Goal: Task Accomplishment & Management: Manage account settings

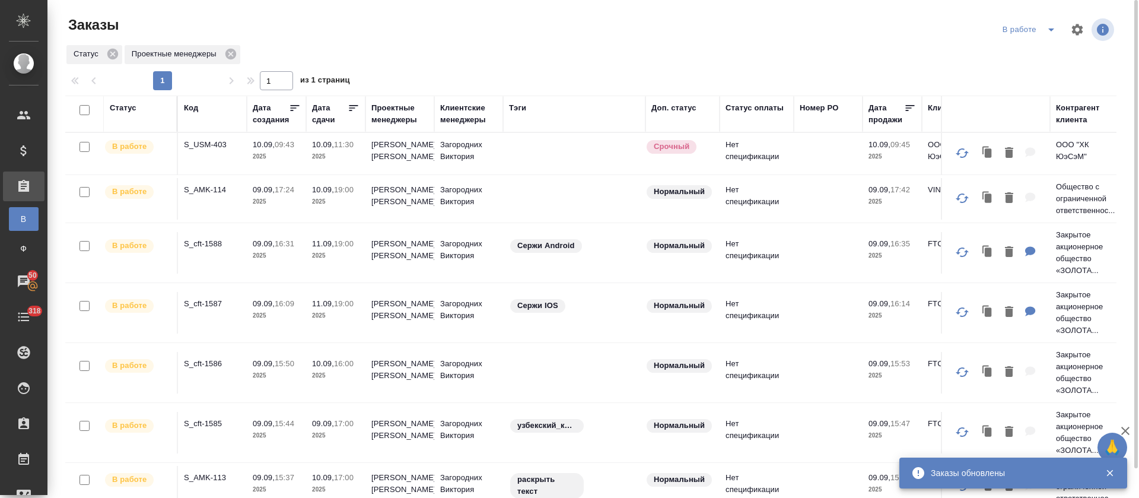
click at [357, 106] on icon at bounding box center [354, 108] width 12 height 12
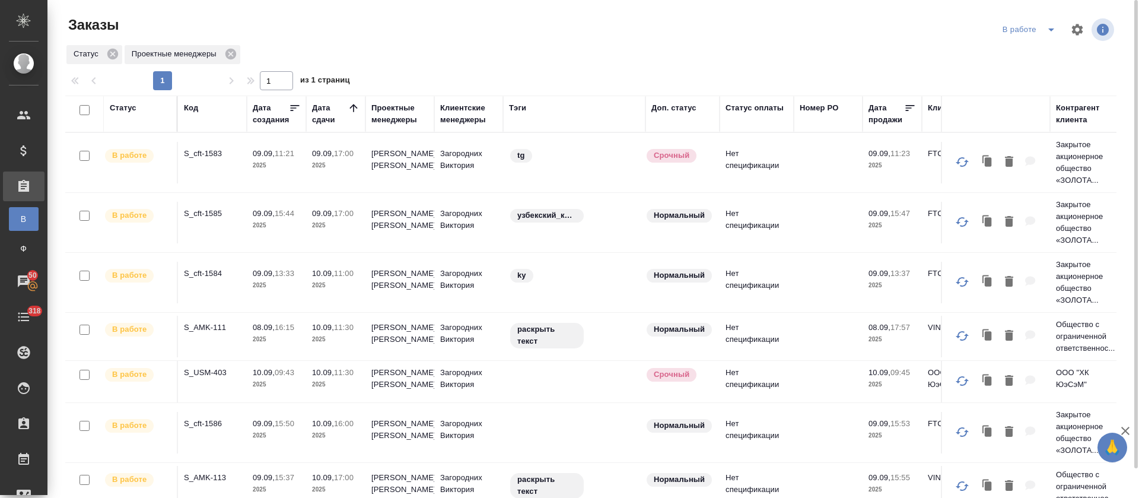
click at [322, 330] on p "10.09," at bounding box center [323, 327] width 22 height 9
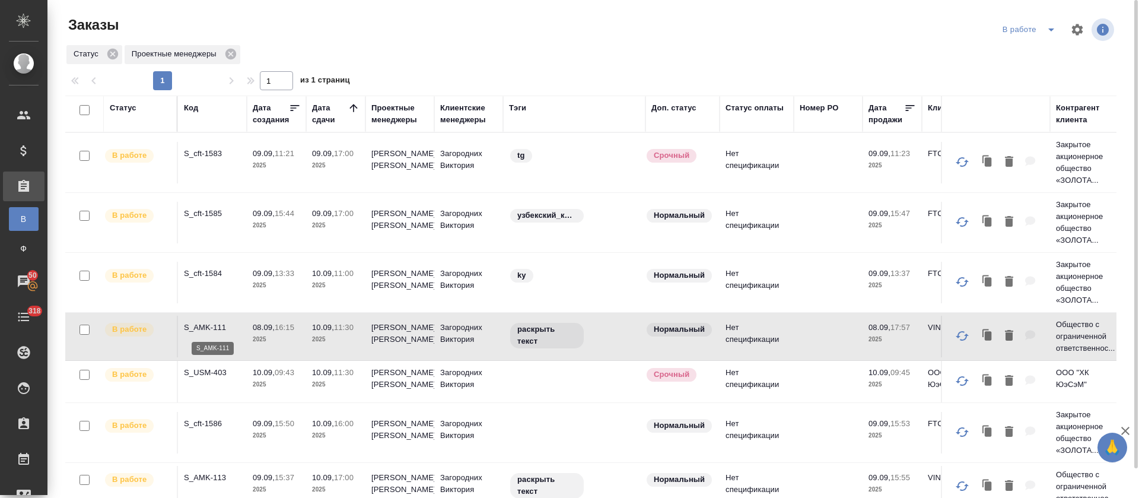
click at [211, 325] on p "S_AMK-111" at bounding box center [212, 328] width 57 height 12
click at [1046, 29] on icon "split button" at bounding box center [1051, 30] width 14 height 14
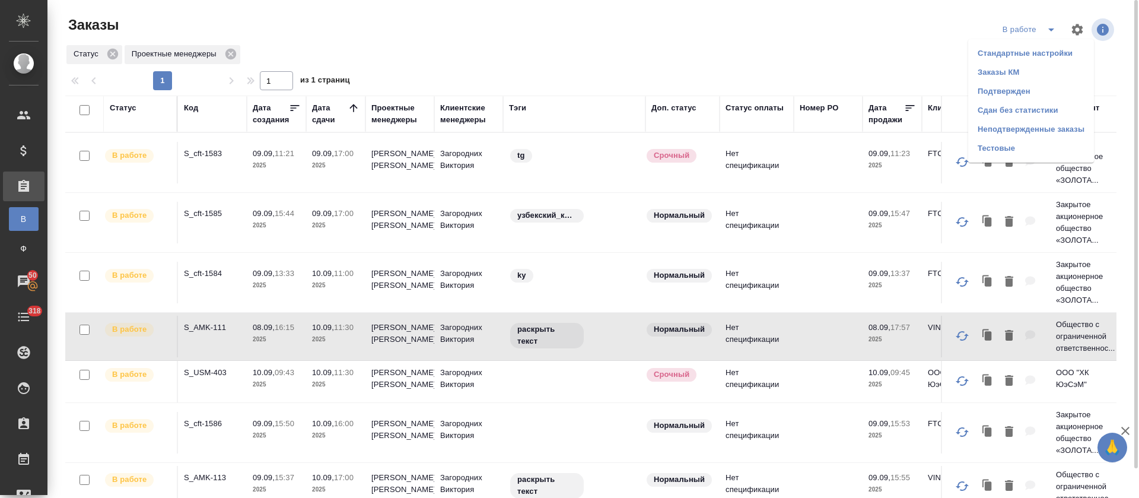
click at [1025, 91] on li "Подтвержден" at bounding box center [1031, 91] width 126 height 19
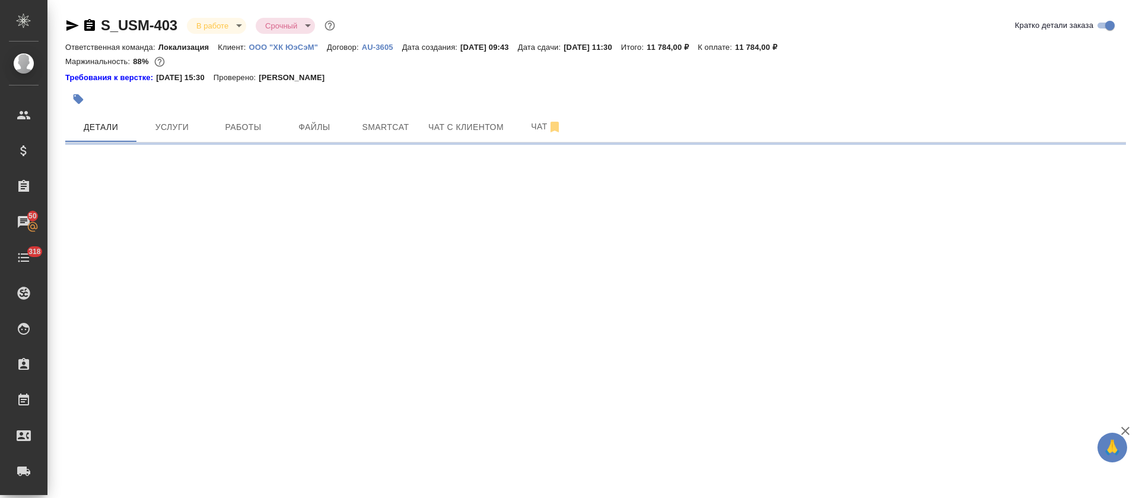
select select "RU"
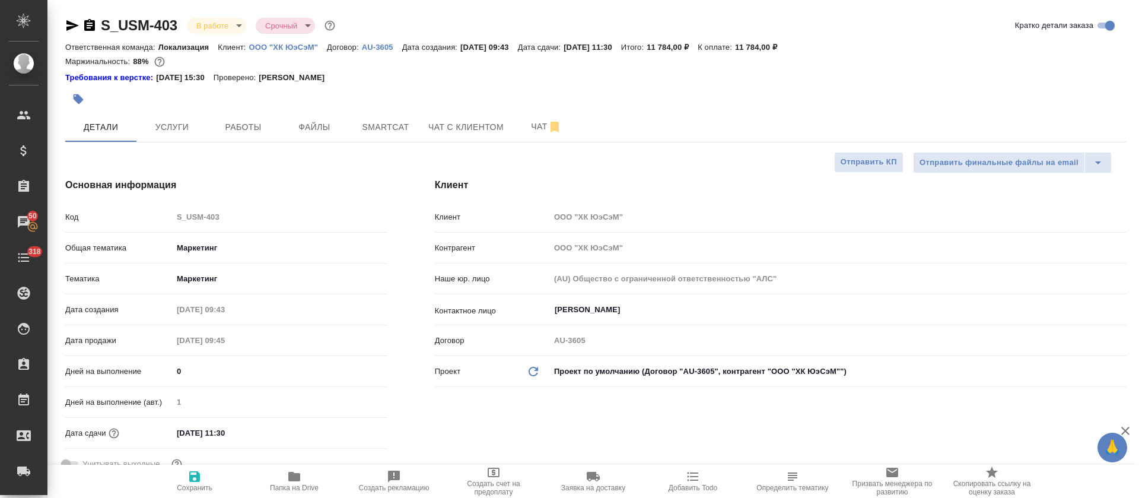
type textarea "x"
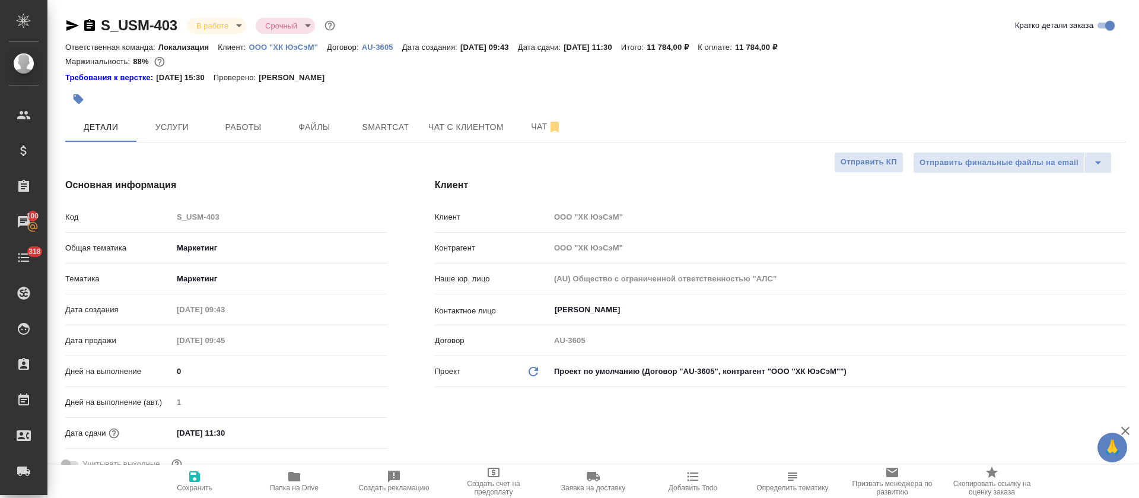
type textarea "x"
click at [376, 131] on span "Smartcat" at bounding box center [385, 127] width 57 height 15
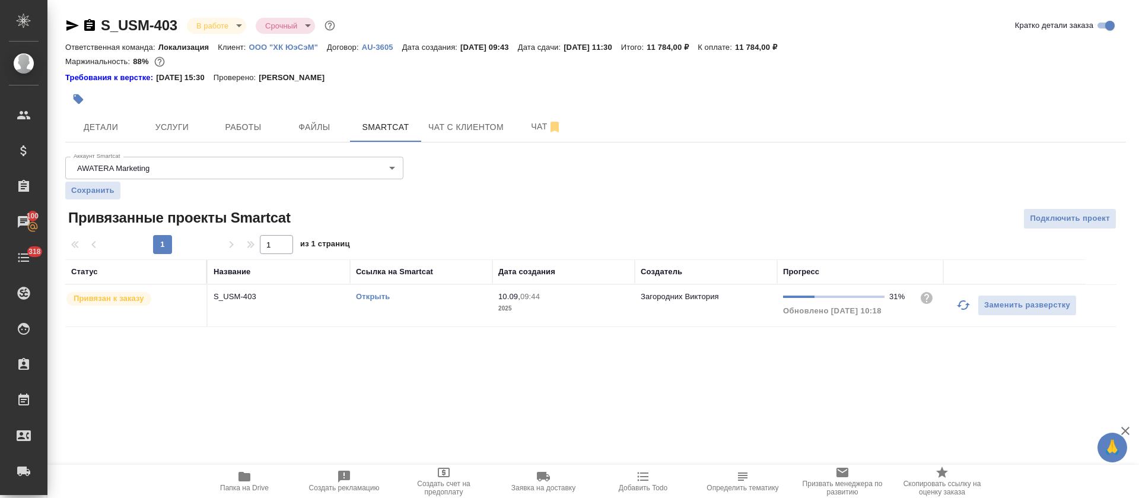
click at [960, 314] on button "button" at bounding box center [963, 305] width 28 height 28
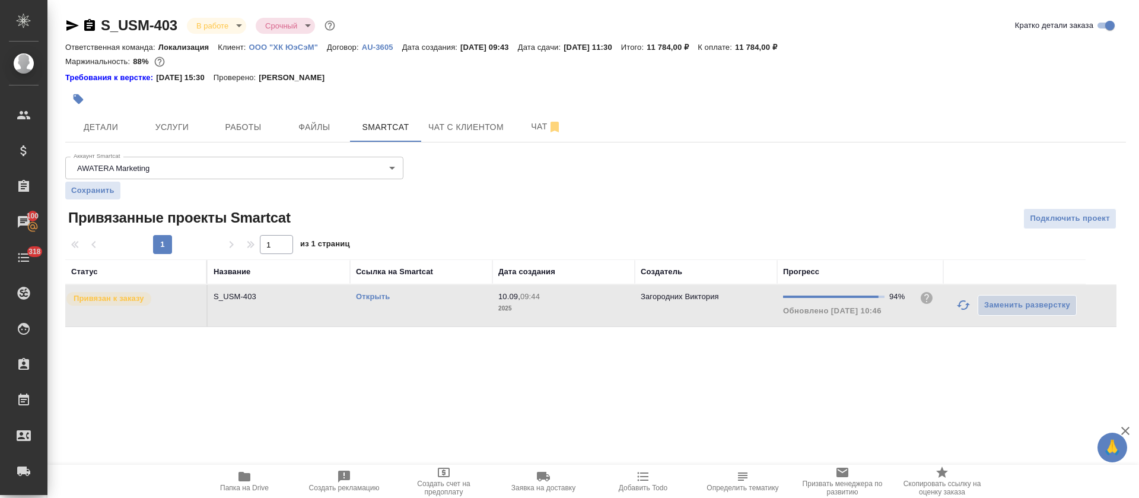
click at [964, 300] on icon "button" at bounding box center [963, 305] width 14 height 14
click at [100, 131] on span "Детали" at bounding box center [100, 127] width 57 height 15
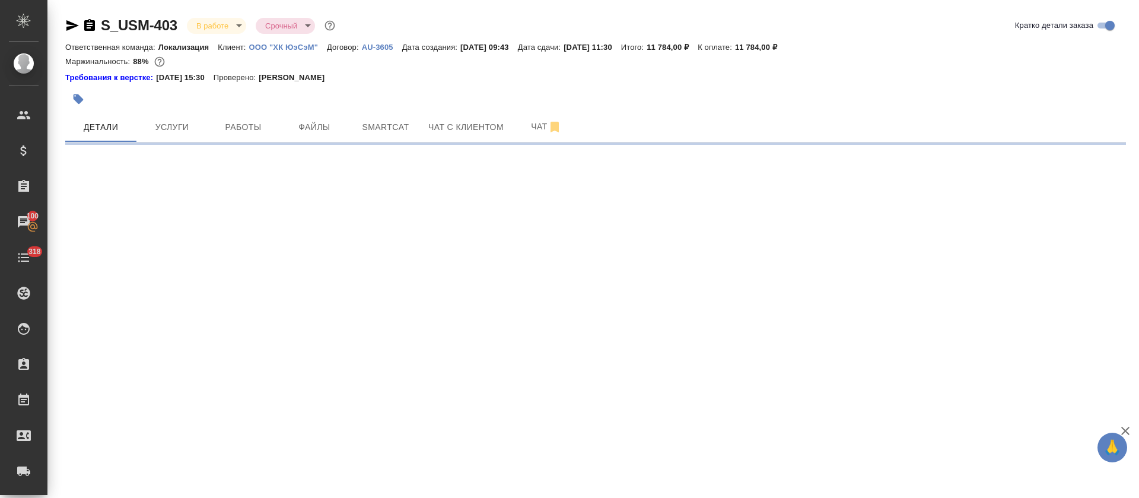
select select "RU"
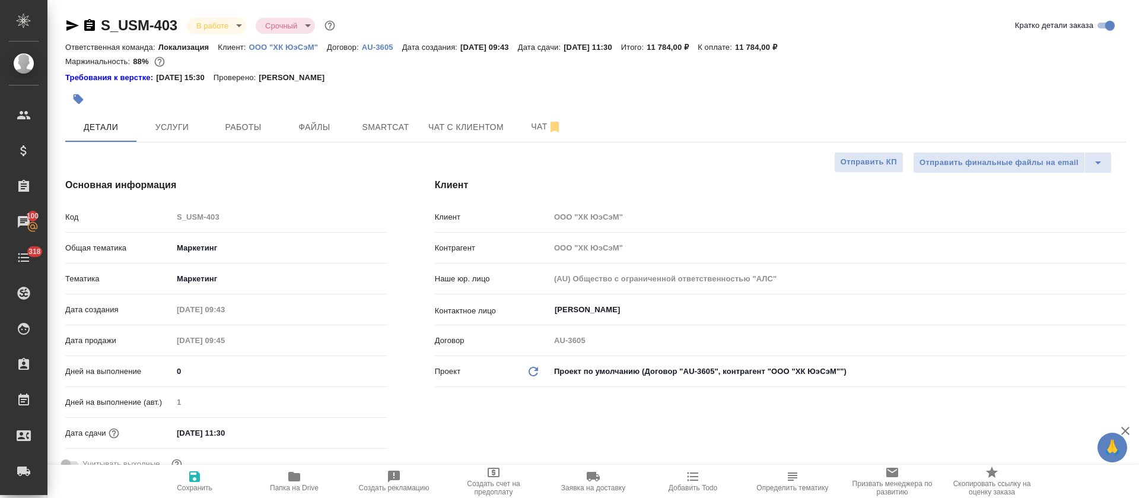
type textarea "x"
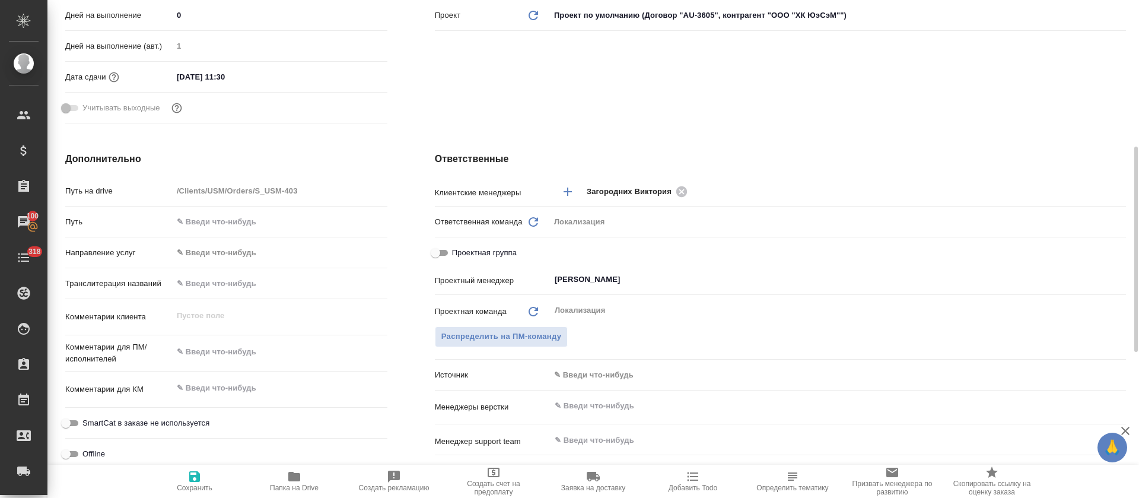
scroll to position [445, 0]
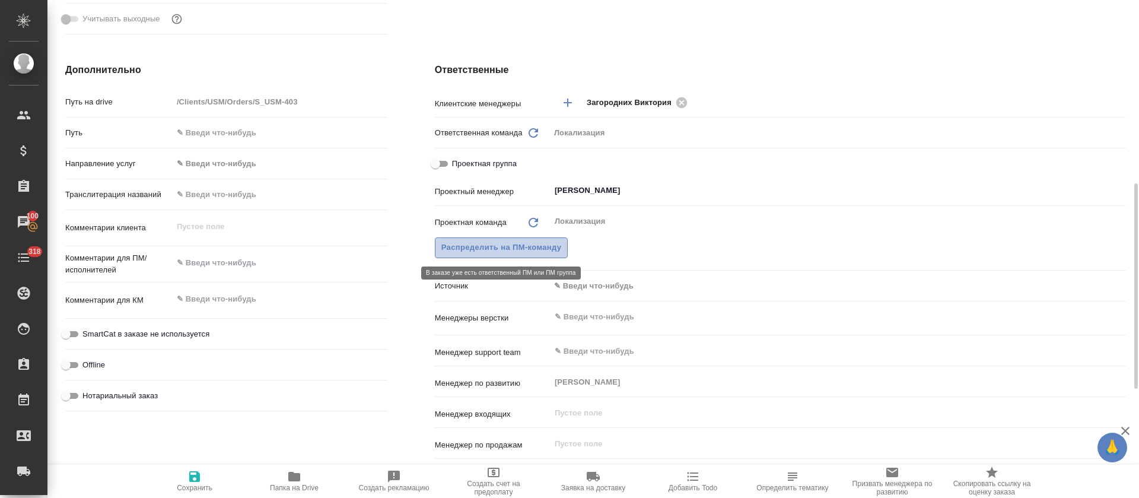
click at [562, 255] on button "Распределить на ПМ-команду" at bounding box center [501, 247] width 133 height 21
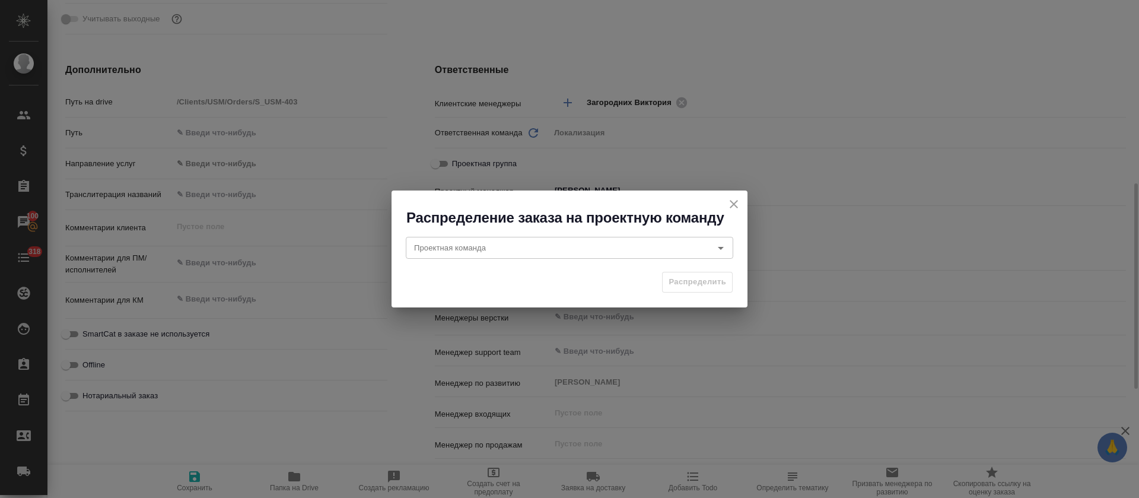
click at [562, 255] on input "Проектная команда" at bounding box center [549, 247] width 281 height 14
click at [737, 202] on icon "close" at bounding box center [734, 204] width 14 height 14
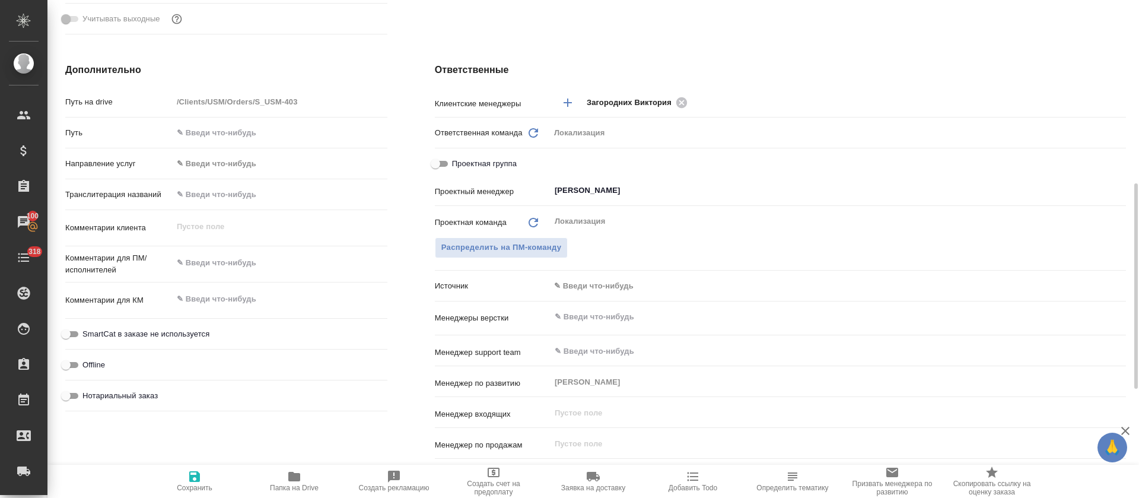
click at [499, 165] on span "Проектная группа" at bounding box center [484, 164] width 65 height 12
click at [457, 165] on input "Проектная группа" at bounding box center [435, 164] width 43 height 14
checkbox input "true"
type textarea "x"
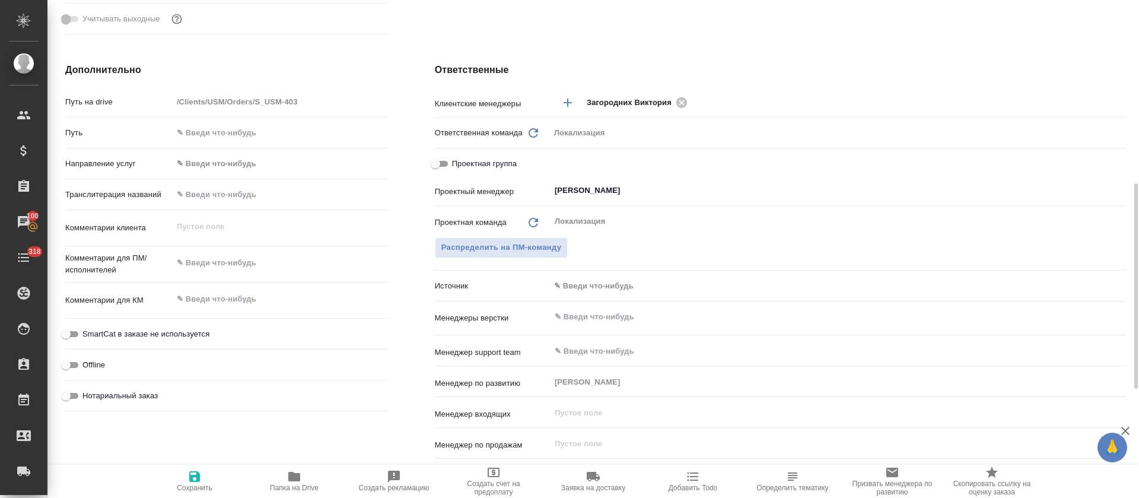
type textarea "x"
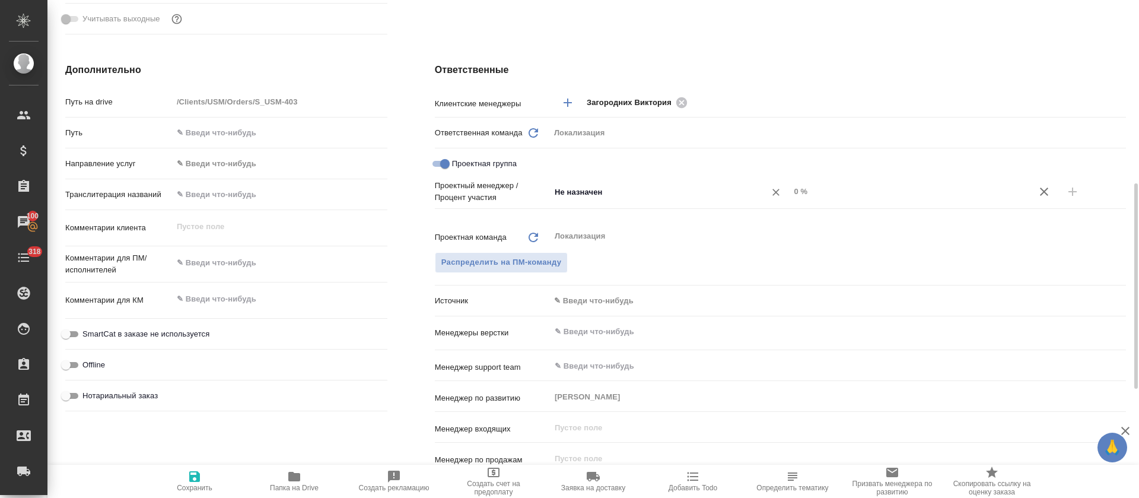
click at [580, 199] on input "Не назначен" at bounding box center [650, 192] width 193 height 14
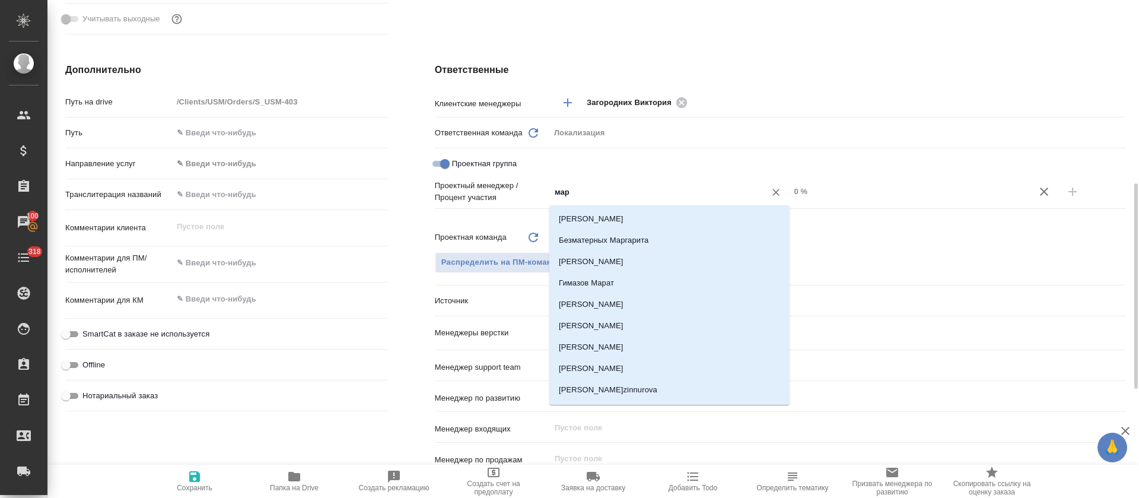
type input "марк"
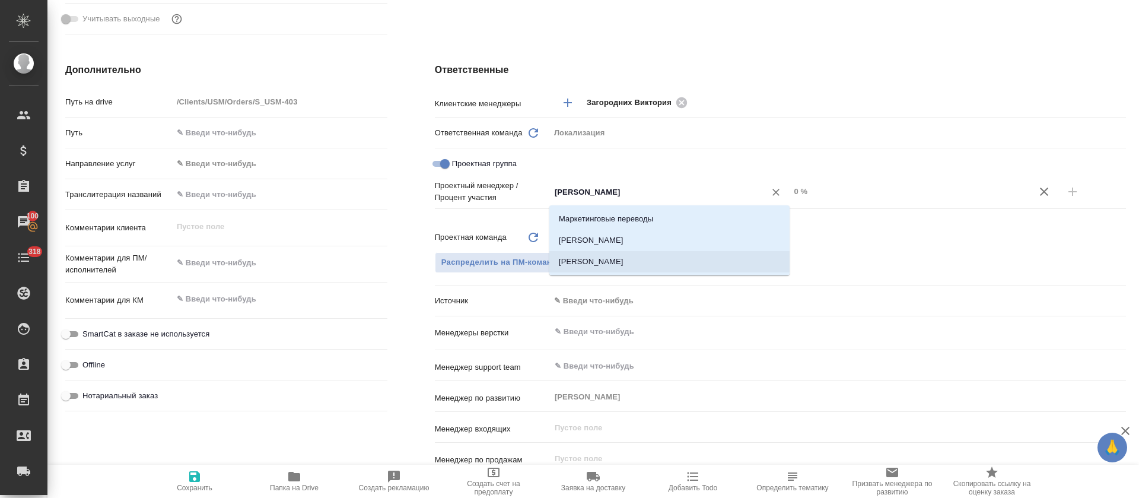
click at [581, 260] on li "Муталимов Марк" at bounding box center [669, 261] width 240 height 21
type textarea "x"
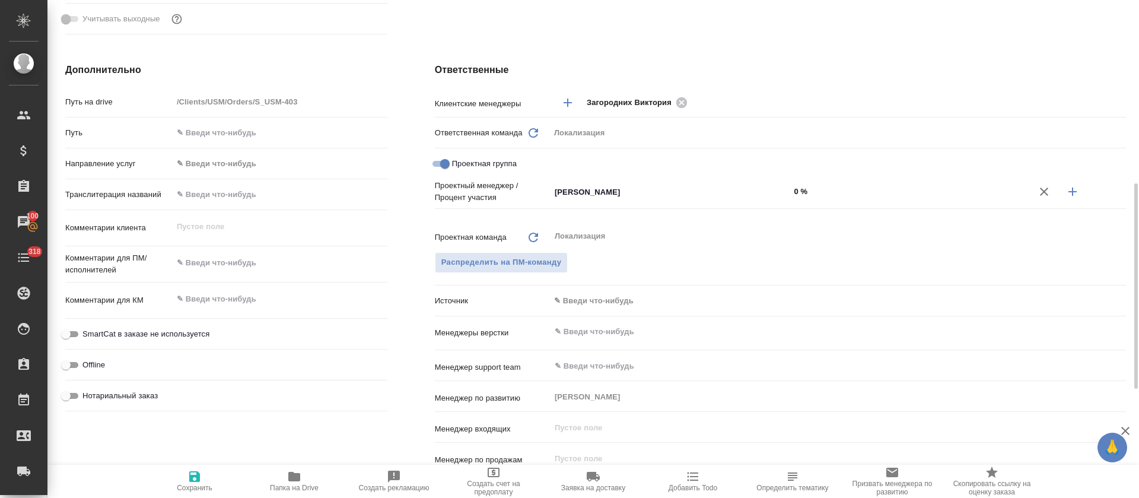
click at [791, 189] on input "0 %" at bounding box center [910, 191] width 240 height 17
type input "50 %"
type textarea "x"
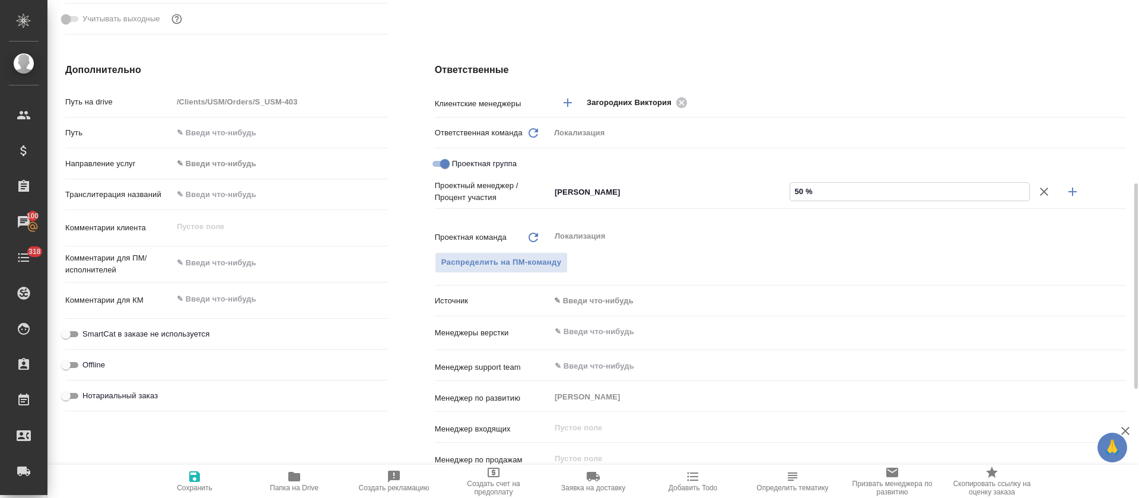
type input "50 %"
click at [1067, 192] on icon "button" at bounding box center [1072, 192] width 14 height 14
type textarea "x"
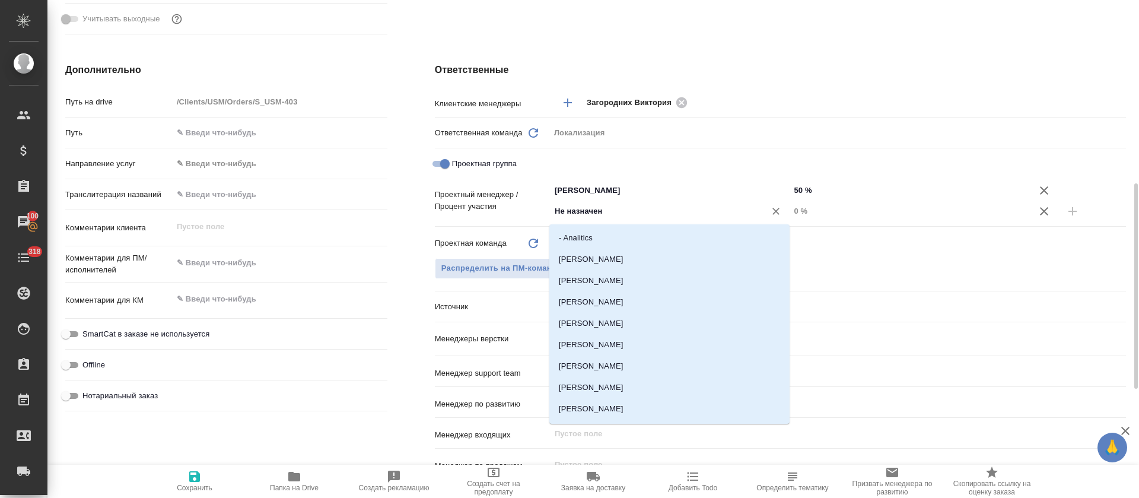
click at [619, 212] on input "Не назначен" at bounding box center [650, 211] width 193 height 14
type input "тре"
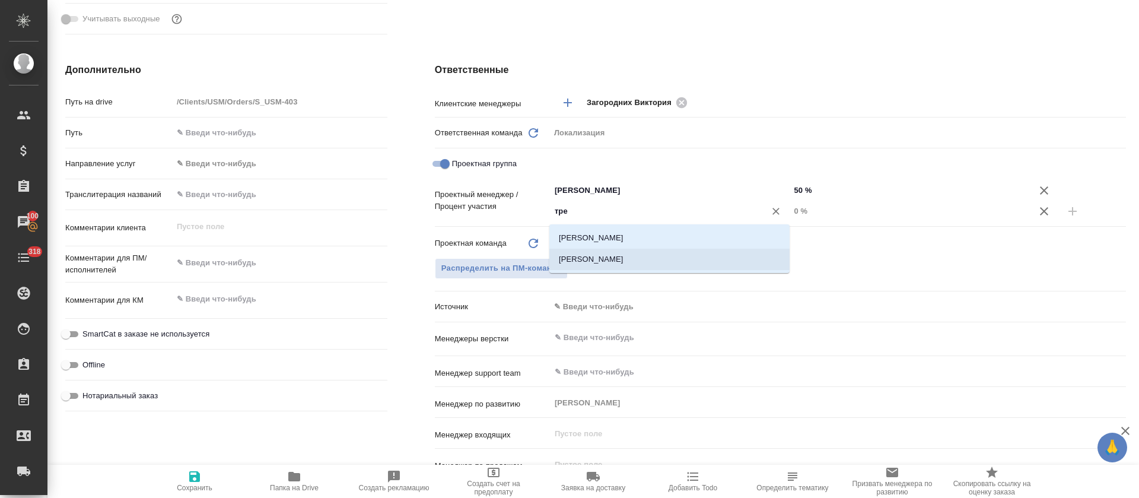
click at [621, 256] on li "[PERSON_NAME] [PERSON_NAME]" at bounding box center [669, 259] width 240 height 21
type textarea "x"
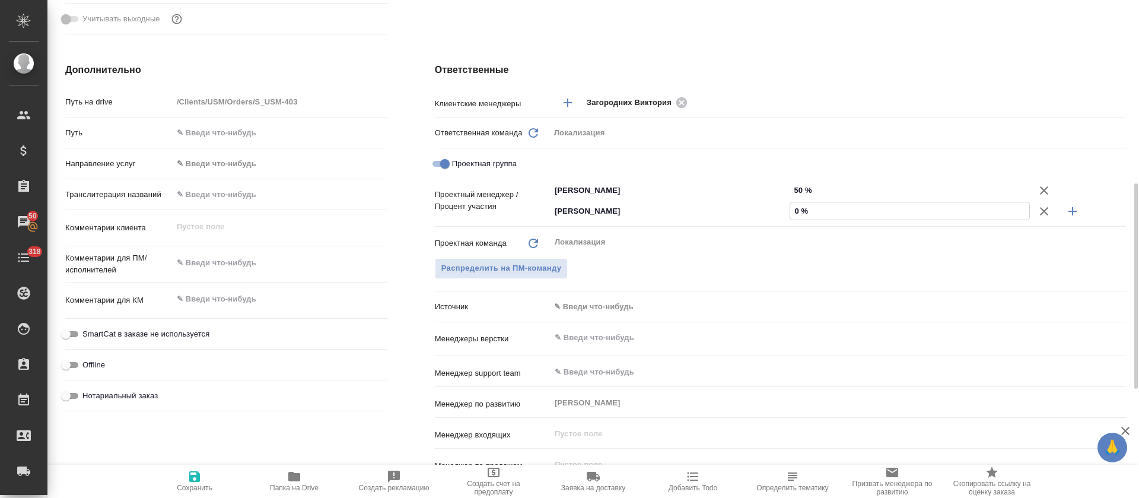
click at [793, 211] on input "0 %" at bounding box center [909, 210] width 239 height 17
type input "50 %"
type textarea "x"
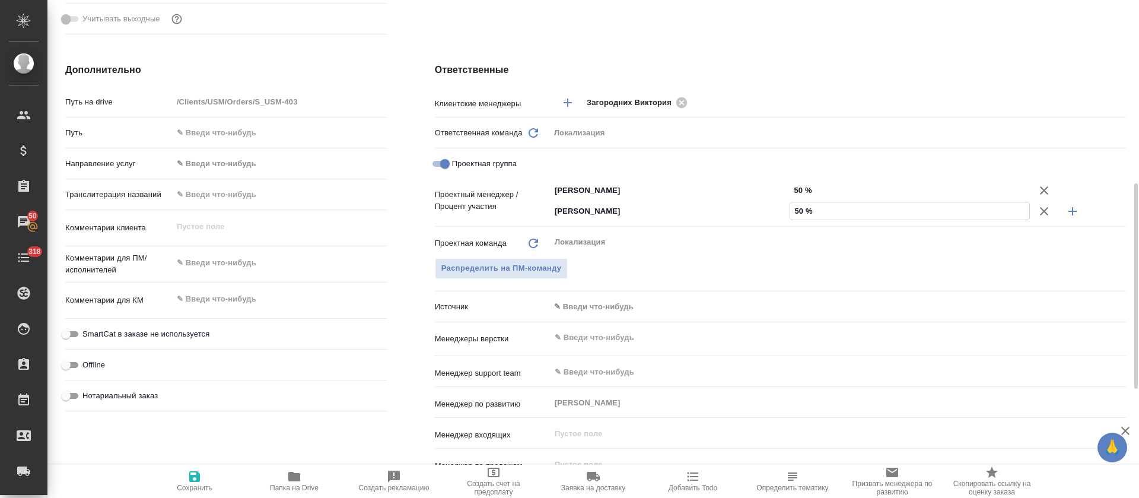
type input "50 %"
click at [193, 478] on icon "button" at bounding box center [194, 476] width 11 height 11
type textarea "x"
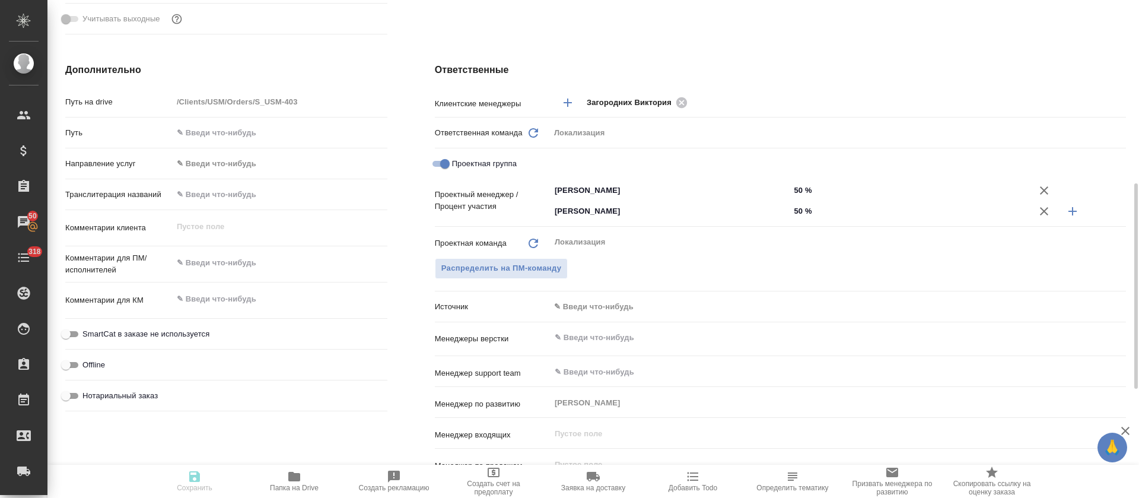
type textarea "x"
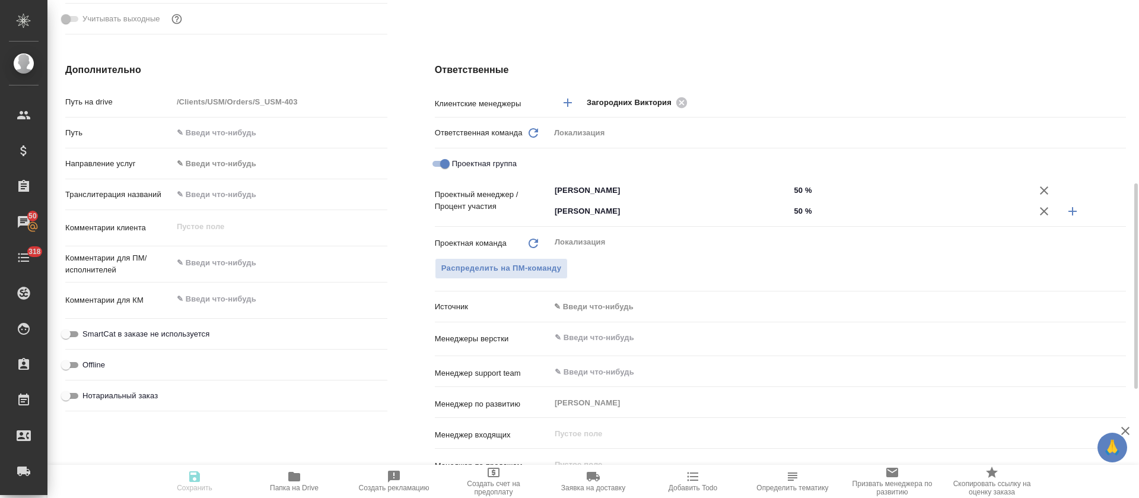
type textarea "x"
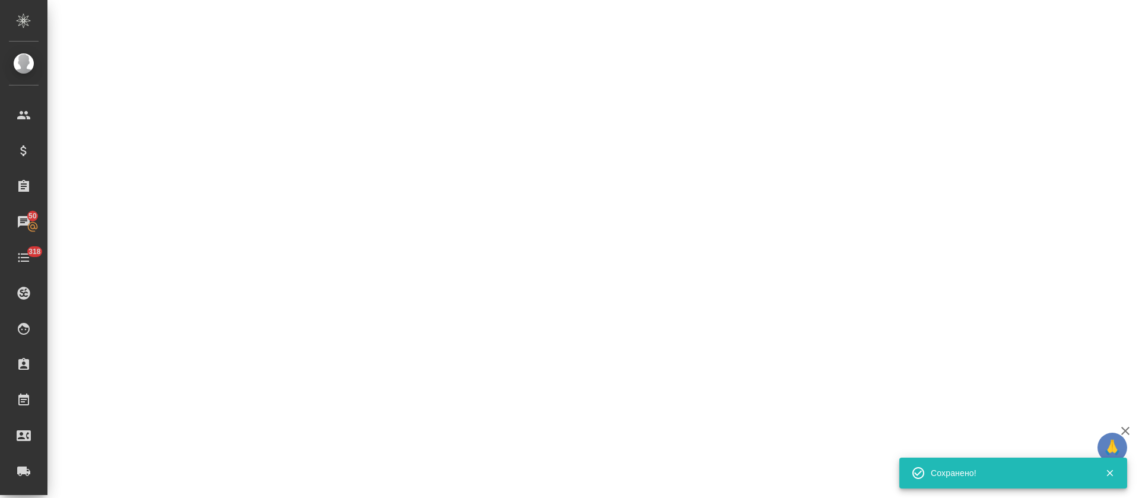
select select "RU"
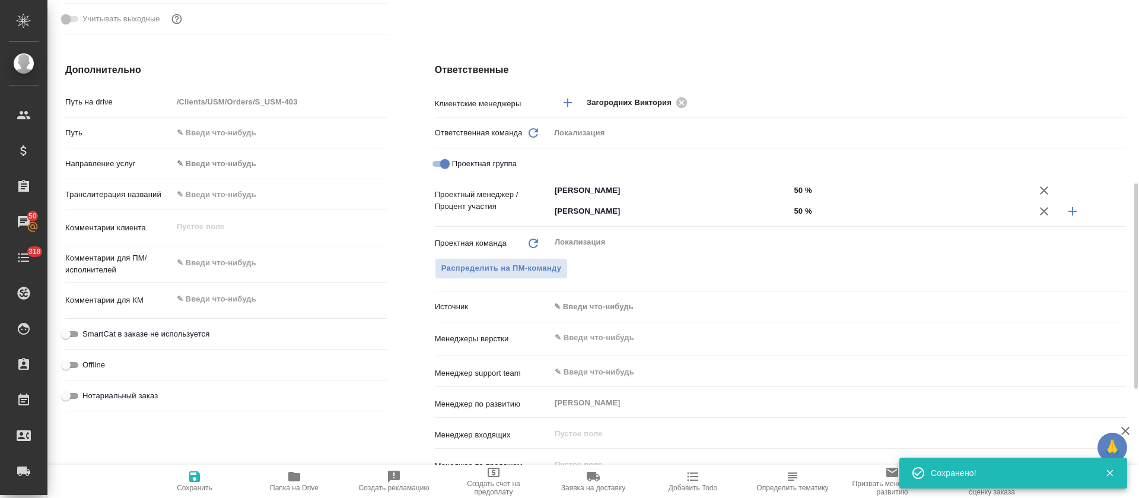
type textarea "x"
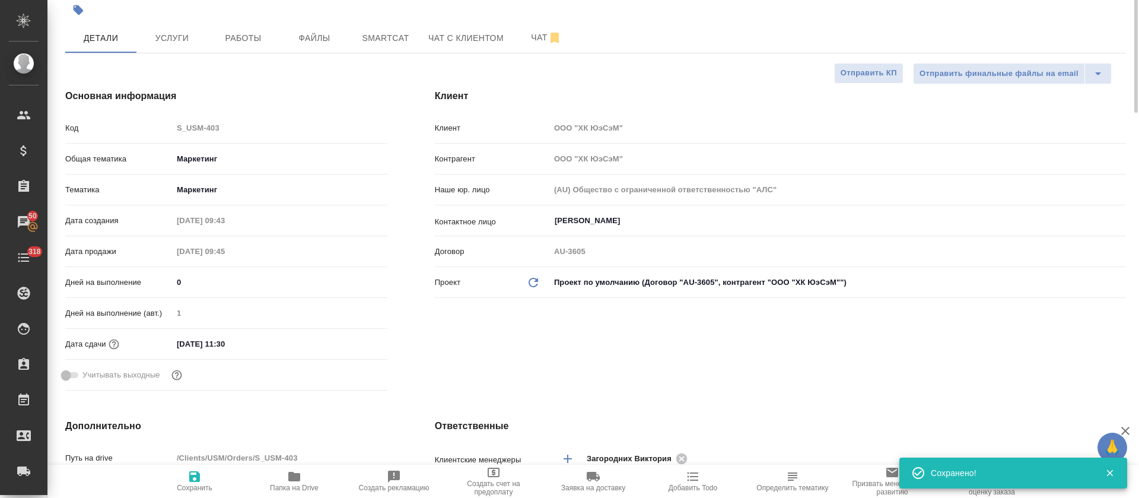
scroll to position [0, 0]
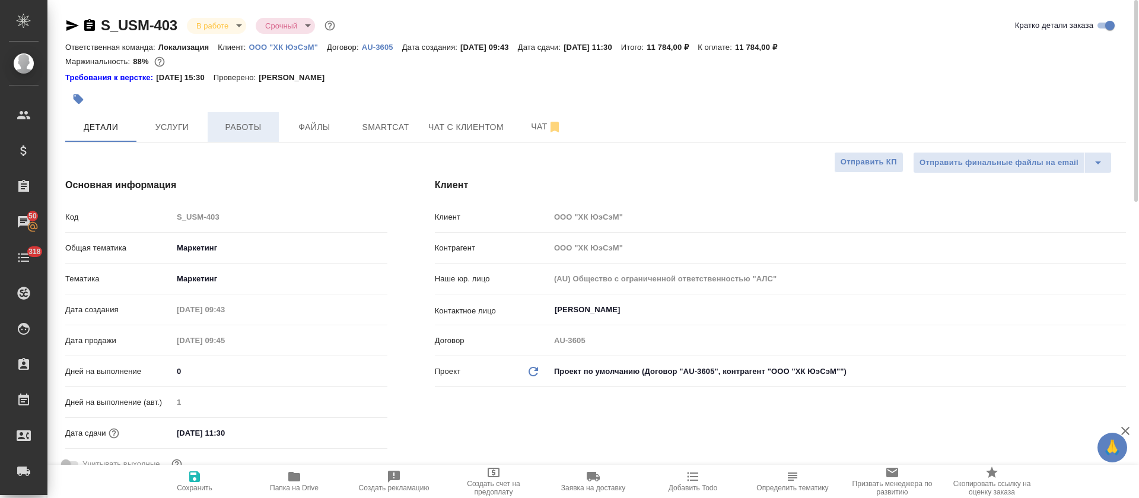
click at [246, 125] on span "Работы" at bounding box center [243, 127] width 57 height 15
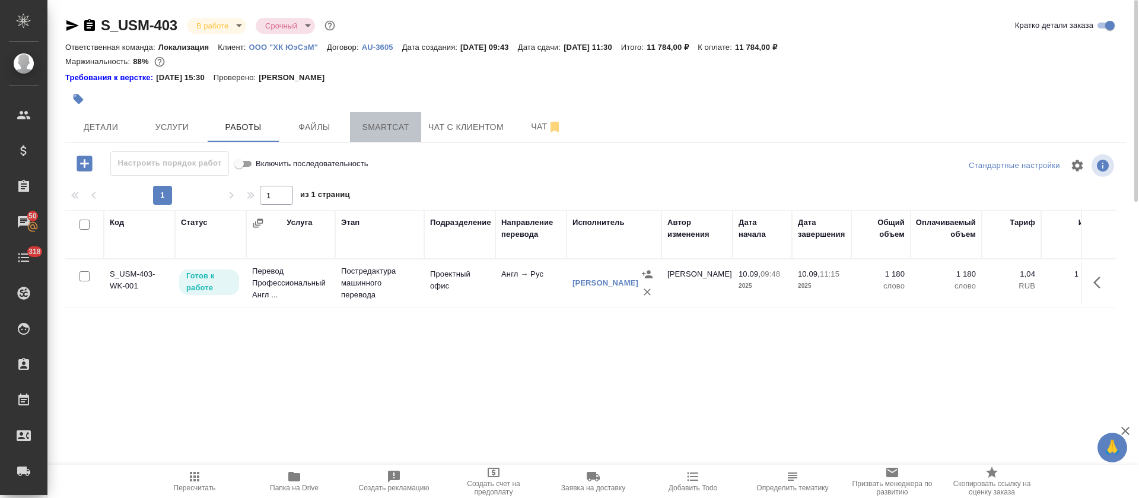
click at [388, 126] on span "Smartcat" at bounding box center [385, 127] width 57 height 15
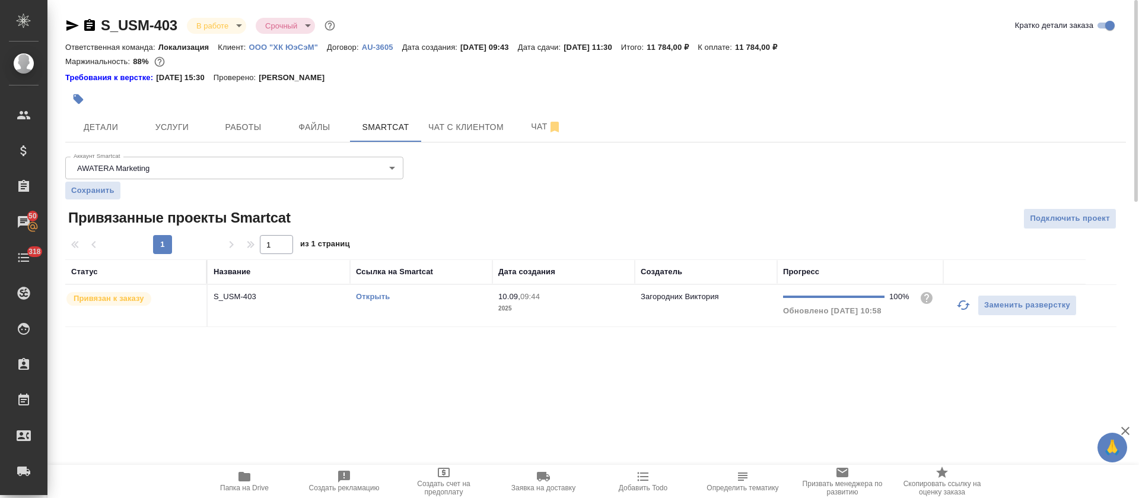
click at [425, 308] on td "Открыть" at bounding box center [421, 306] width 142 height 42
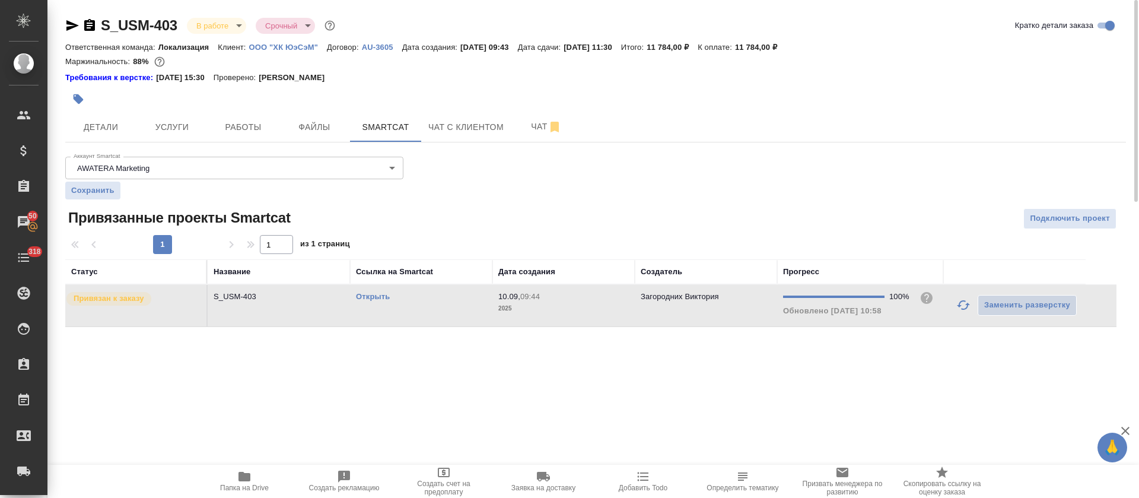
click at [425, 308] on td "Открыть" at bounding box center [421, 306] width 142 height 42
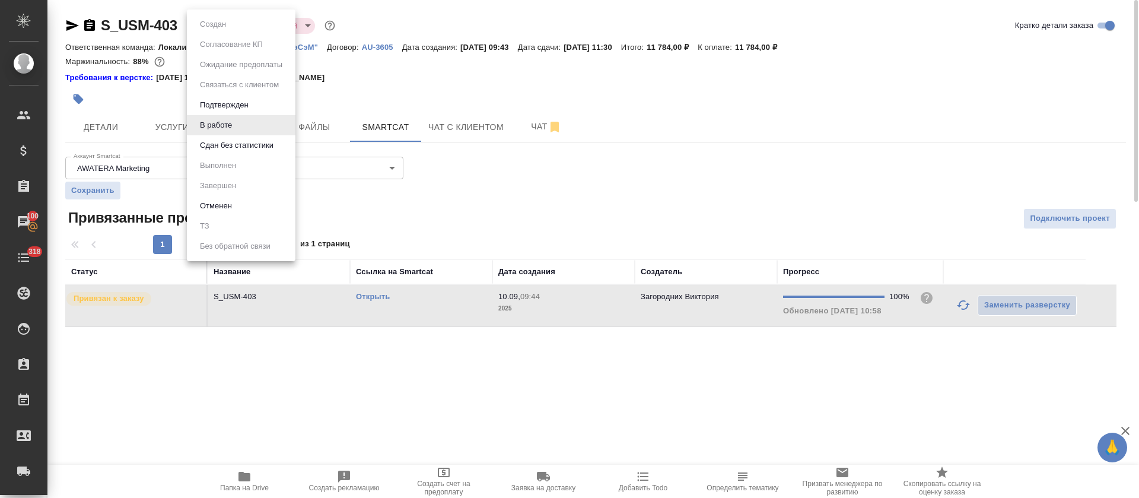
click at [238, 30] on body "🙏 .cls-1 fill:#fff; AWATERA Tretyakova Olga Клиенты Спецификации Заказы 100 Чат…" at bounding box center [569, 249] width 1139 height 498
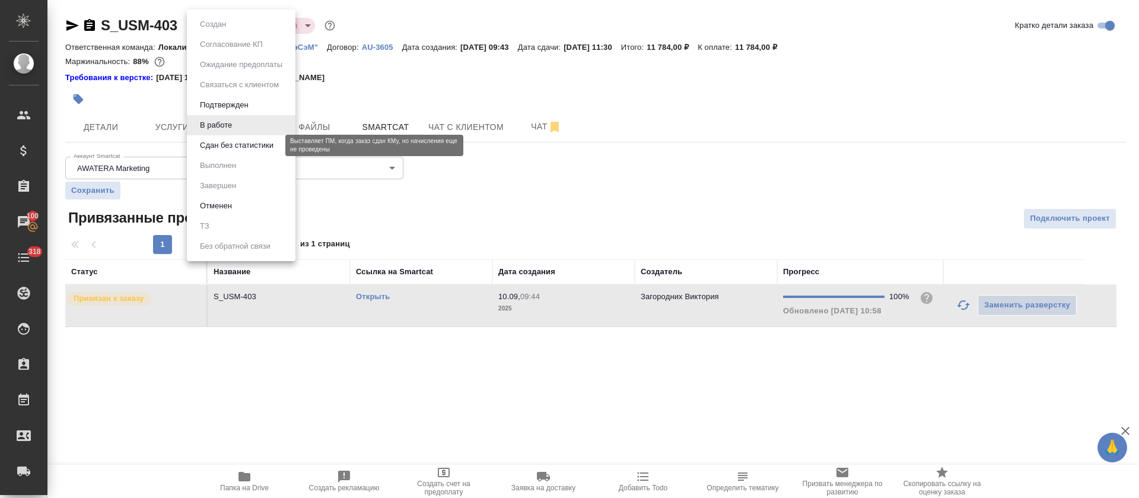
click at [231, 140] on button "Сдан без статистики" at bounding box center [236, 145] width 81 height 13
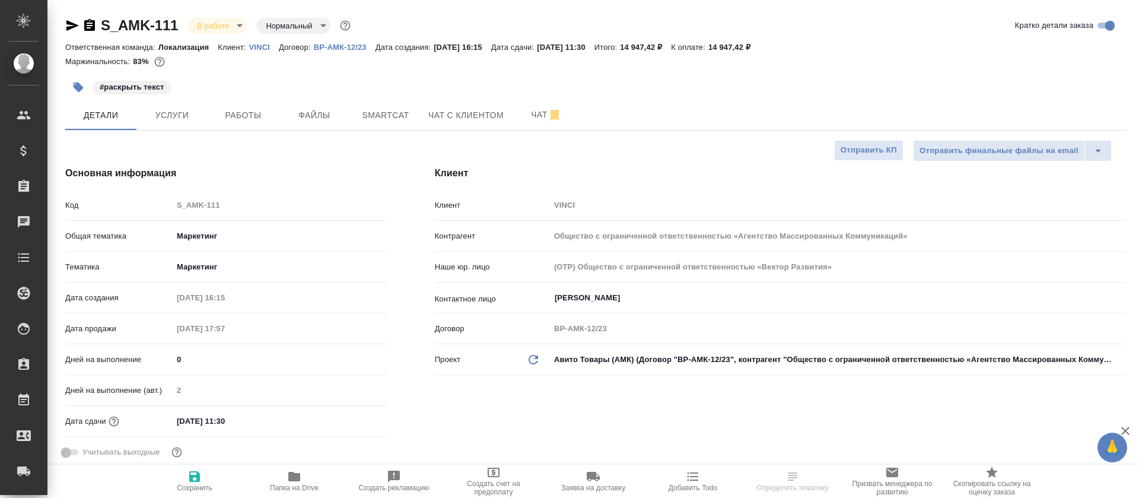
select select "RU"
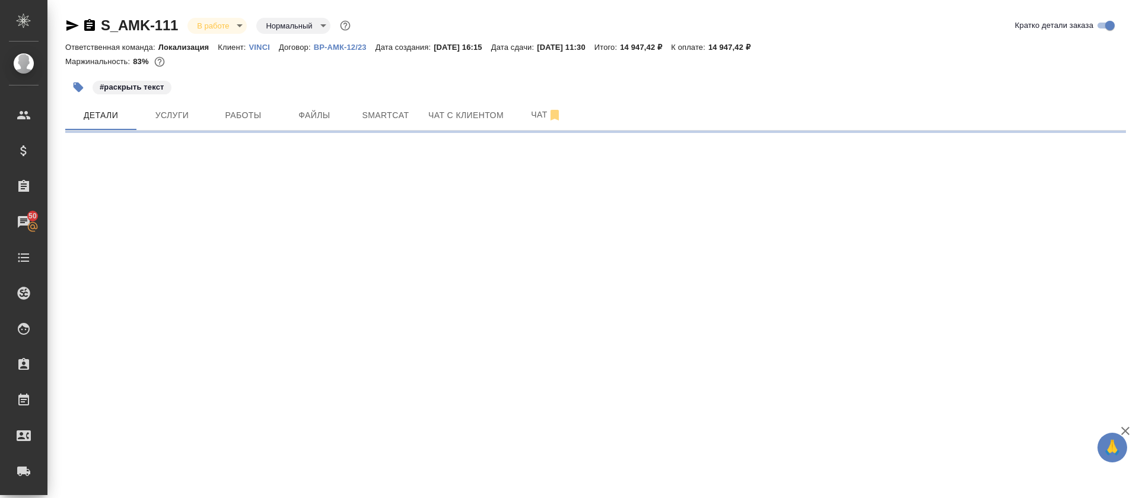
select select "RU"
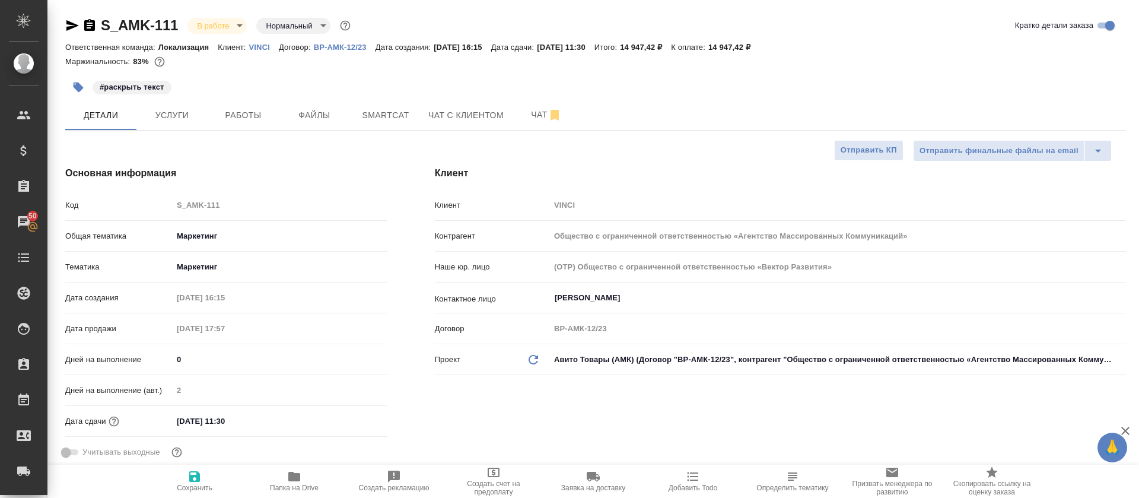
type textarea "x"
click at [420, 121] on button "Smartcat" at bounding box center [385, 115] width 71 height 30
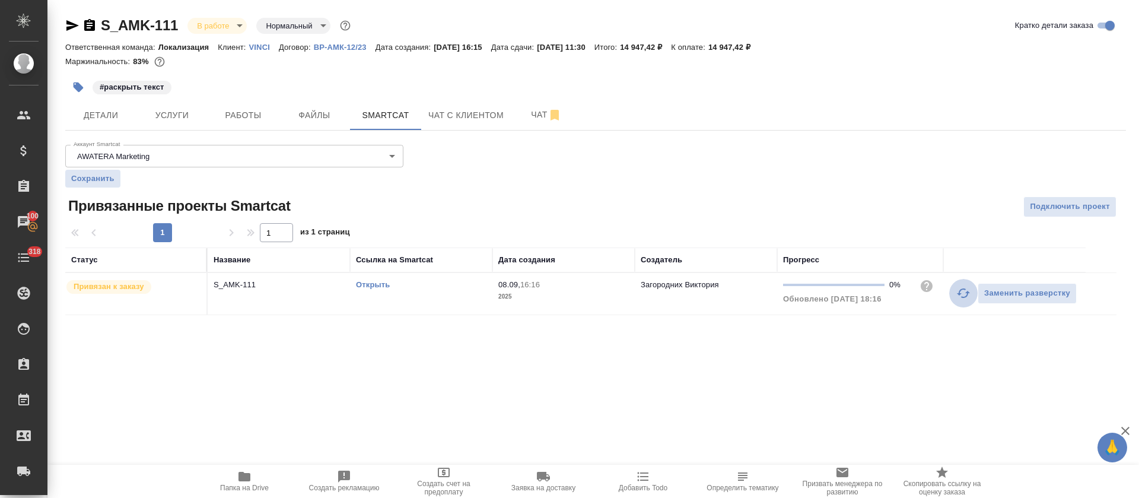
click at [960, 287] on icon "button" at bounding box center [963, 293] width 14 height 14
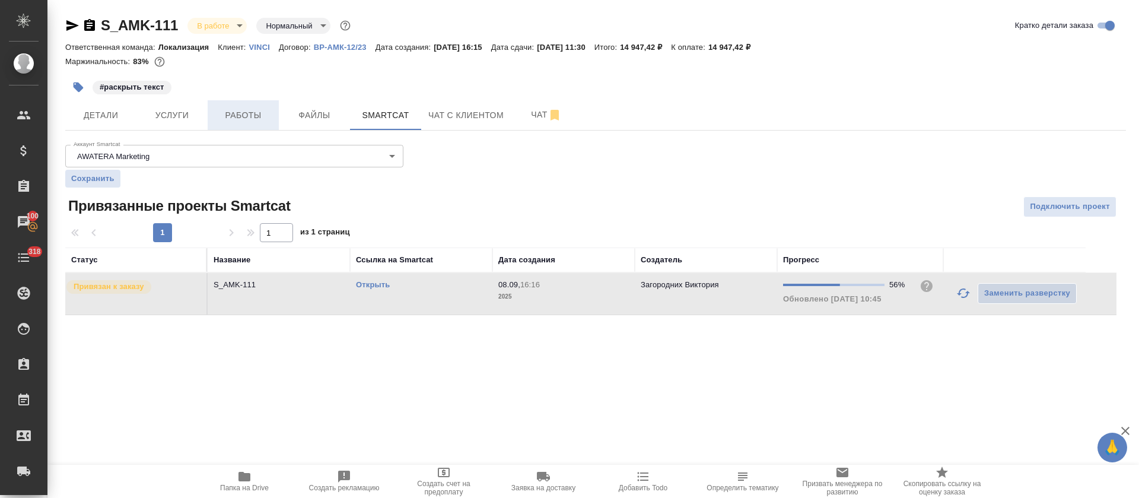
click at [245, 113] on span "Работы" at bounding box center [243, 115] width 57 height 15
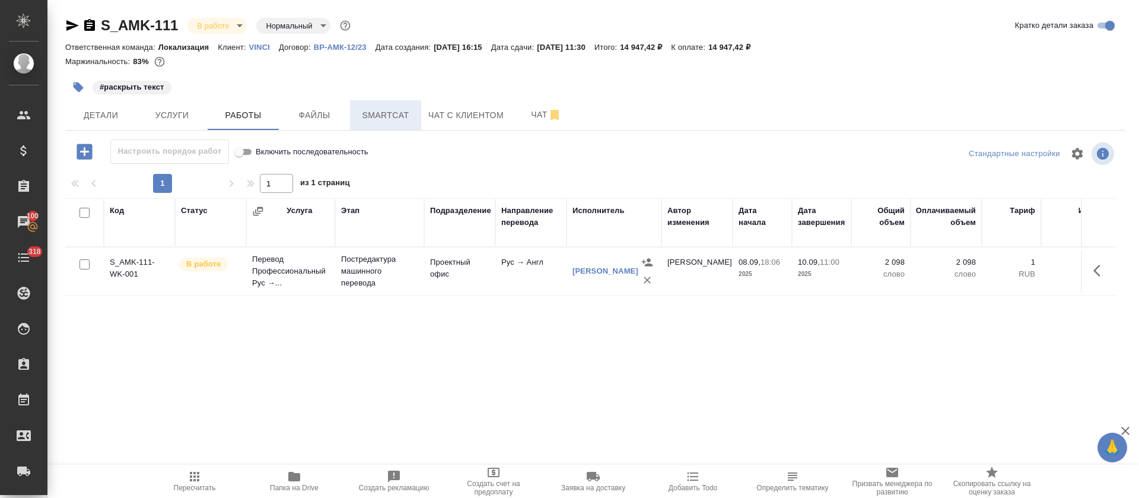
click at [400, 116] on span "Smartcat" at bounding box center [385, 115] width 57 height 15
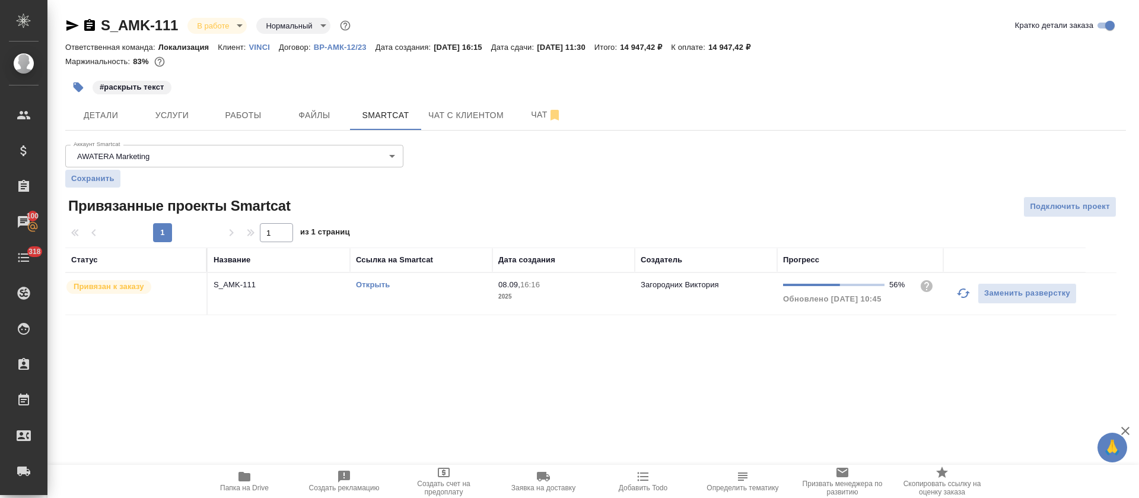
click at [376, 287] on link "Открыть" at bounding box center [373, 284] width 34 height 9
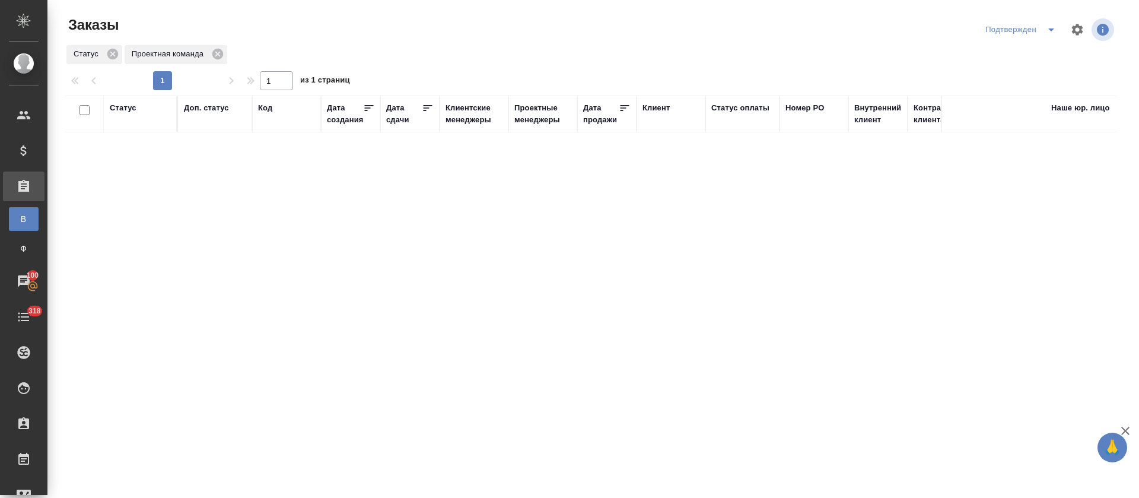
click at [1044, 33] on icon "split button" at bounding box center [1051, 30] width 14 height 14
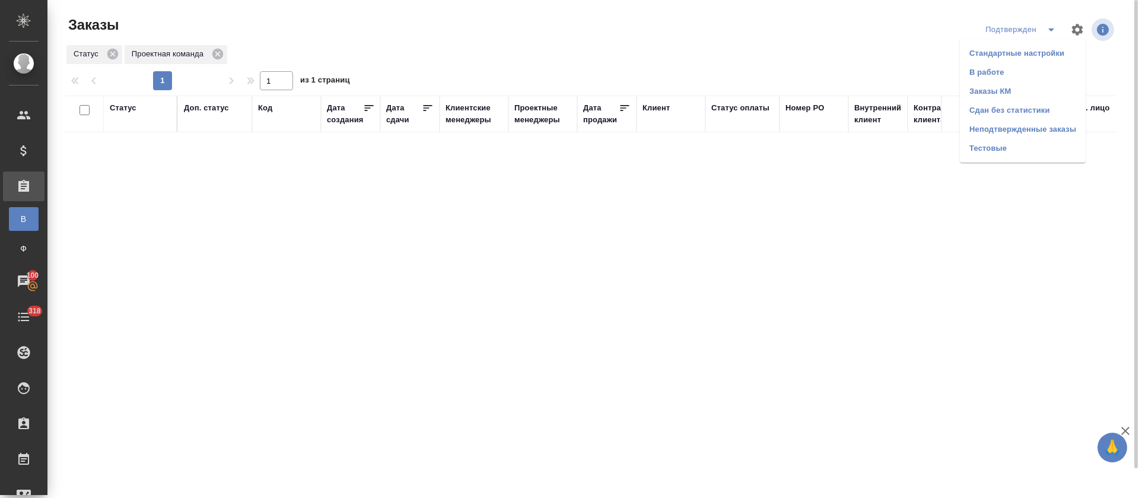
click at [985, 75] on li "В работе" at bounding box center [1023, 72] width 126 height 19
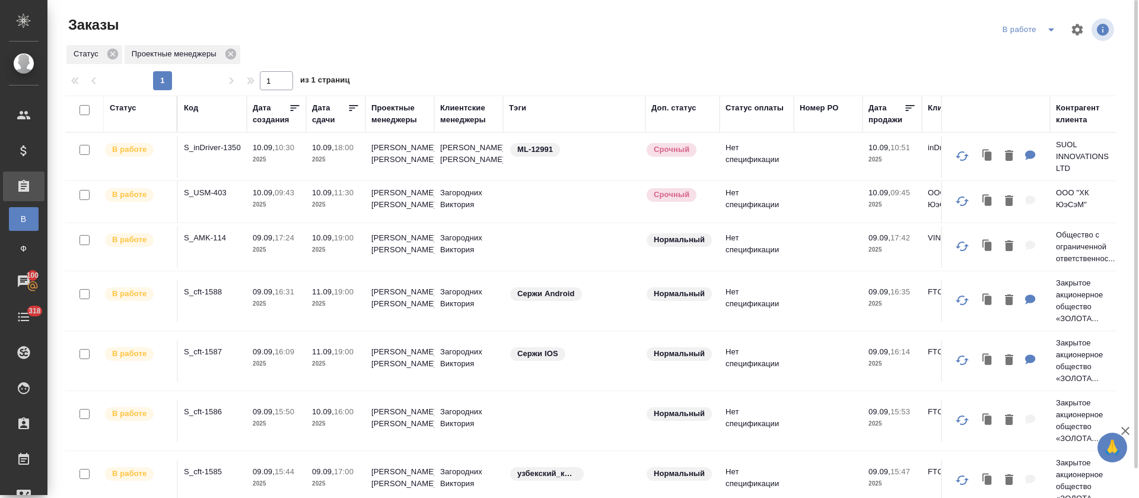
click at [352, 107] on icon at bounding box center [353, 108] width 9 height 6
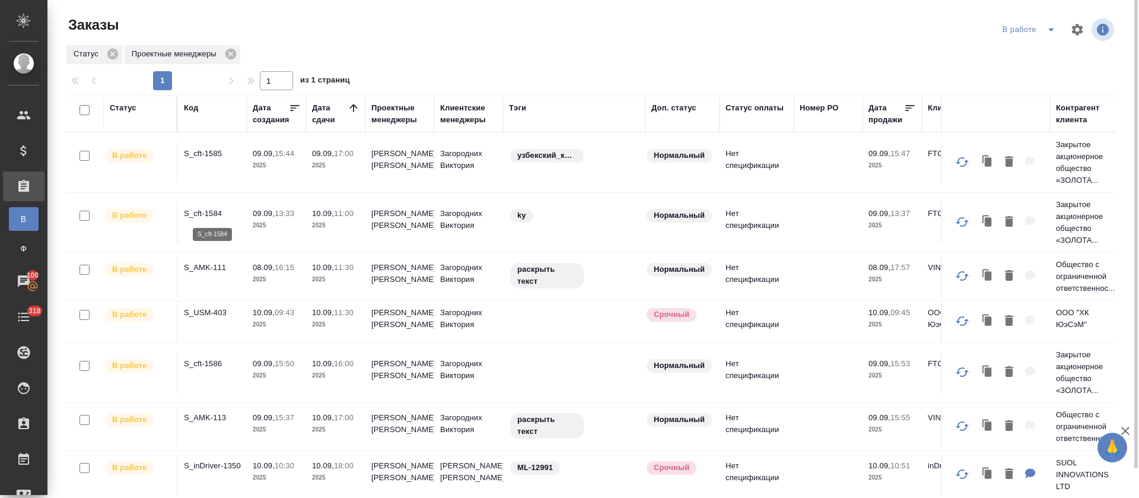
click at [208, 210] on p "S_cft-1584" at bounding box center [212, 214] width 57 height 12
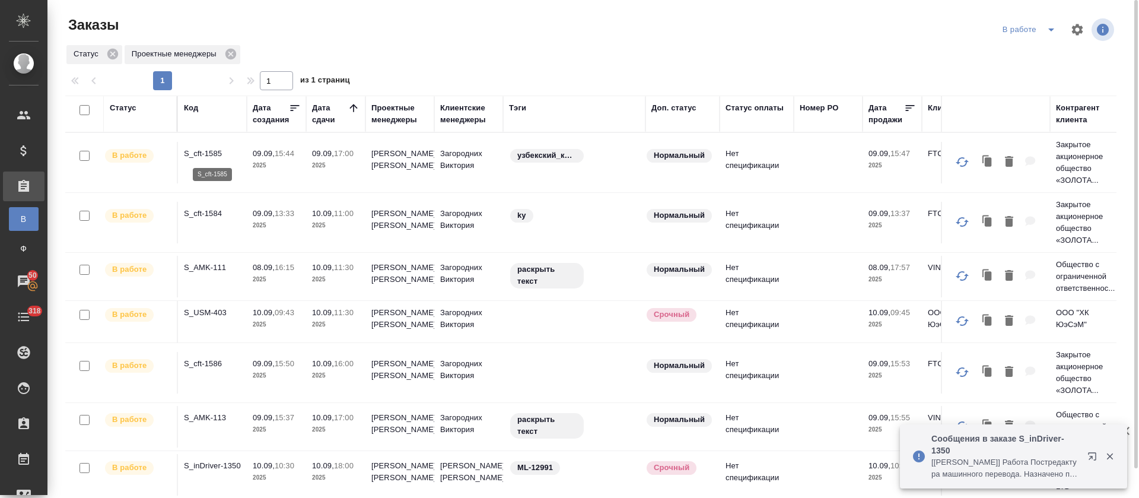
click at [201, 155] on p "S_cft-1585" at bounding box center [212, 154] width 57 height 12
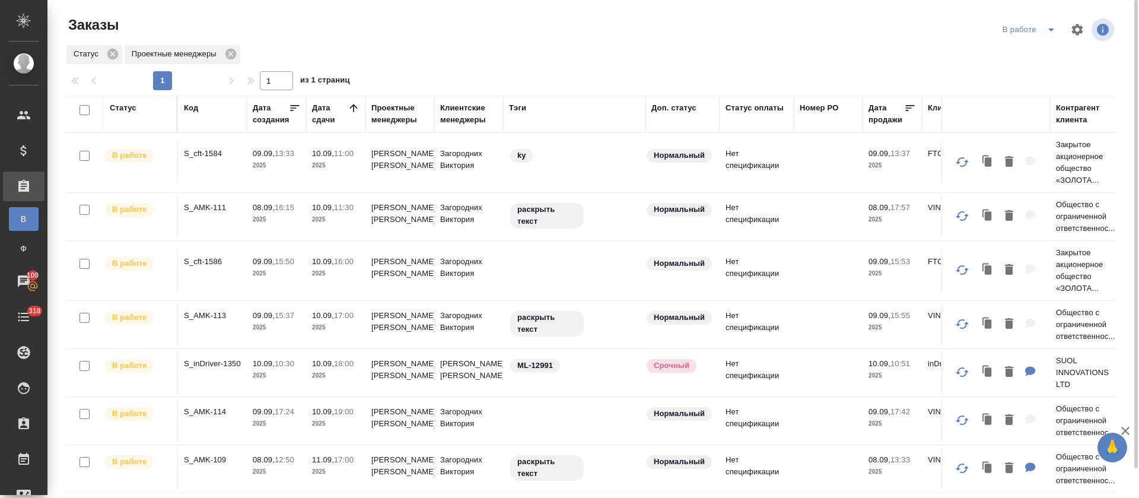
scroll to position [31, 0]
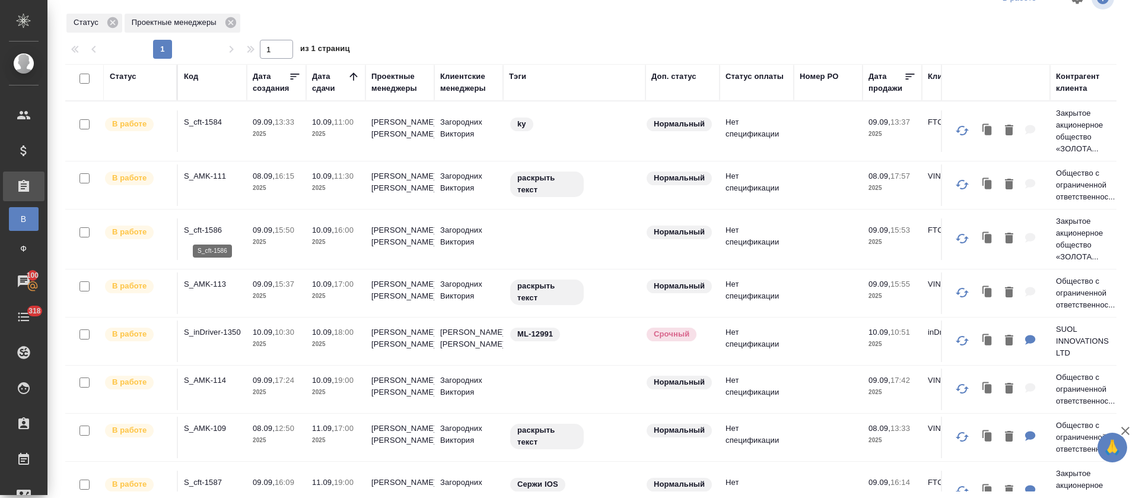
click at [212, 229] on p "S_cft-1586" at bounding box center [212, 230] width 57 height 12
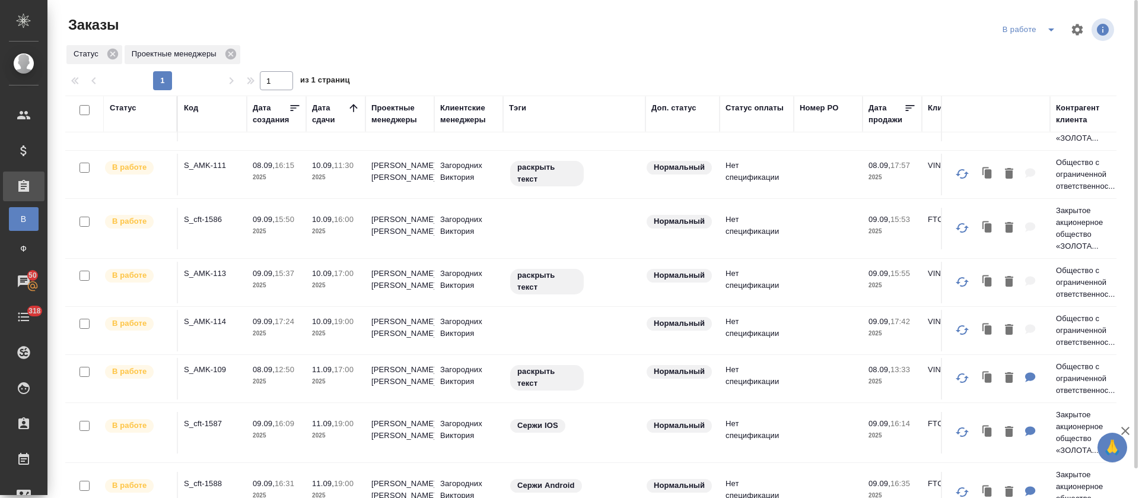
scroll to position [0, 0]
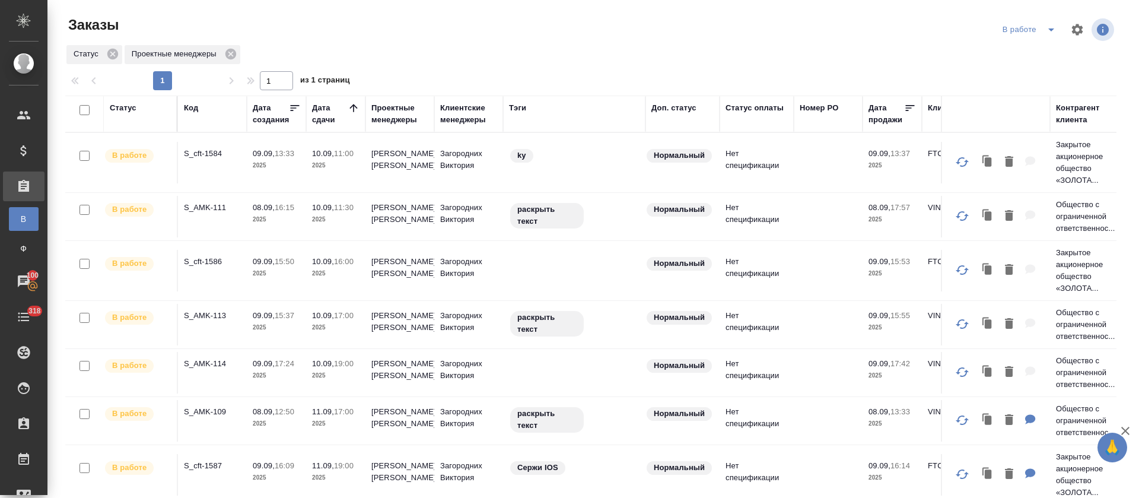
click at [1044, 27] on icon "split button" at bounding box center [1051, 30] width 14 height 14
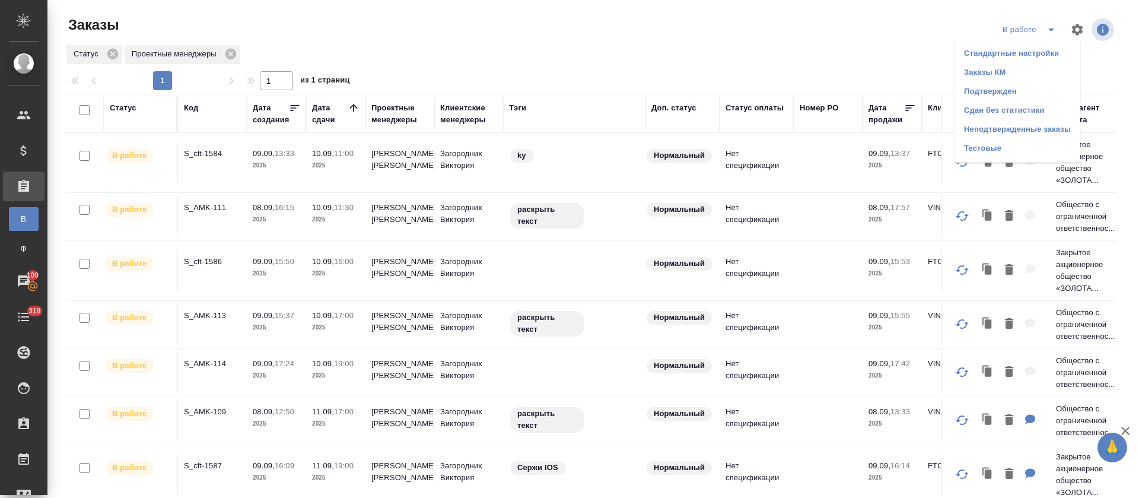
click at [1018, 94] on li "Подтвержден" at bounding box center [1018, 91] width 126 height 19
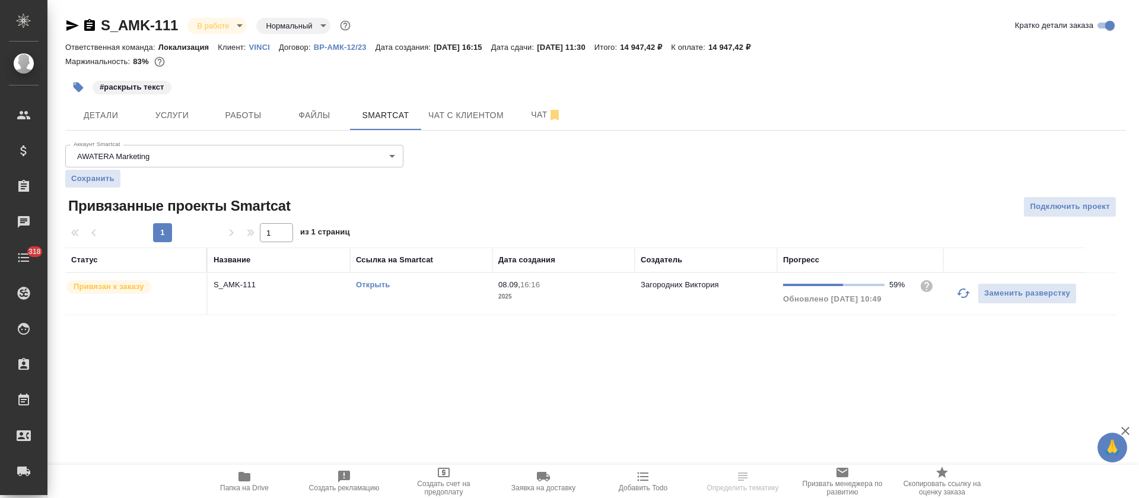
click at [954, 294] on button "button" at bounding box center [963, 293] width 28 height 28
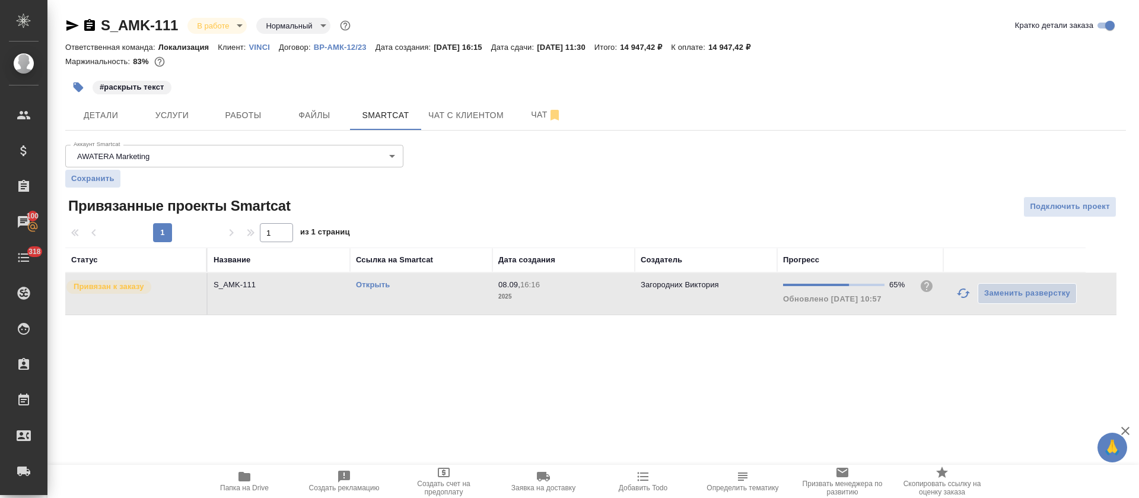
click at [962, 291] on icon "button" at bounding box center [963, 293] width 14 height 14
click at [967, 290] on icon "button" at bounding box center [963, 293] width 14 height 14
click at [961, 296] on icon "button" at bounding box center [963, 293] width 14 height 14
click at [960, 295] on icon "button" at bounding box center [963, 293] width 14 height 14
click at [960, 288] on icon "button" at bounding box center [963, 293] width 14 height 14
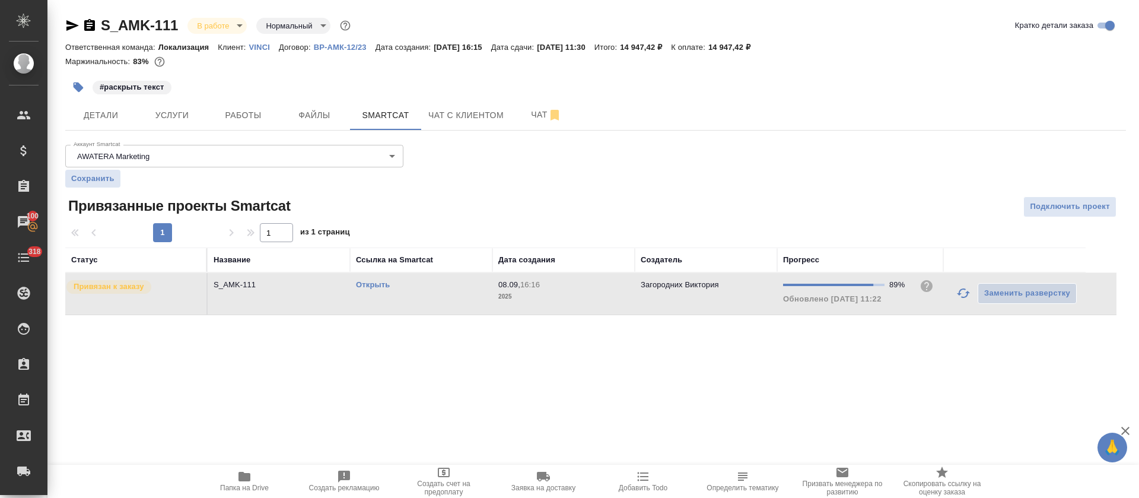
click at [958, 295] on icon "button" at bounding box center [963, 293] width 14 height 14
click at [966, 295] on icon "button" at bounding box center [963, 293] width 14 height 14
click at [371, 284] on link "Открыть" at bounding box center [373, 284] width 34 height 9
click at [227, 116] on span "Работы" at bounding box center [243, 115] width 57 height 15
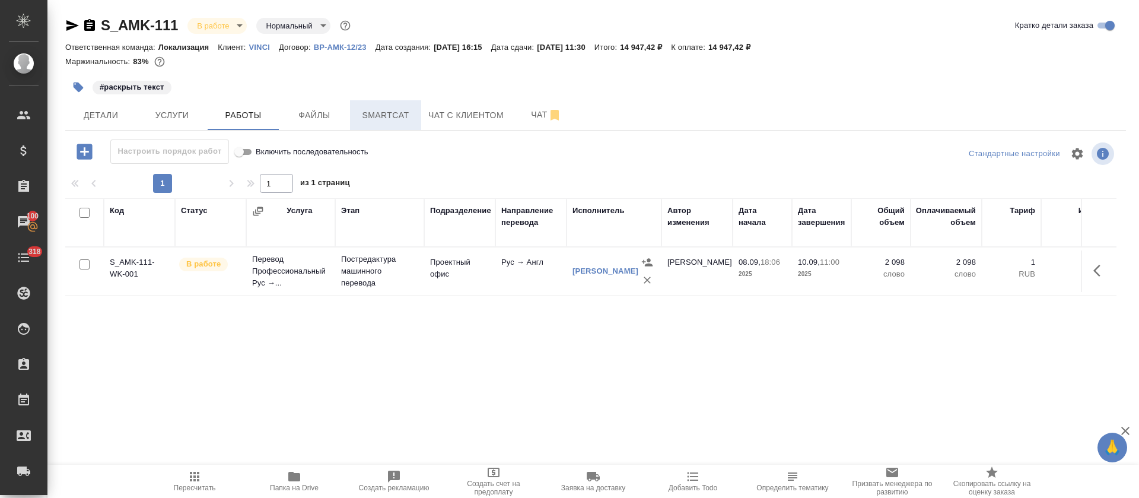
click at [367, 128] on button "Smartcat" at bounding box center [385, 115] width 71 height 30
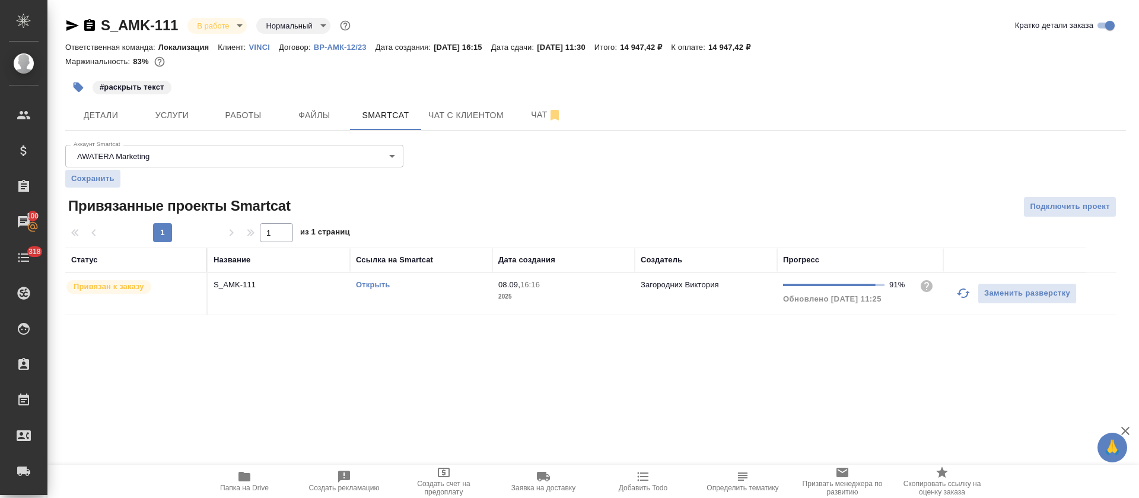
click at [963, 298] on icon "button" at bounding box center [963, 293] width 14 height 14
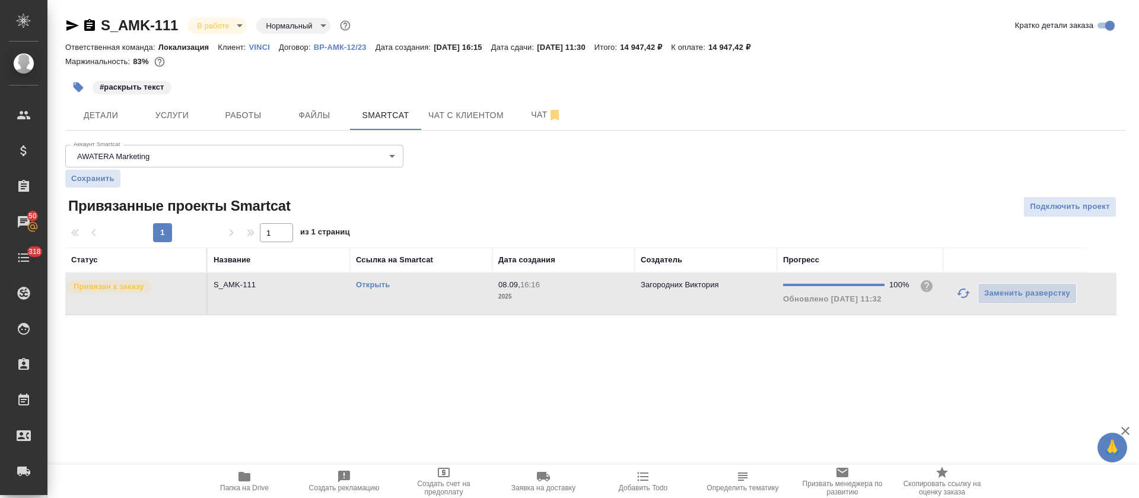
click at [465, 287] on div "Открыть" at bounding box center [421, 285] width 131 height 12
click at [228, 488] on span "Папка на Drive" at bounding box center [244, 487] width 49 height 8
click at [460, 295] on td "Открыть" at bounding box center [421, 294] width 142 height 42
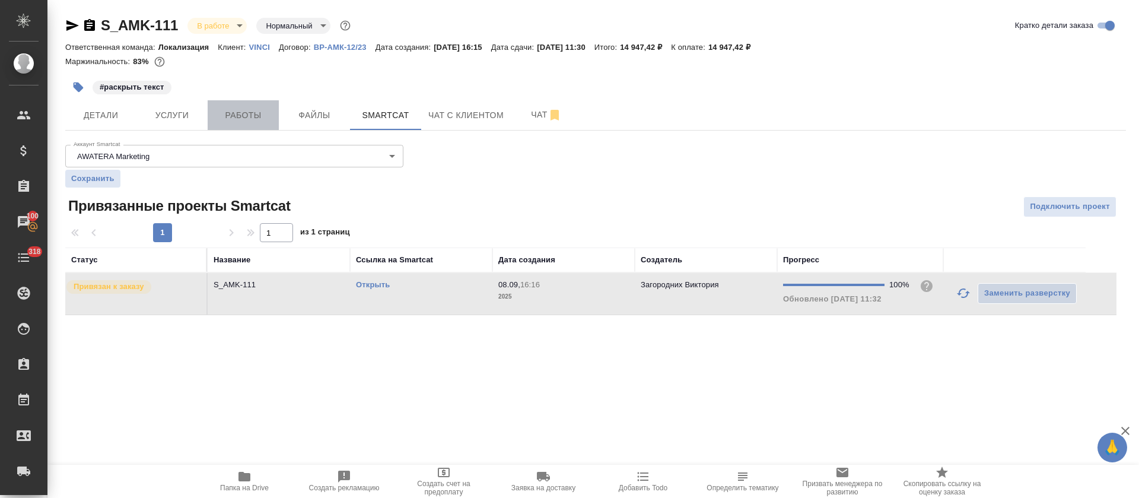
click at [237, 115] on span "Работы" at bounding box center [243, 115] width 57 height 15
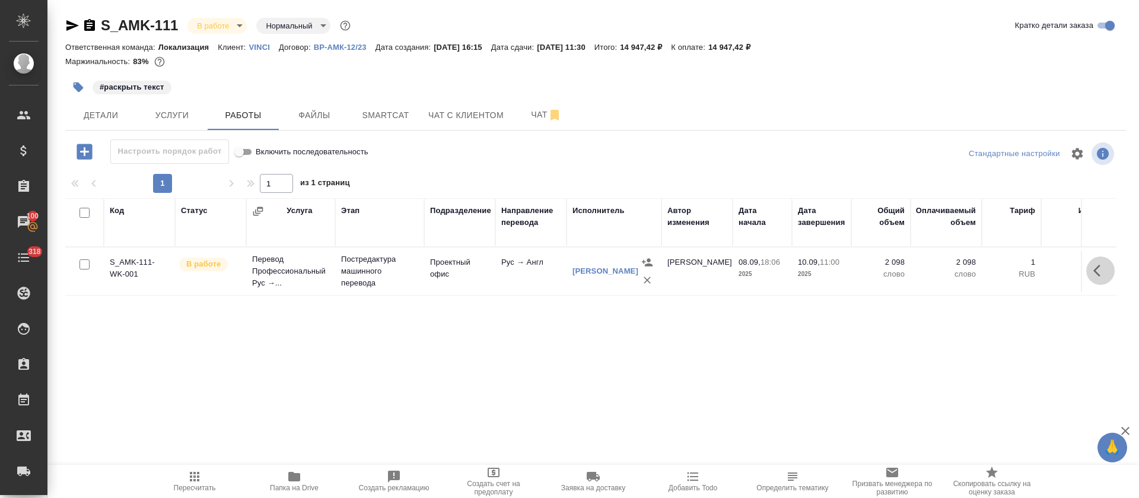
click at [1096, 277] on icon "button" at bounding box center [1100, 270] width 14 height 14
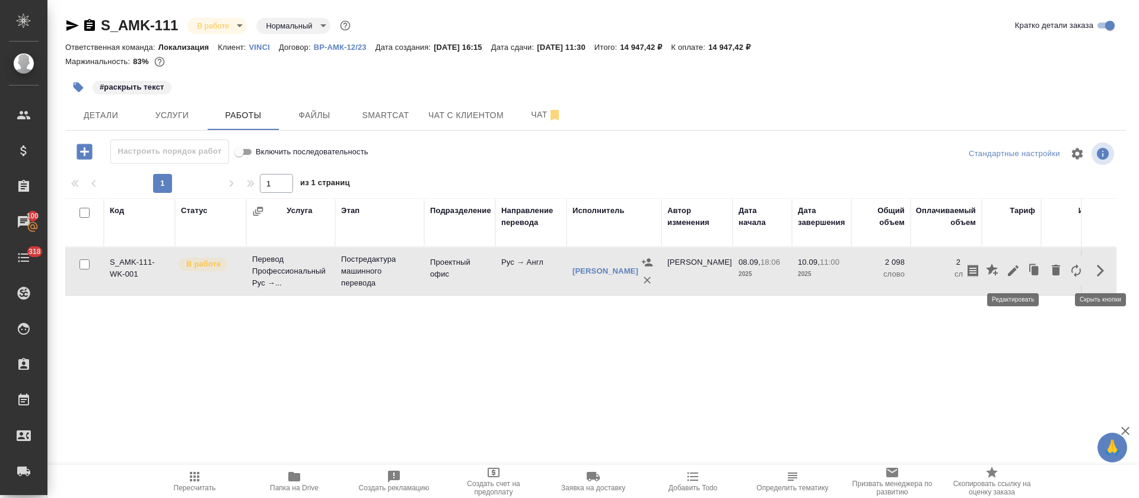
click at [1013, 267] on icon "button" at bounding box center [1013, 270] width 14 height 14
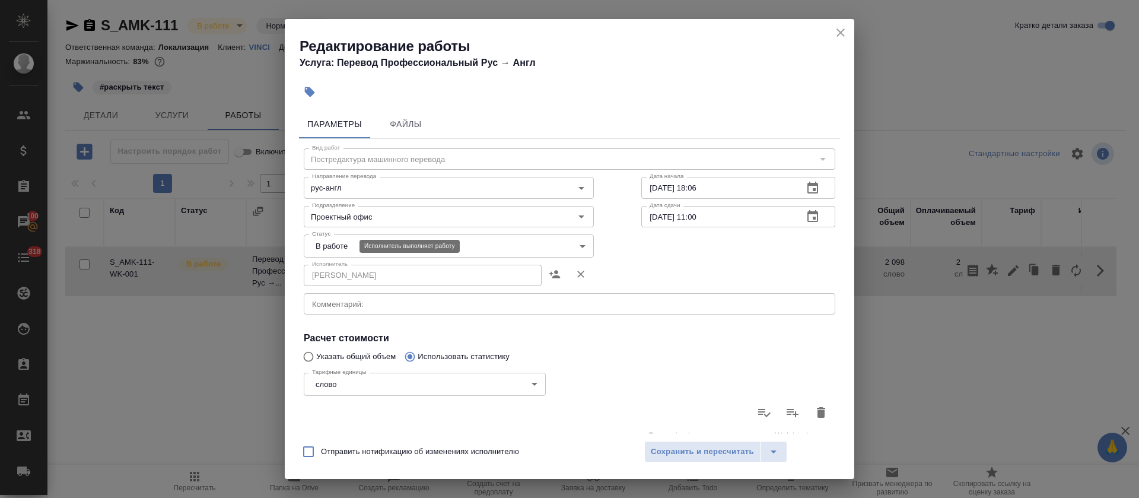
click at [320, 248] on body "🙏 .cls-1 fill:#fff; AWATERA Tretyakova Olga Клиенты Спецификации Заказы 100 Чат…" at bounding box center [569, 249] width 1139 height 498
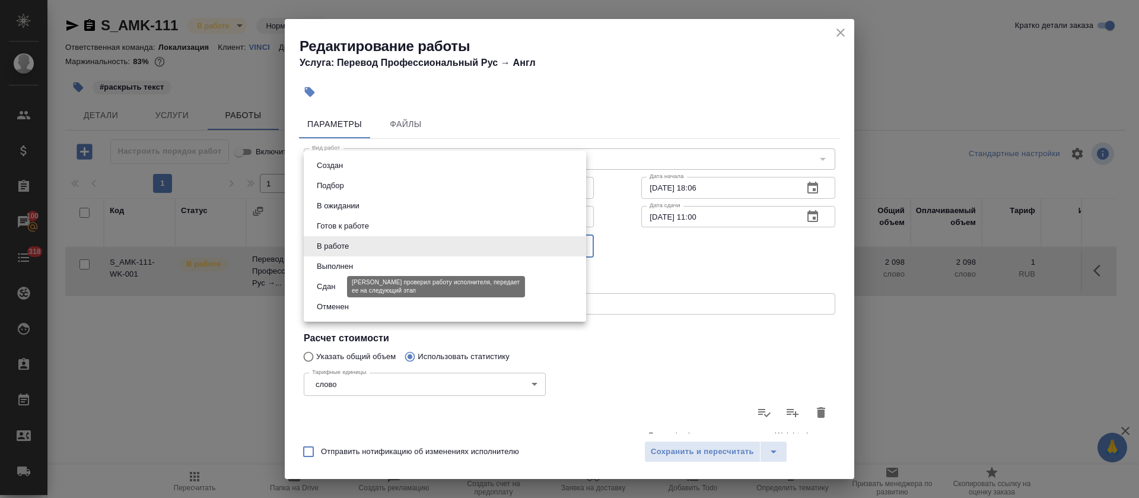
click at [327, 284] on button "Сдан" at bounding box center [326, 286] width 26 height 13
type input "closed"
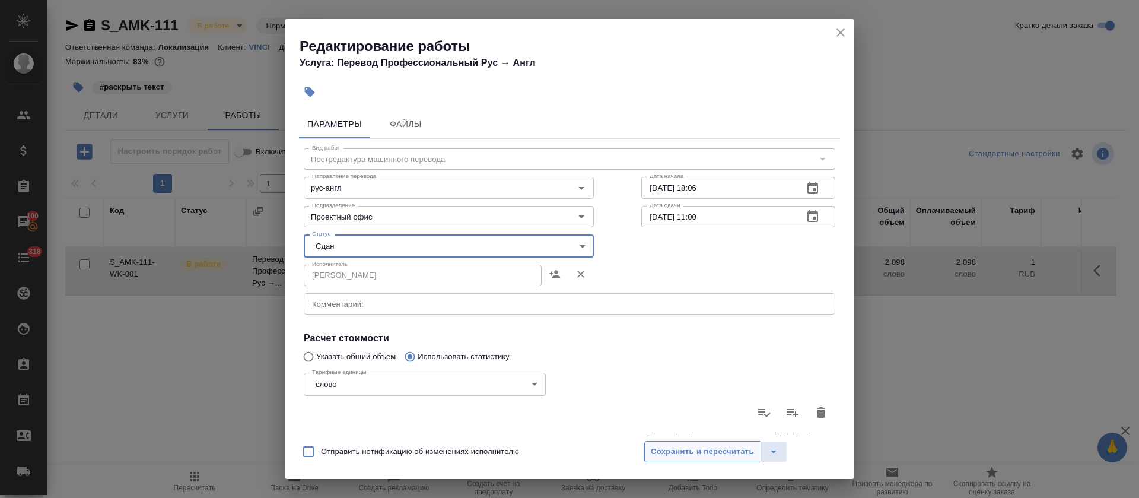
click at [667, 457] on span "Сохранить и пересчитать" at bounding box center [702, 452] width 103 height 14
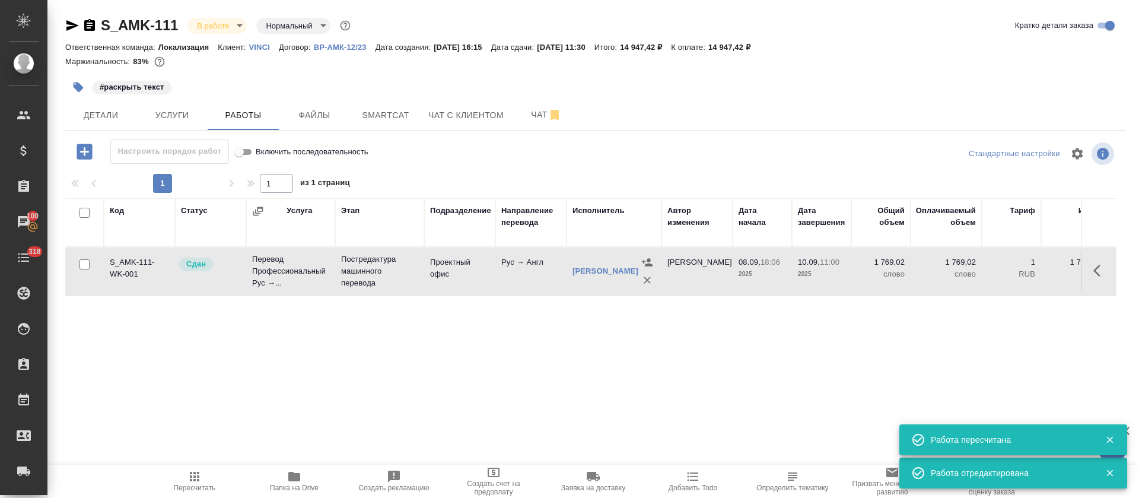
click at [233, 21] on body "🙏 .cls-1 fill:#fff; AWATERA Tretyakova Olga Клиенты Спецификации Заказы 100 Чат…" at bounding box center [569, 249] width 1139 height 498
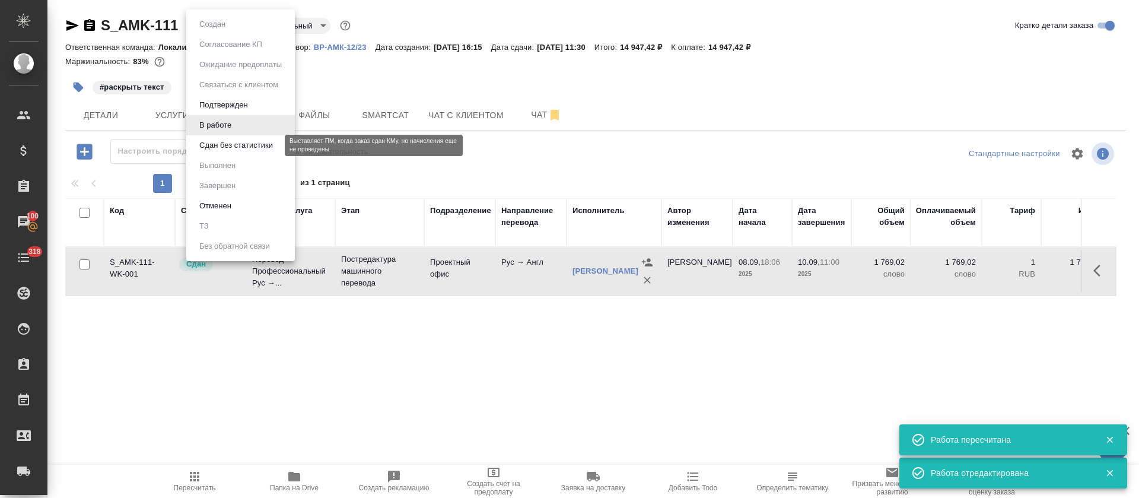
click at [218, 142] on button "Сдан без статистики" at bounding box center [236, 145] width 81 height 13
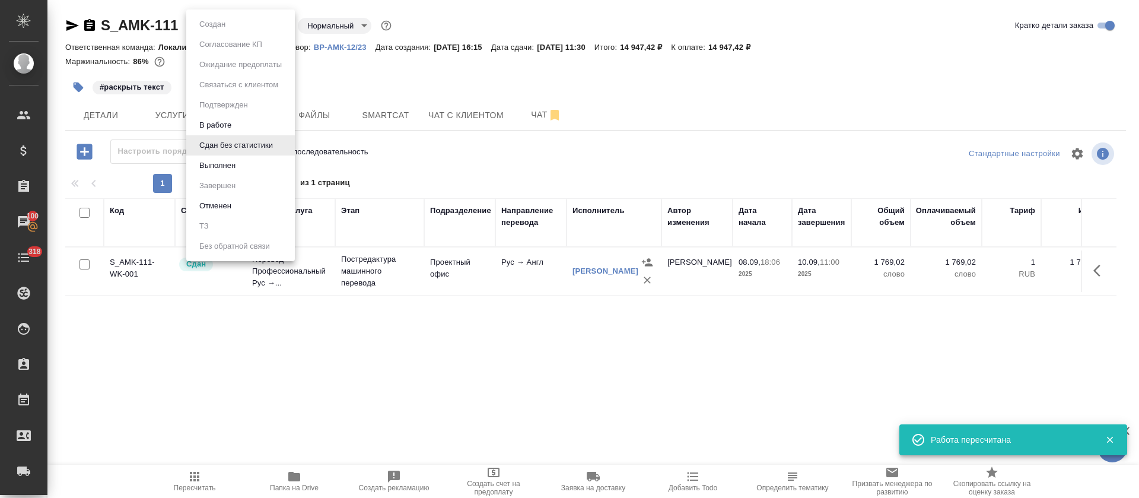
click at [279, 26] on body "🙏 .cls-1 fill:#fff; AWATERA Tretyakova Olga Клиенты Спецификации Заказы 100 Чат…" at bounding box center [569, 249] width 1139 height 498
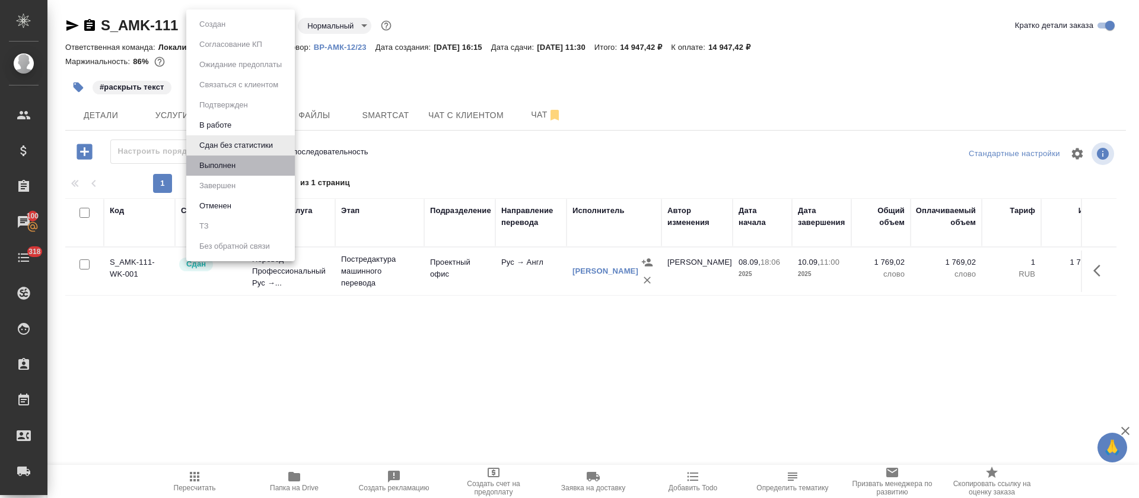
click at [252, 170] on li "Выполнен" at bounding box center [240, 165] width 109 height 20
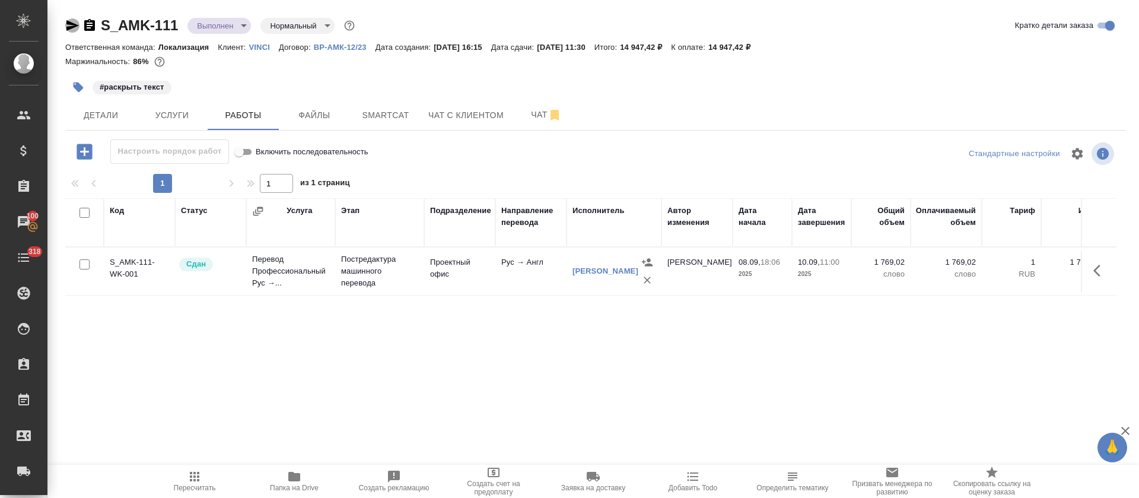
click at [75, 29] on icon "button" at bounding box center [72, 25] width 14 height 14
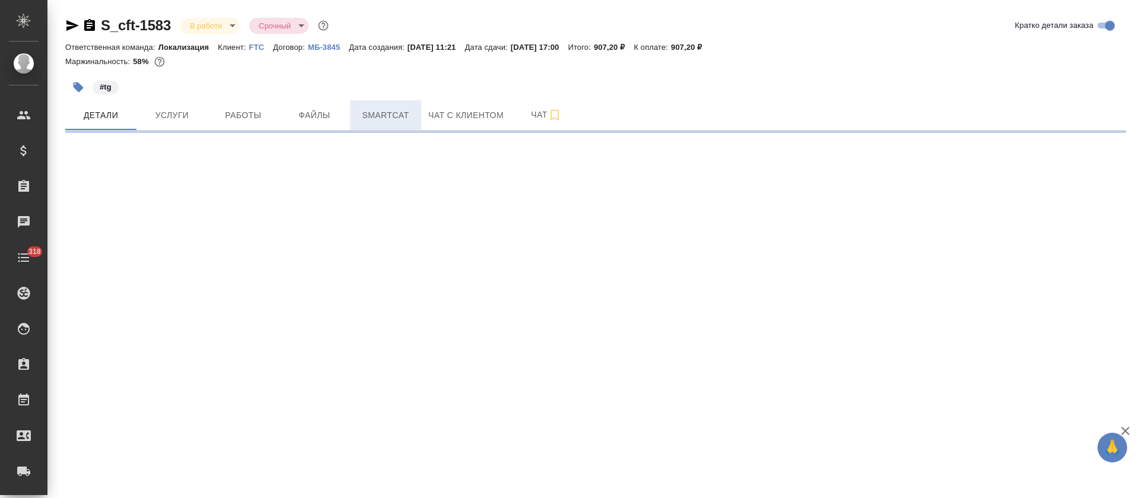
select select "RU"
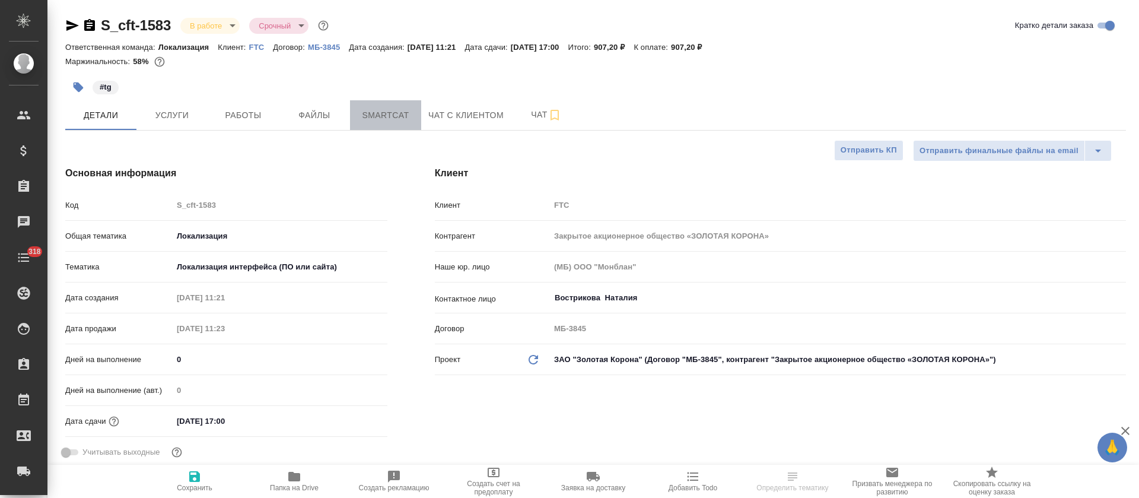
type textarea "x"
click at [386, 114] on span "Smartcat" at bounding box center [385, 115] width 57 height 15
type textarea "x"
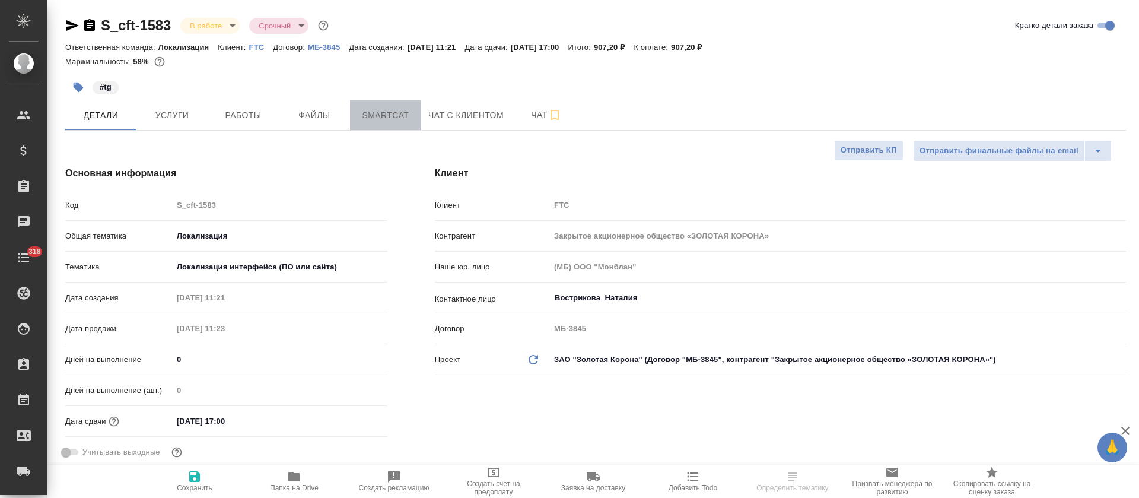
type textarea "x"
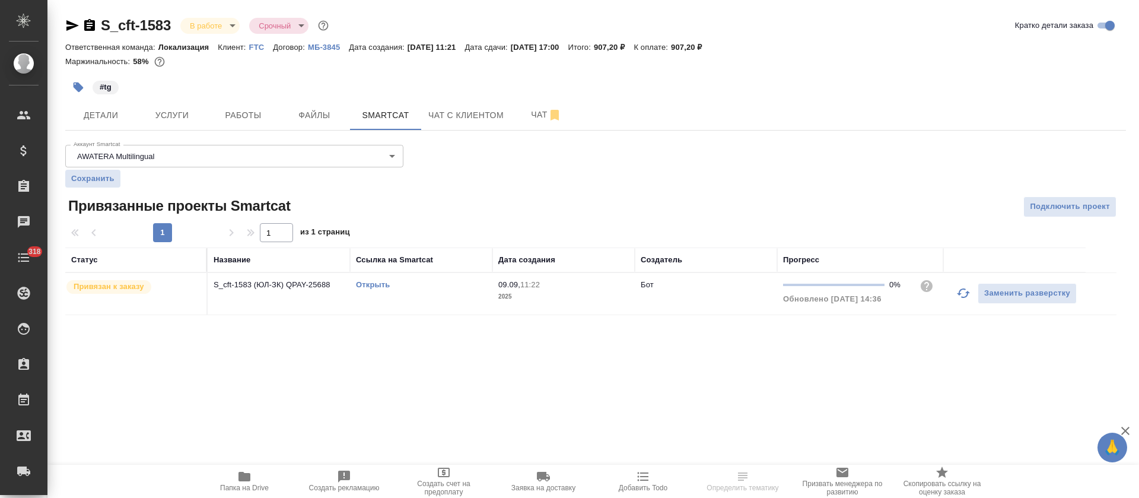
drag, startPoint x: 956, startPoint y: 292, endPoint x: 958, endPoint y: 303, distance: 11.4
click at [958, 292] on icon "button" at bounding box center [963, 293] width 14 height 14
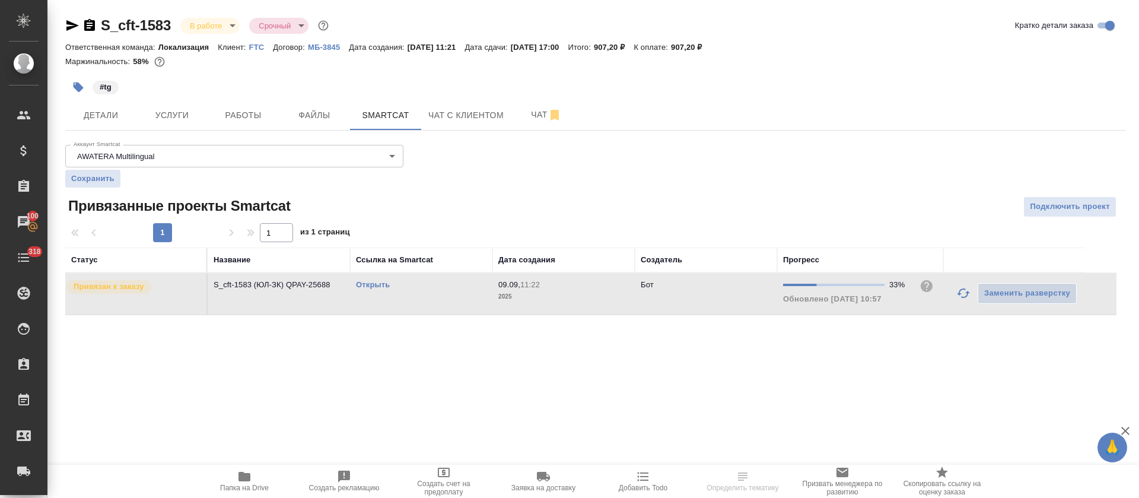
click at [383, 284] on link "Открыть" at bounding box center [373, 284] width 34 height 9
click at [215, 111] on span "Работы" at bounding box center [243, 115] width 57 height 15
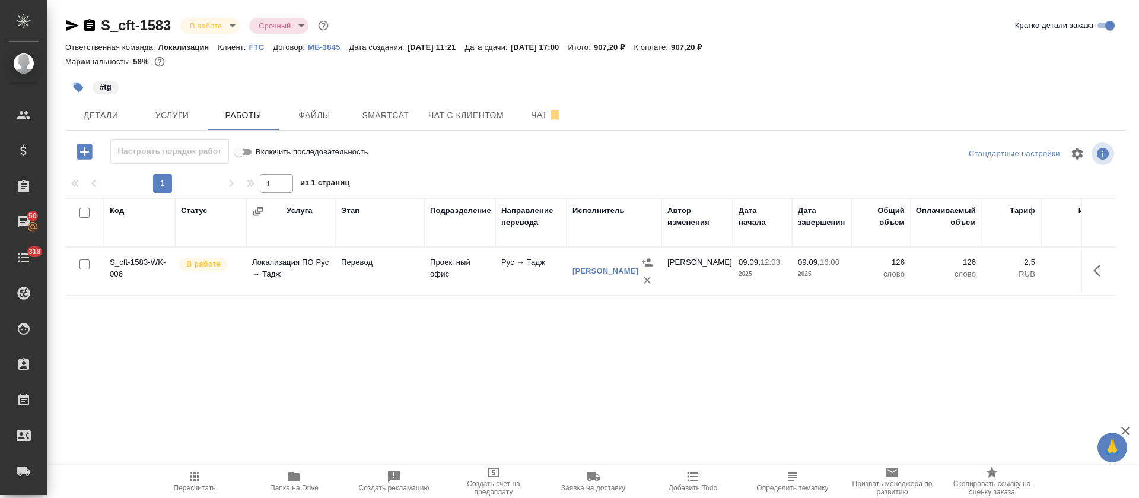
click at [1103, 270] on icon "button" at bounding box center [1100, 270] width 14 height 14
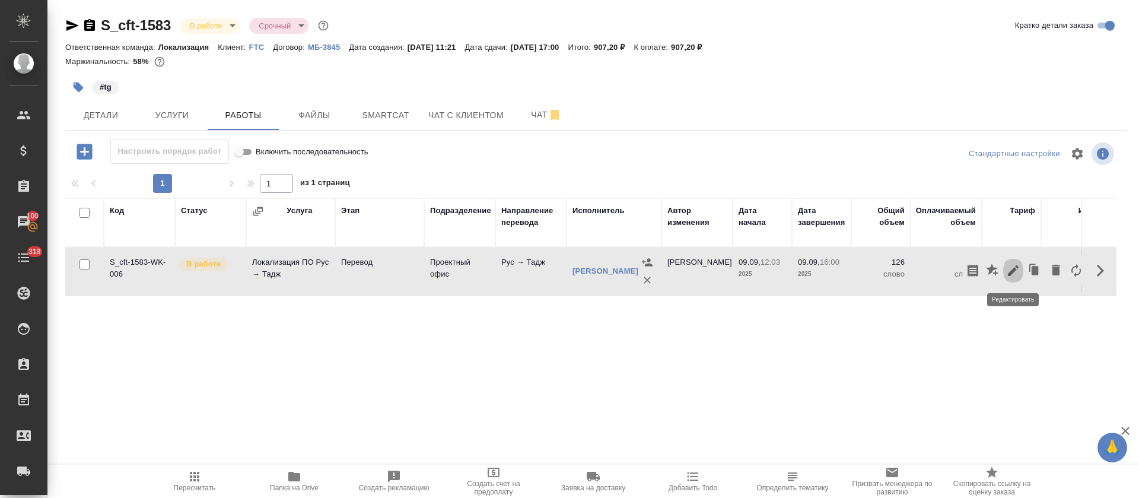
click at [1011, 269] on icon "button" at bounding box center [1013, 270] width 14 height 14
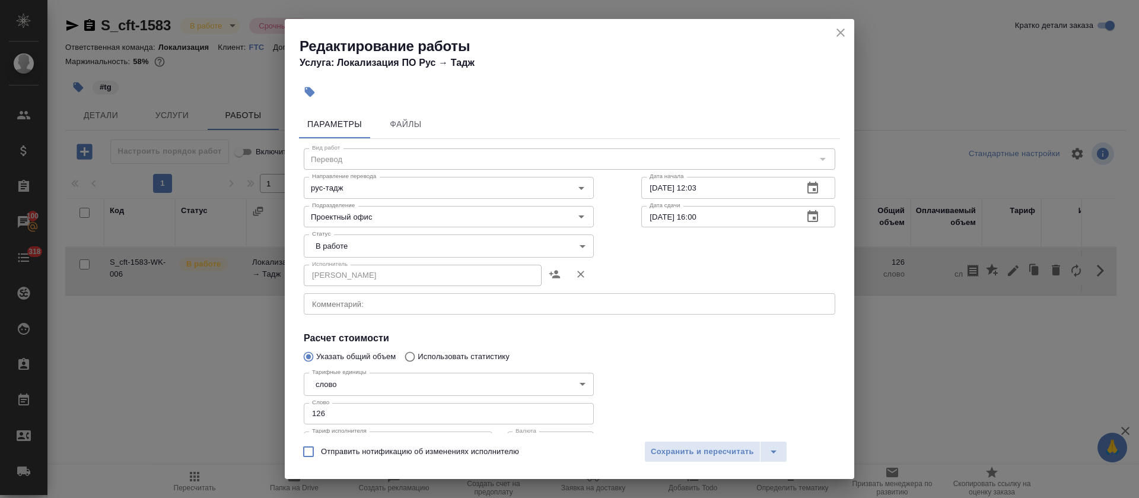
click at [339, 243] on body "🙏 .cls-1 fill:#fff; AWATERA Tretyakova Olga Клиенты Спецификации Заказы 100 Чат…" at bounding box center [569, 249] width 1139 height 498
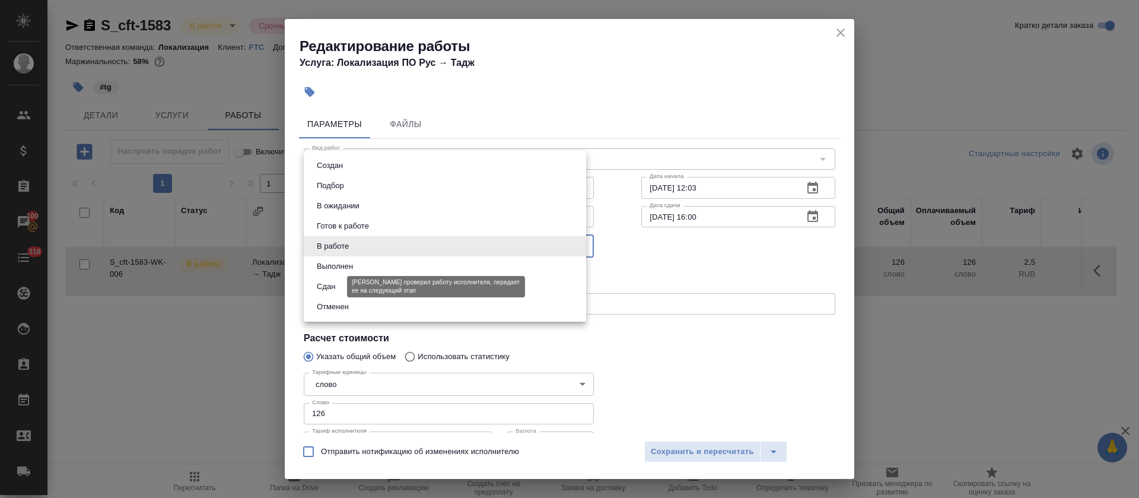
click at [336, 282] on button "Сдан" at bounding box center [326, 286] width 26 height 13
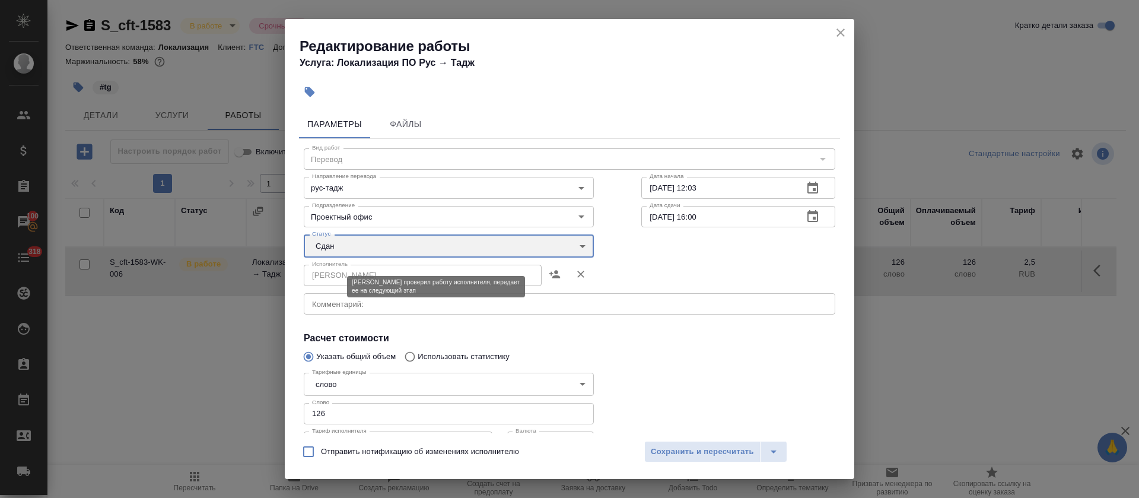
type input "closed"
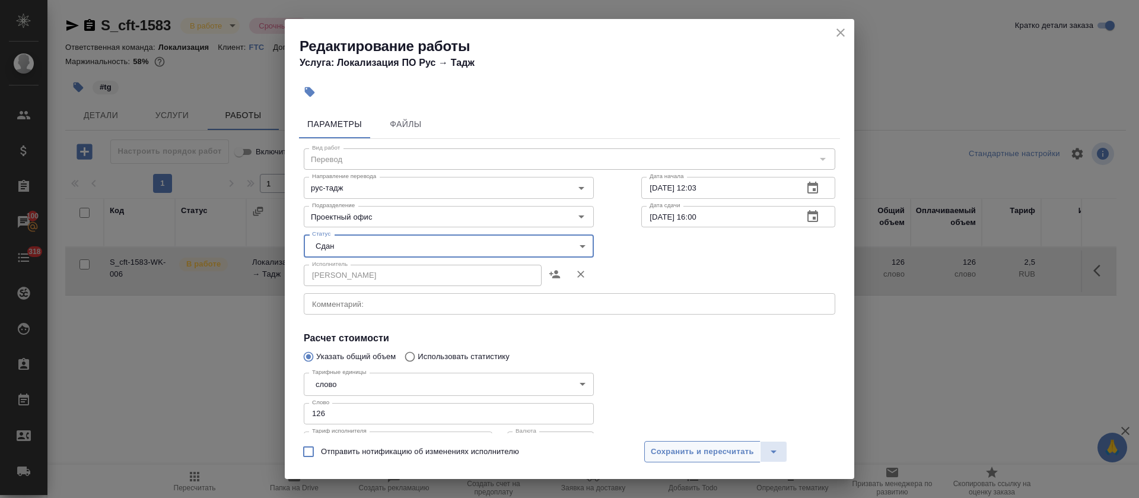
click at [710, 450] on span "Сохранить и пересчитать" at bounding box center [702, 452] width 103 height 14
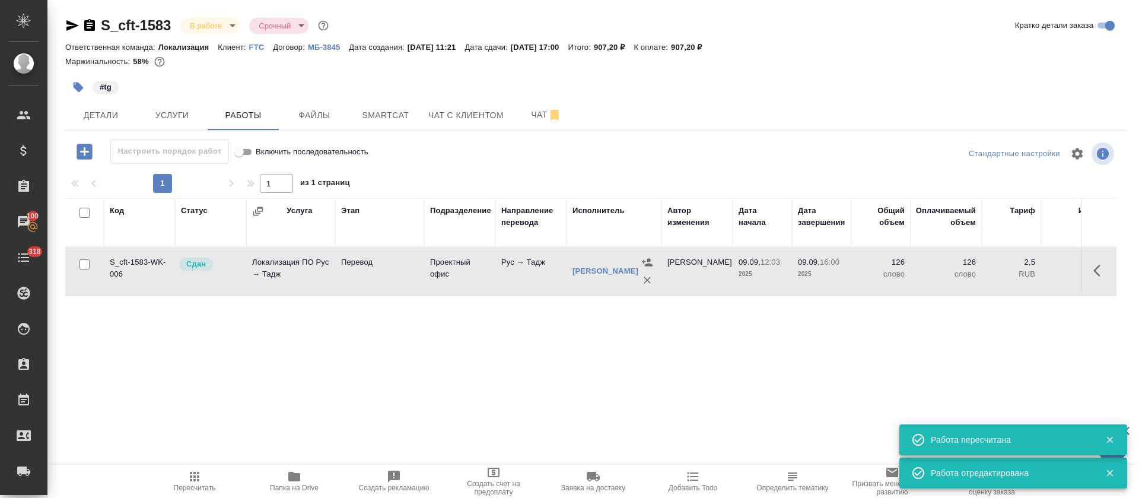
click at [228, 26] on body "🙏 .cls-1 fill:#fff; AWATERA Tretyakova Olga Клиенты Спецификации Заказы 100 Чат…" at bounding box center [569, 249] width 1139 height 498
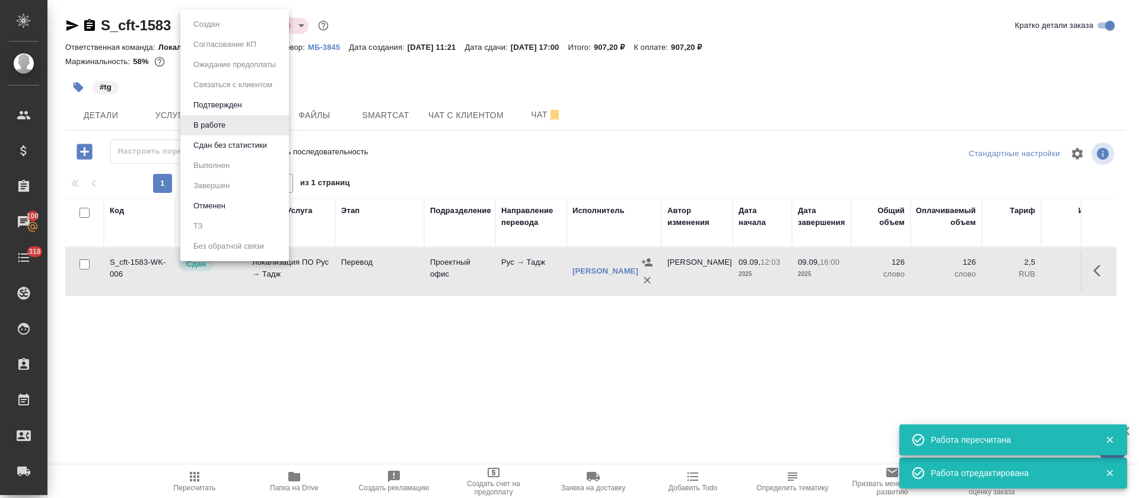
click at [214, 147] on button "Сдан без статистики" at bounding box center [230, 145] width 81 height 13
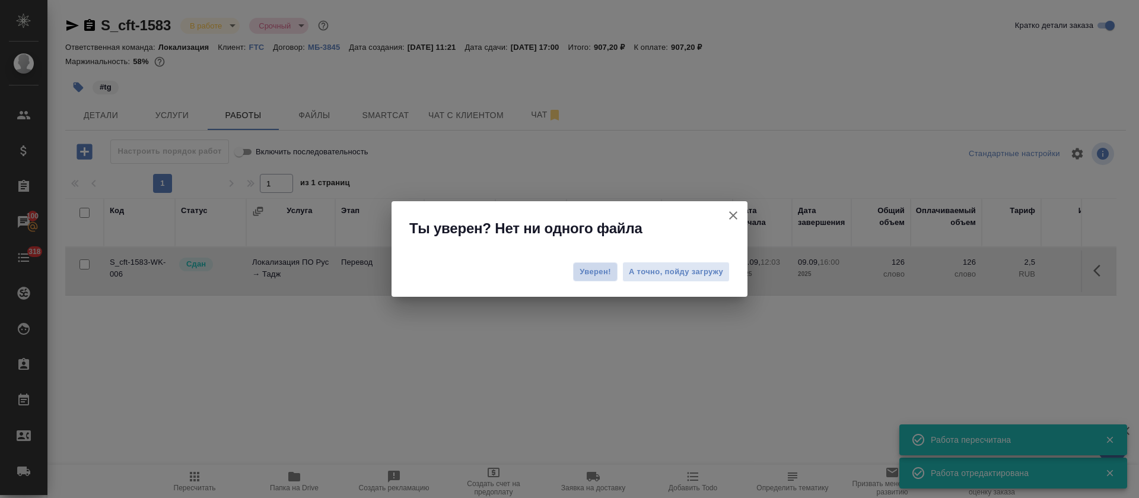
click at [591, 273] on span "Уверен!" at bounding box center [595, 272] width 31 height 12
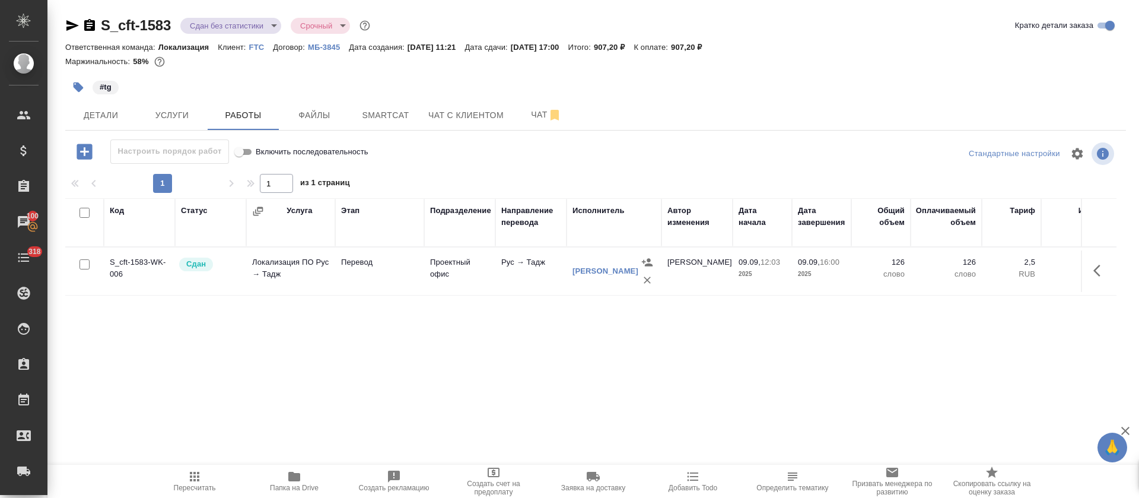
click at [268, 28] on body "🙏 .cls-1 fill:#fff; AWATERA Tretyakova Olga Клиенты Спецификации Заказы 100 Чат…" at bounding box center [569, 249] width 1139 height 498
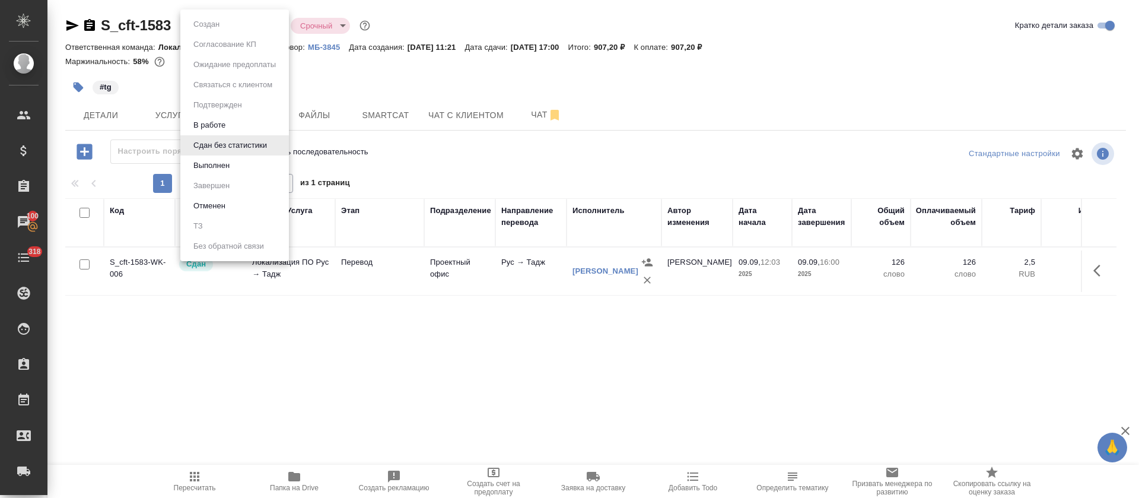
click at [222, 166] on button "Выполнен" at bounding box center [211, 165] width 43 height 13
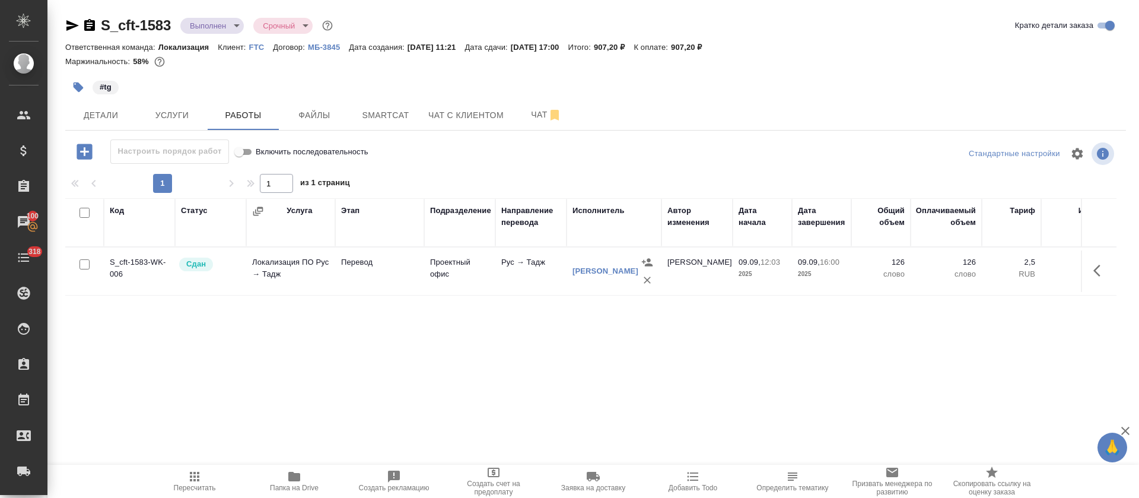
click at [72, 27] on icon "button" at bounding box center [72, 25] width 12 height 11
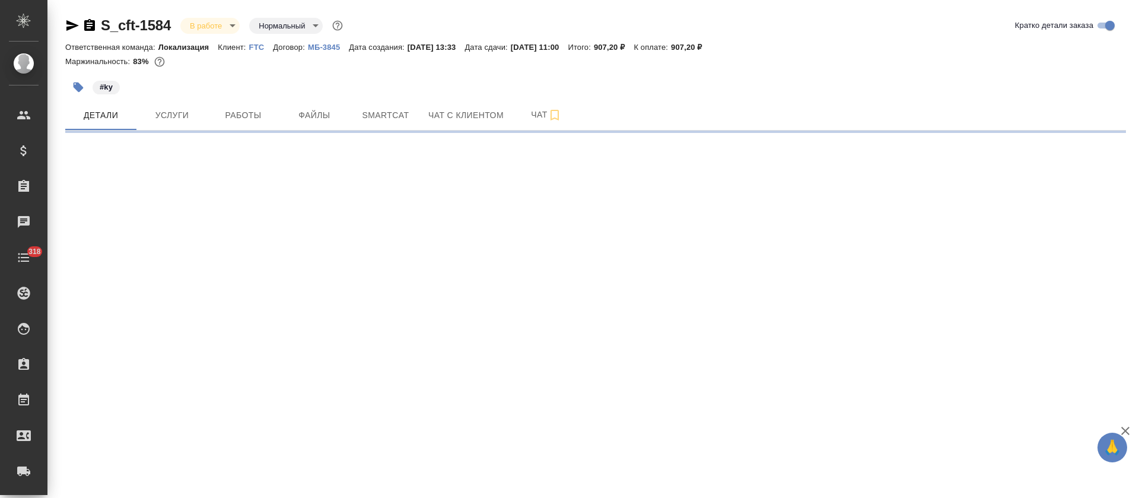
select select "RU"
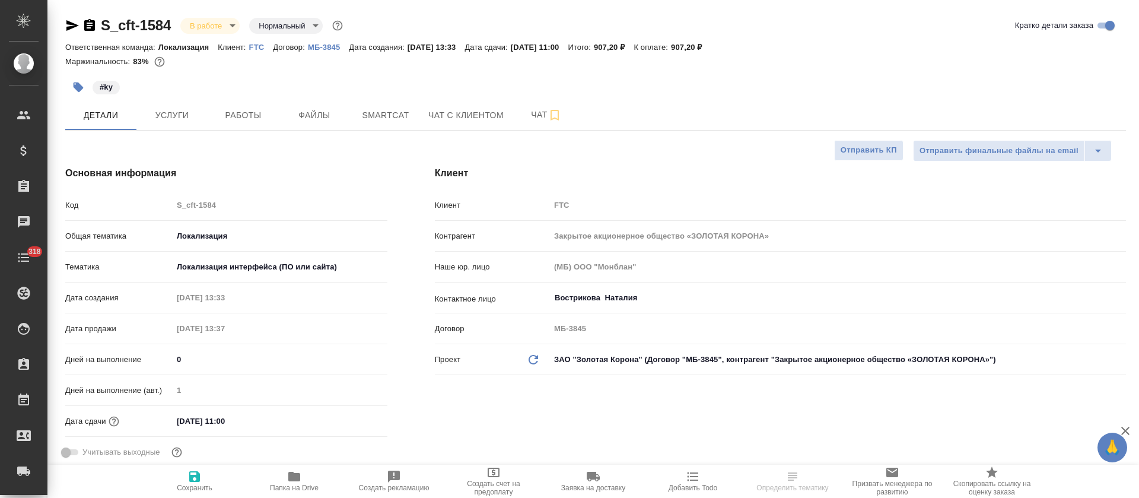
type textarea "x"
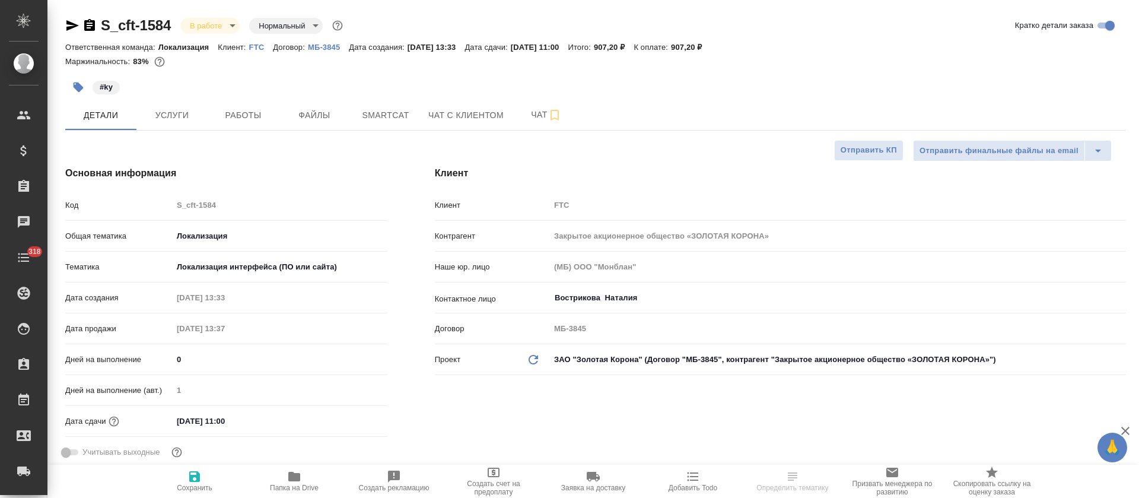
type textarea "x"
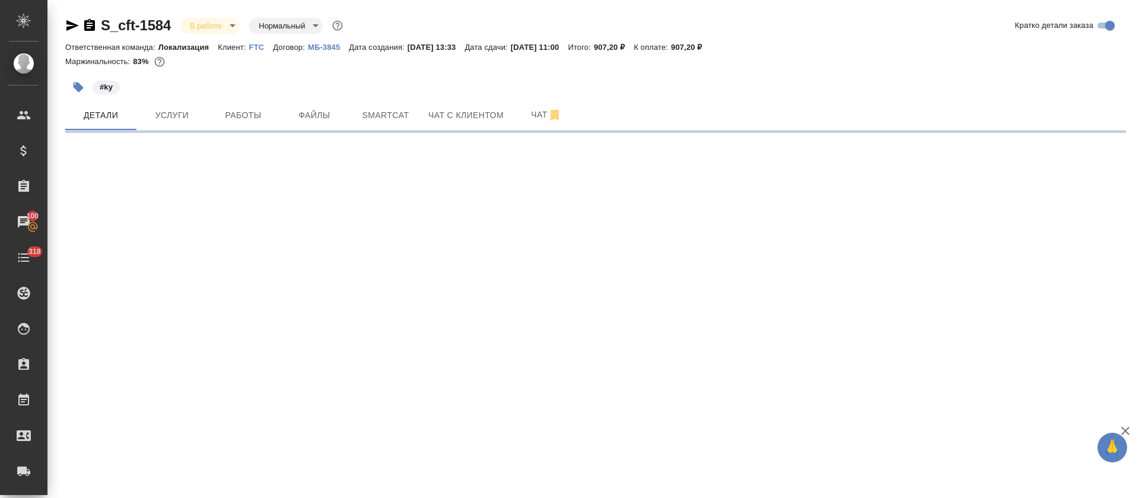
select select "RU"
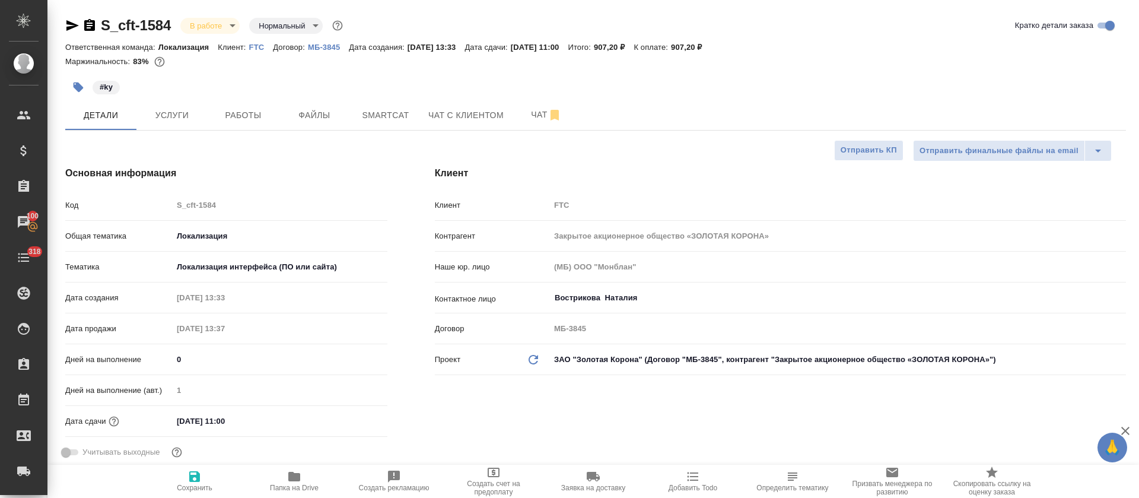
type textarea "x"
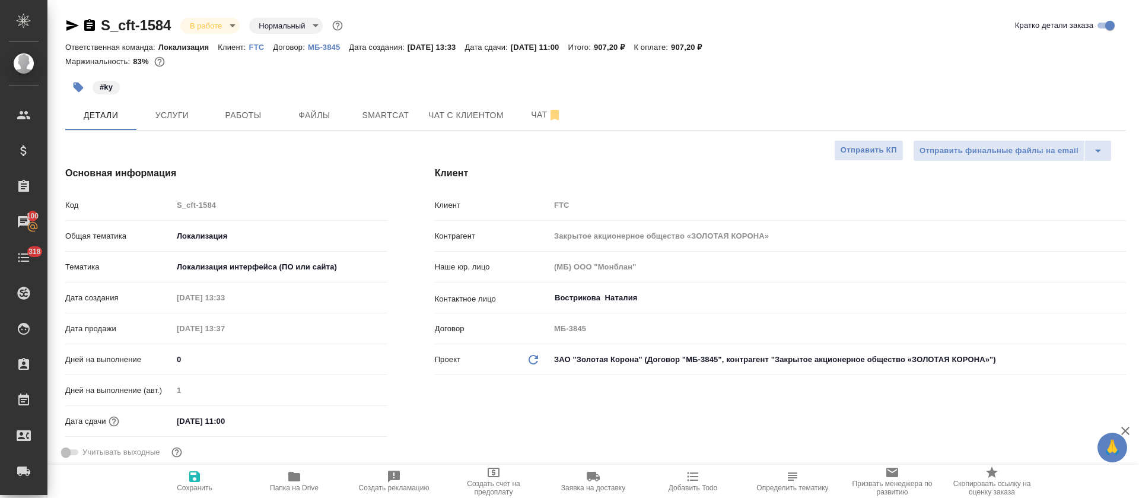
type textarea "x"
click at [378, 116] on span "Smartcat" at bounding box center [385, 115] width 57 height 15
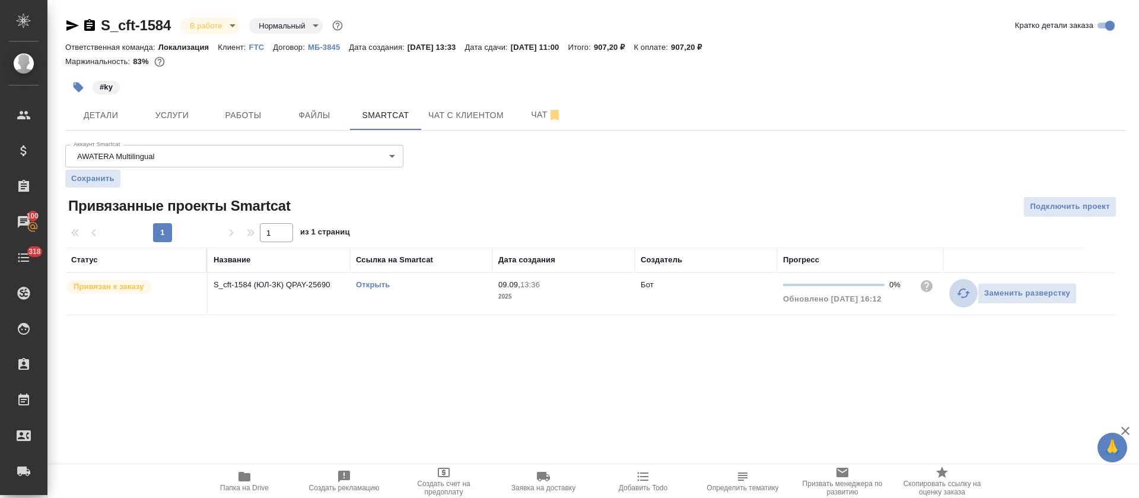
click at [950, 298] on button "button" at bounding box center [963, 293] width 28 height 28
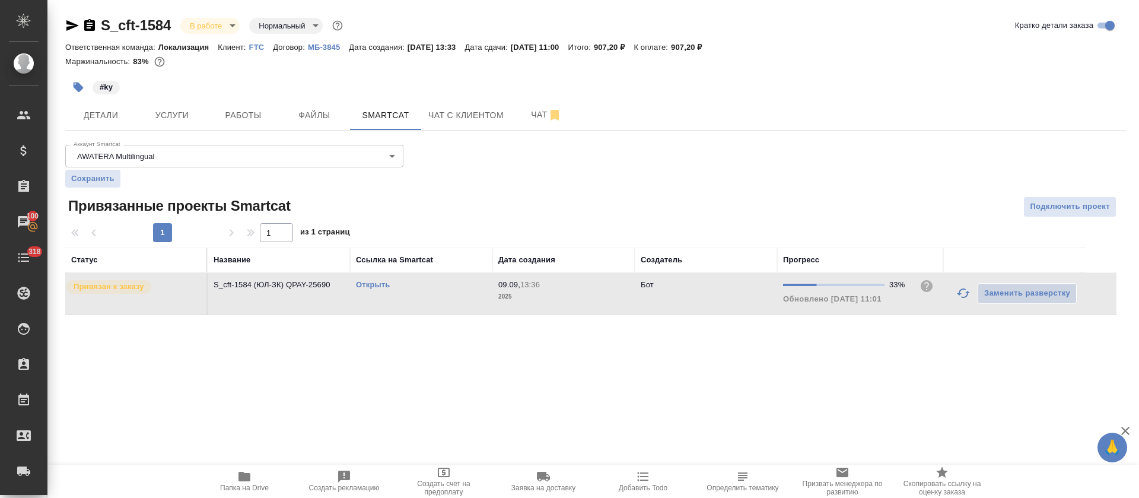
click at [366, 284] on link "Открыть" at bounding box center [373, 284] width 34 height 9
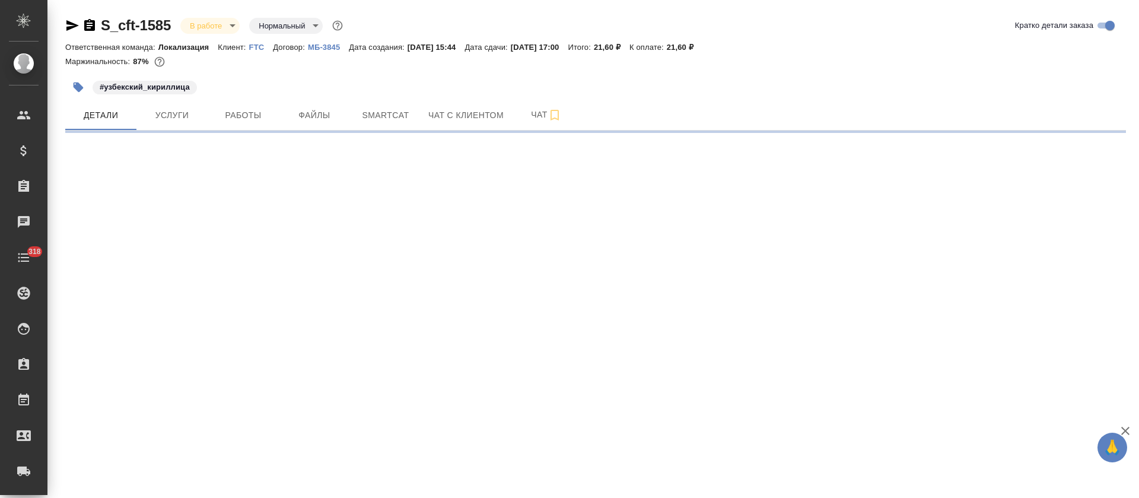
select select "RU"
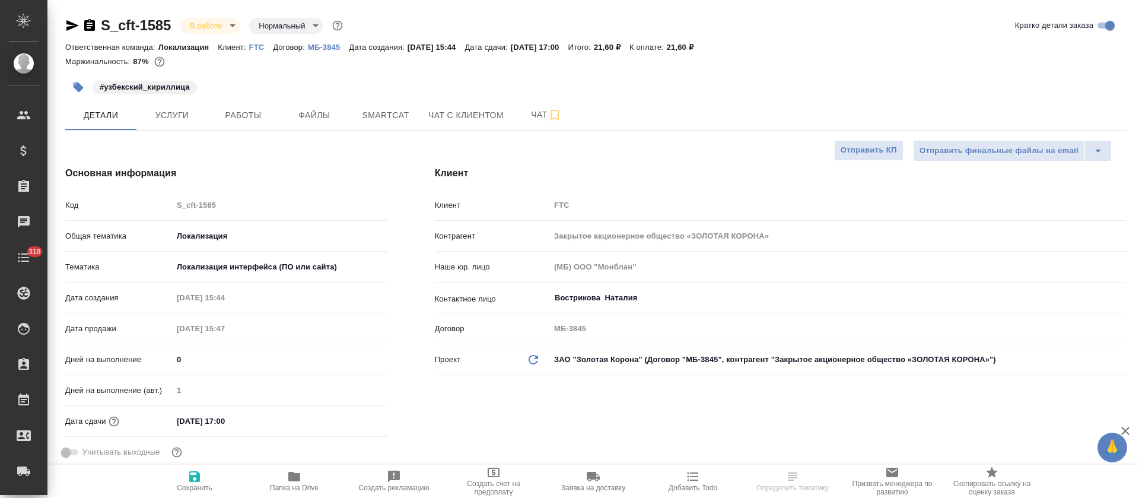
type textarea "x"
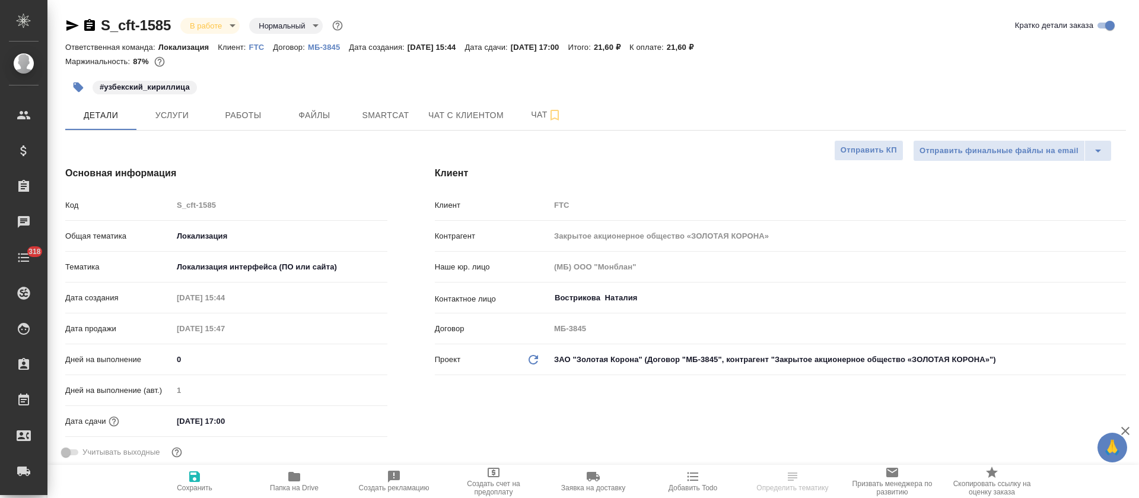
type textarea "x"
click at [377, 120] on span "Smartcat" at bounding box center [385, 115] width 57 height 15
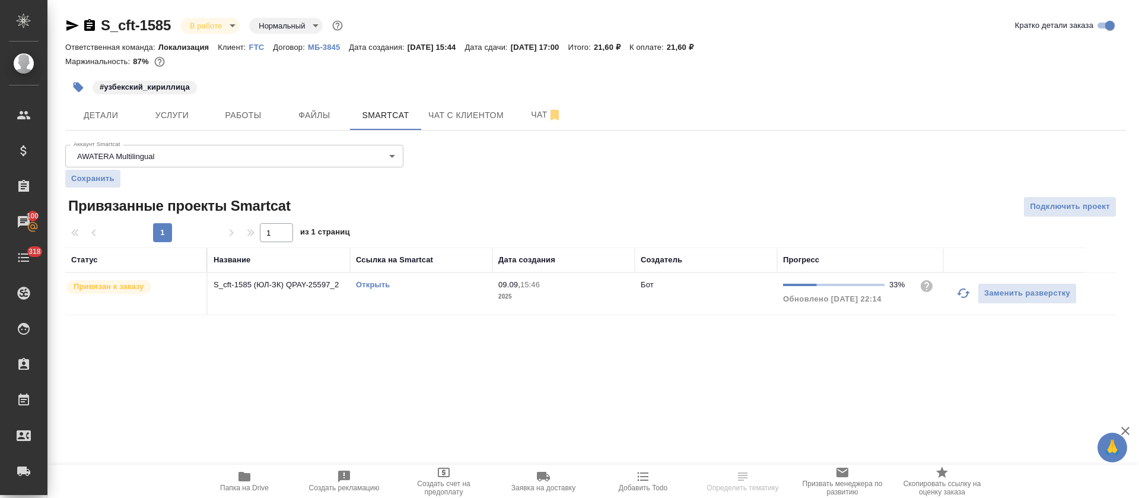
click at [376, 284] on link "Открыть" at bounding box center [373, 284] width 34 height 9
click at [265, 115] on span "Работы" at bounding box center [243, 115] width 57 height 15
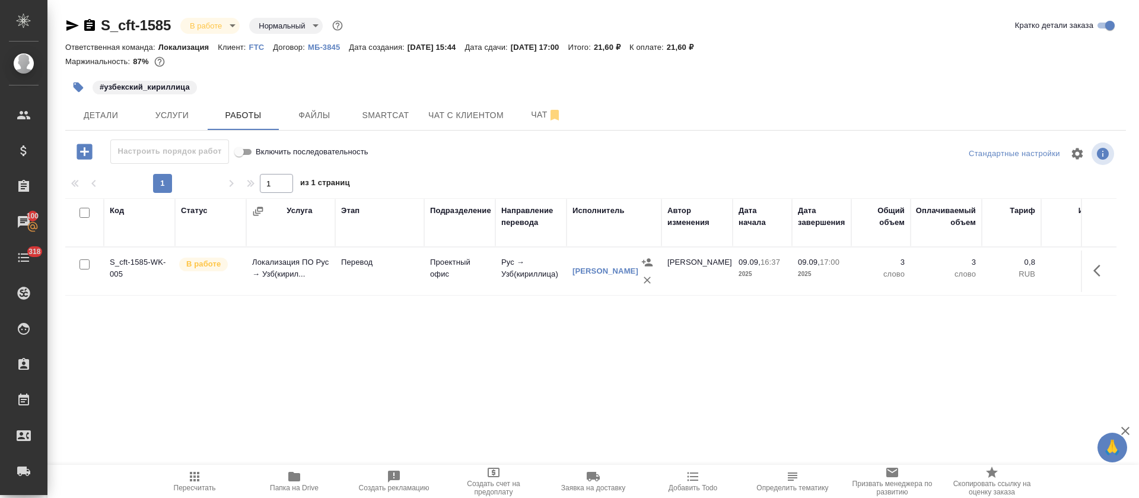
click at [1089, 272] on button "button" at bounding box center [1100, 270] width 28 height 28
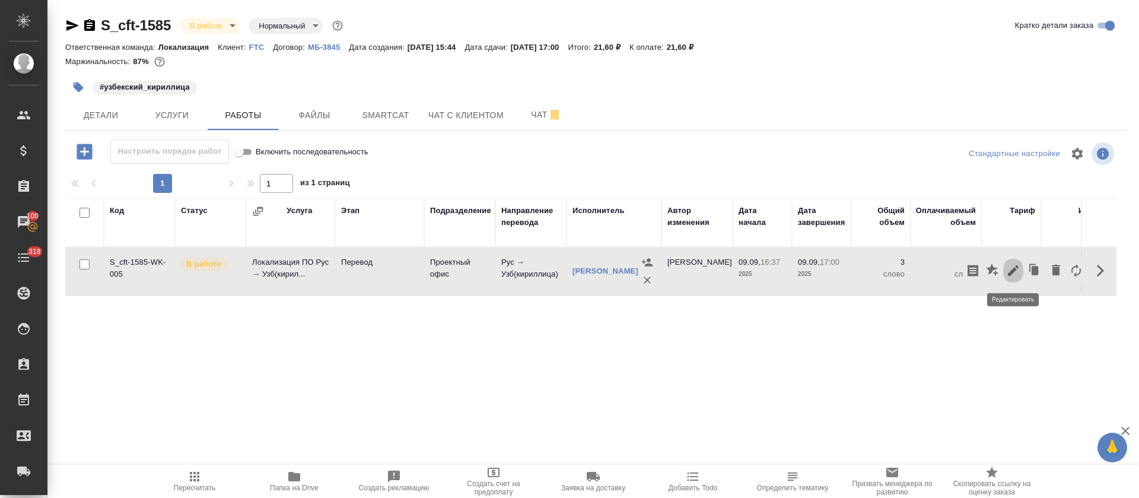
click at [1011, 267] on icon "button" at bounding box center [1013, 270] width 14 height 14
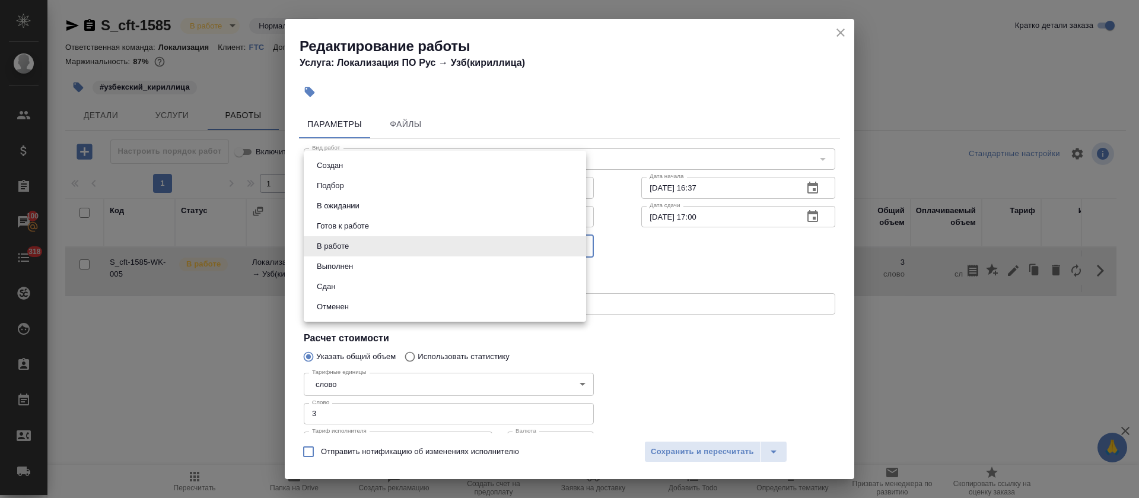
click at [379, 249] on body "🙏 .cls-1 fill:#fff; AWATERA [PERSON_NAME] Спецификации Заказы 100 Чаты 318 Todo…" at bounding box center [569, 249] width 1139 height 498
click at [368, 287] on li "Сдан" at bounding box center [445, 286] width 282 height 20
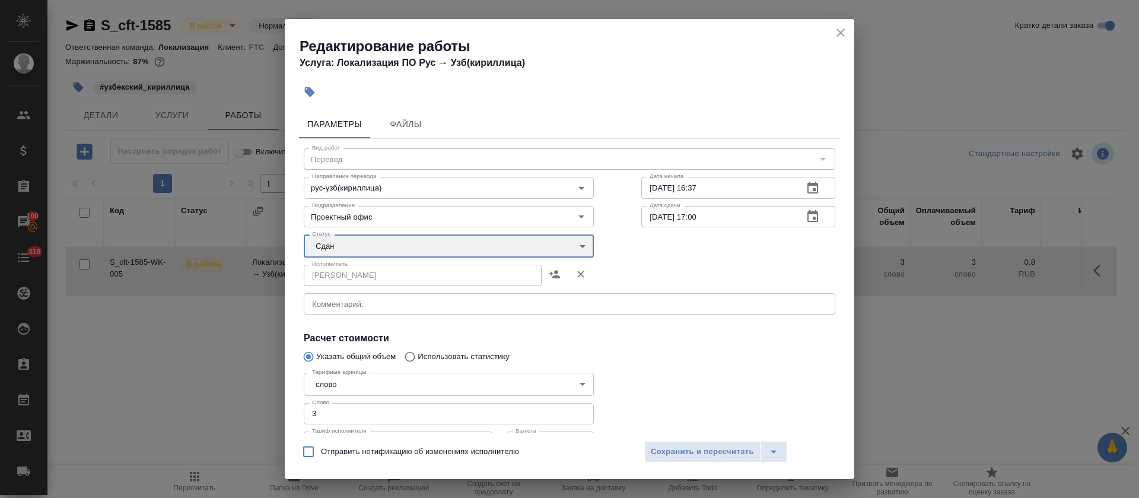
type input "closed"
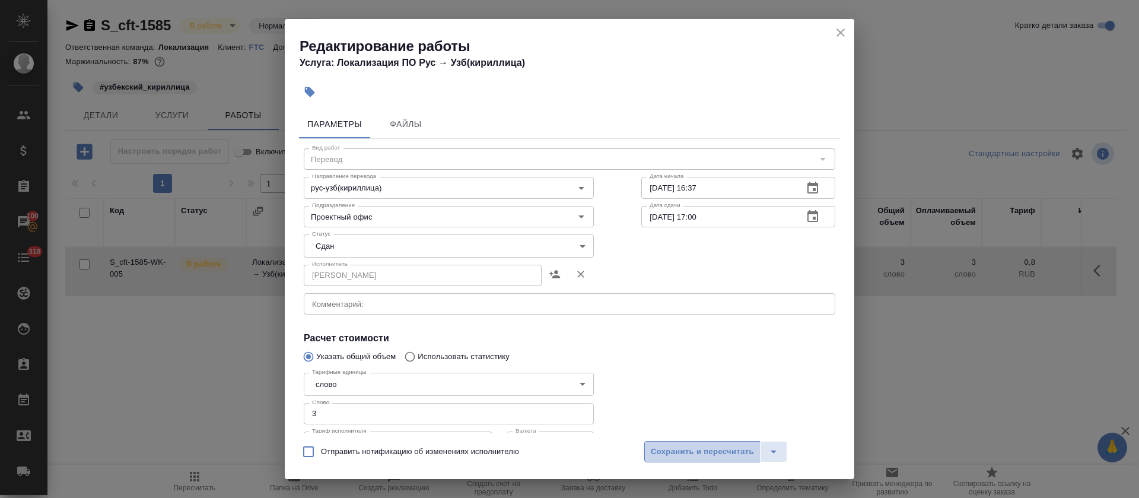
click at [649, 448] on button "Сохранить и пересчитать" at bounding box center [702, 451] width 116 height 21
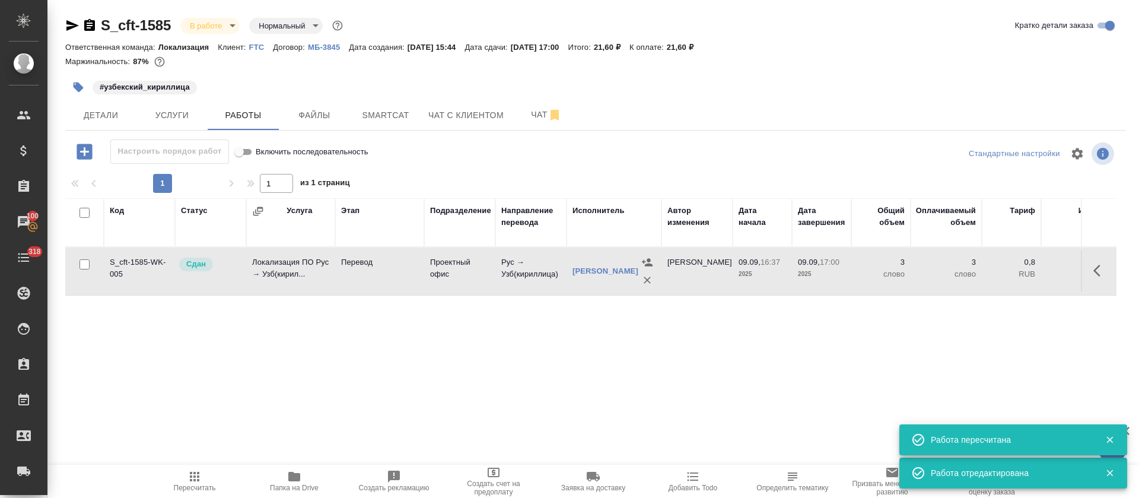
click at [233, 26] on body "🙏 .cls-1 fill:#fff; AWATERA Tretyakova Olga Клиенты Спецификации Заказы 100 Чат…" at bounding box center [569, 249] width 1139 height 498
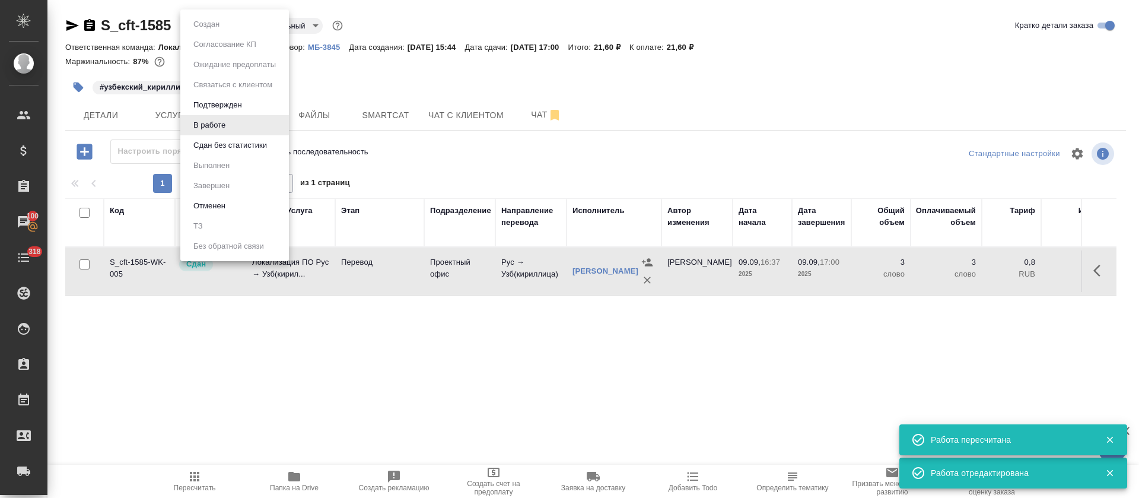
click at [233, 148] on button "Сдан без статистики" at bounding box center [230, 145] width 81 height 13
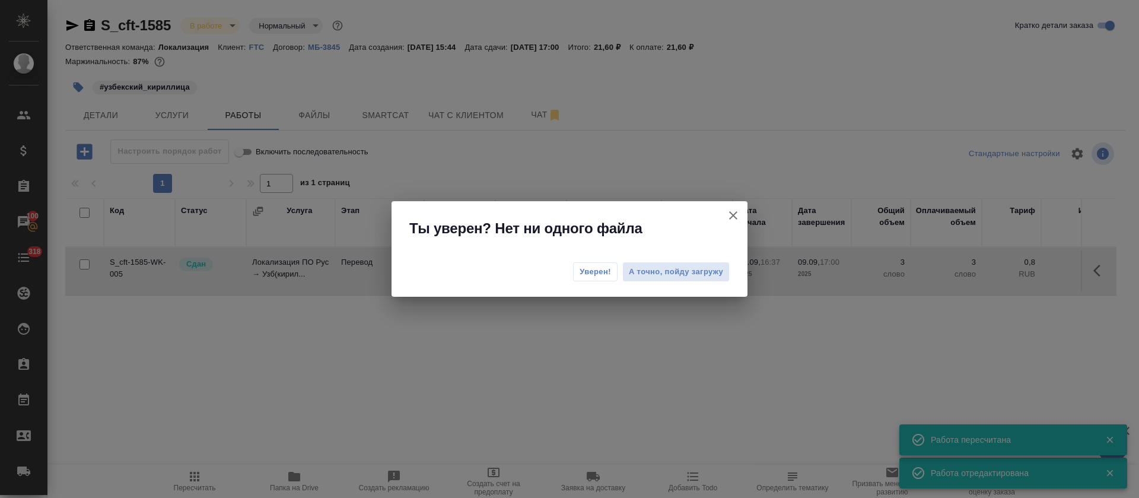
click at [593, 269] on span "Уверен!" at bounding box center [595, 272] width 31 height 12
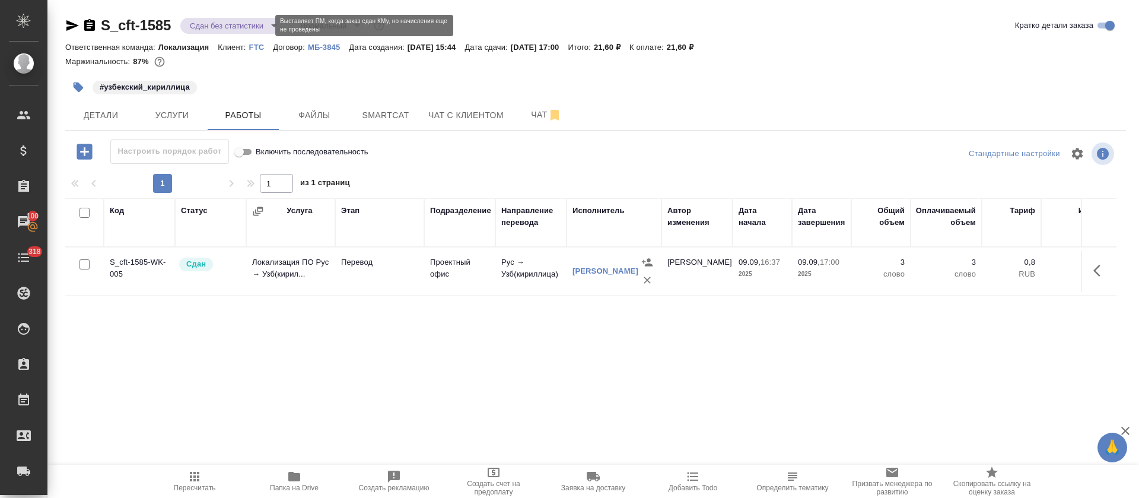
click at [259, 23] on body "🙏 .cls-1 fill:#fff; AWATERA Tretyakova Olga Клиенты Спецификации Заказы 100 Чат…" at bounding box center [569, 249] width 1139 height 498
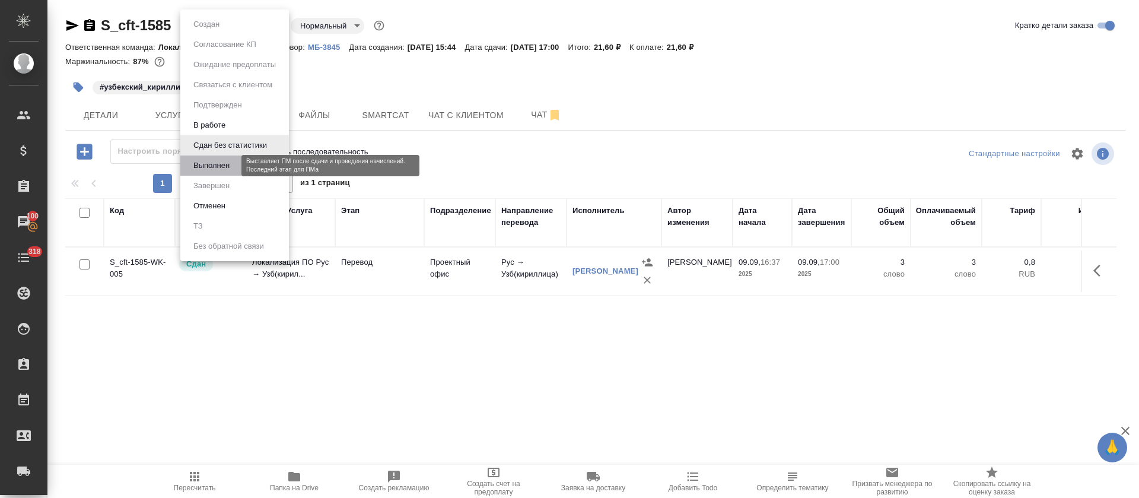
click at [220, 168] on button "Выполнен" at bounding box center [211, 165] width 43 height 13
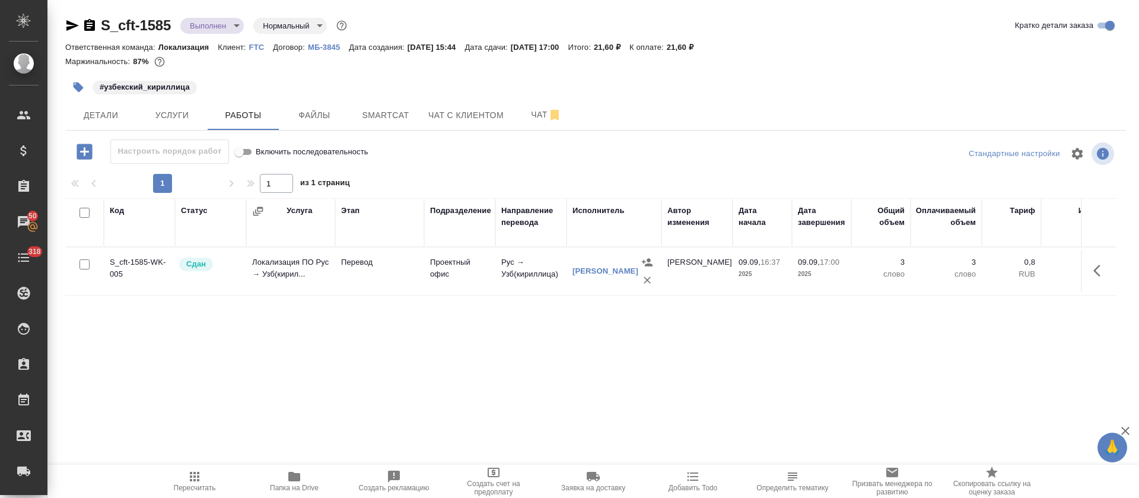
drag, startPoint x: 68, startPoint y: 24, endPoint x: 575, endPoint y: 474, distance: 677.4
click at [69, 24] on icon "button" at bounding box center [72, 25] width 14 height 14
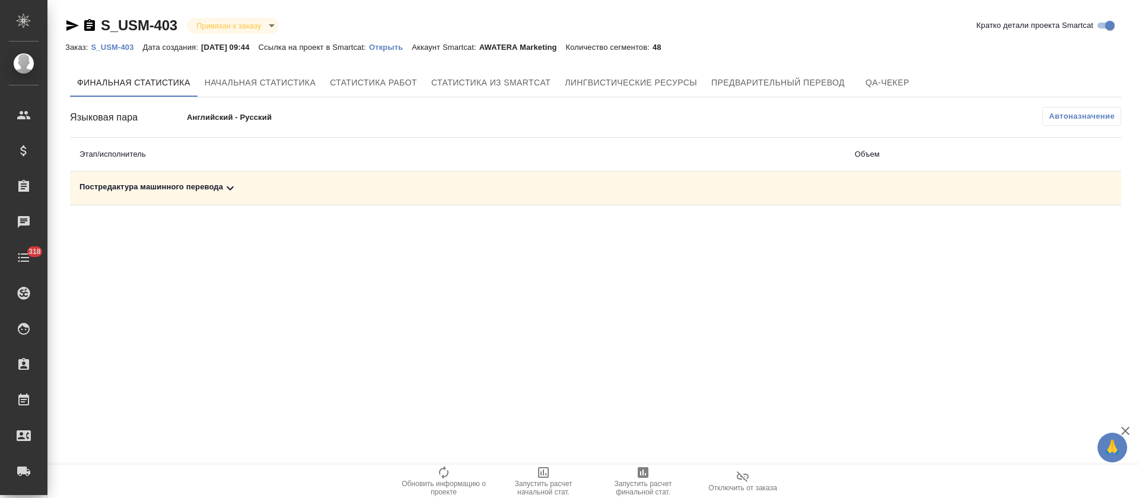
click at [316, 183] on div "Постредактура машинного перевода" at bounding box center [457, 188] width 756 height 14
click at [641, 470] on icon "button" at bounding box center [643, 472] width 11 height 11
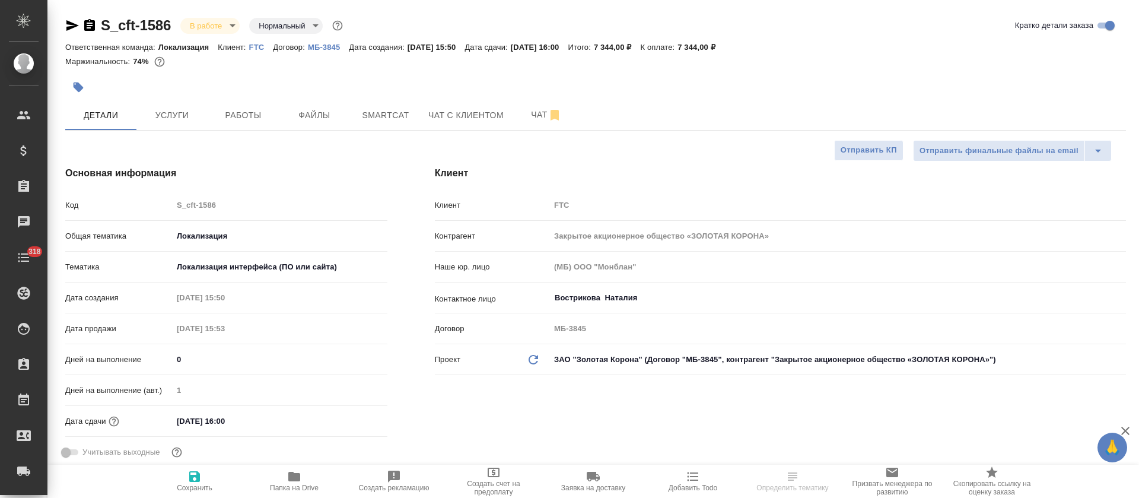
select select "RU"
click at [232, 115] on span "Работы" at bounding box center [243, 115] width 57 height 15
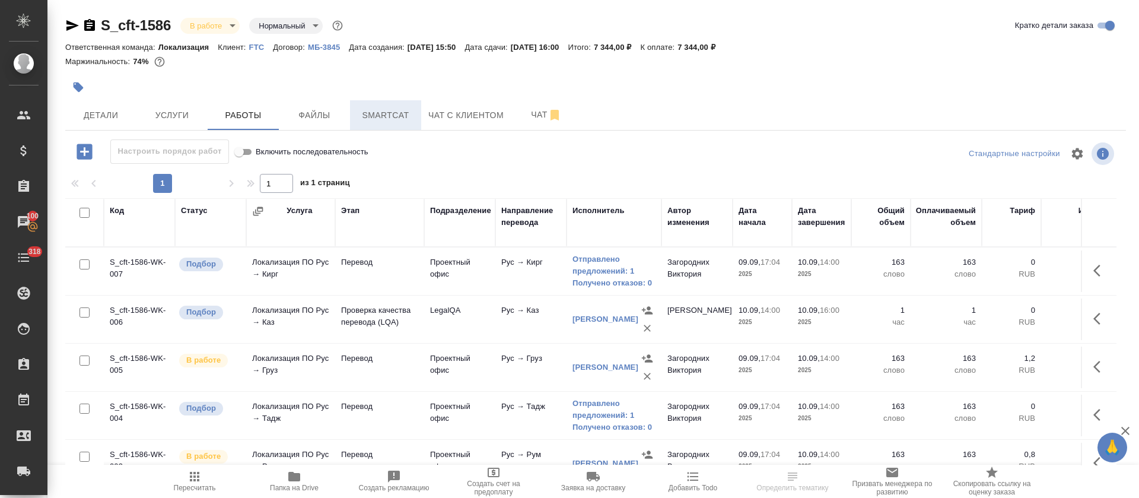
click at [402, 129] on button "Smartcat" at bounding box center [385, 115] width 71 height 30
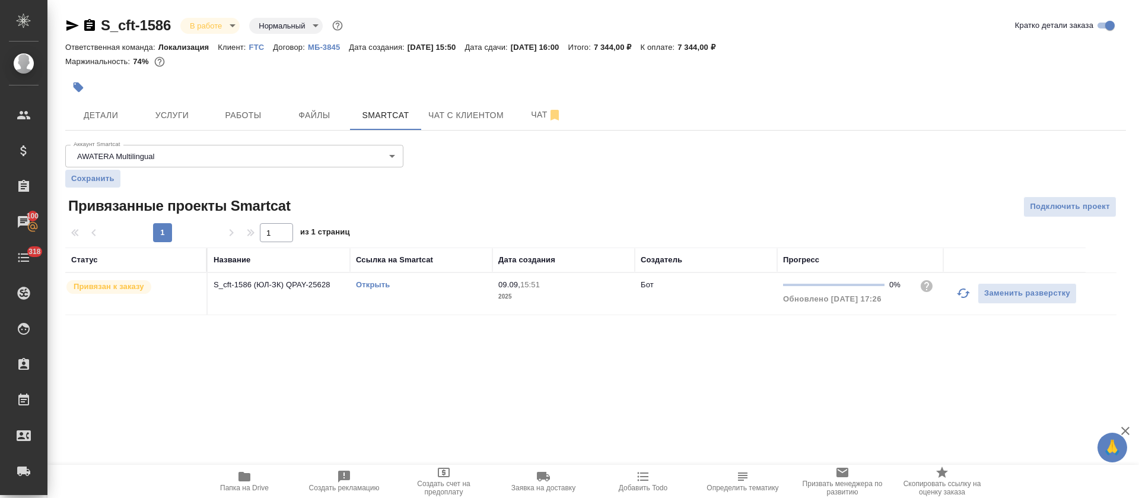
click at [958, 291] on icon "button" at bounding box center [963, 293] width 14 height 14
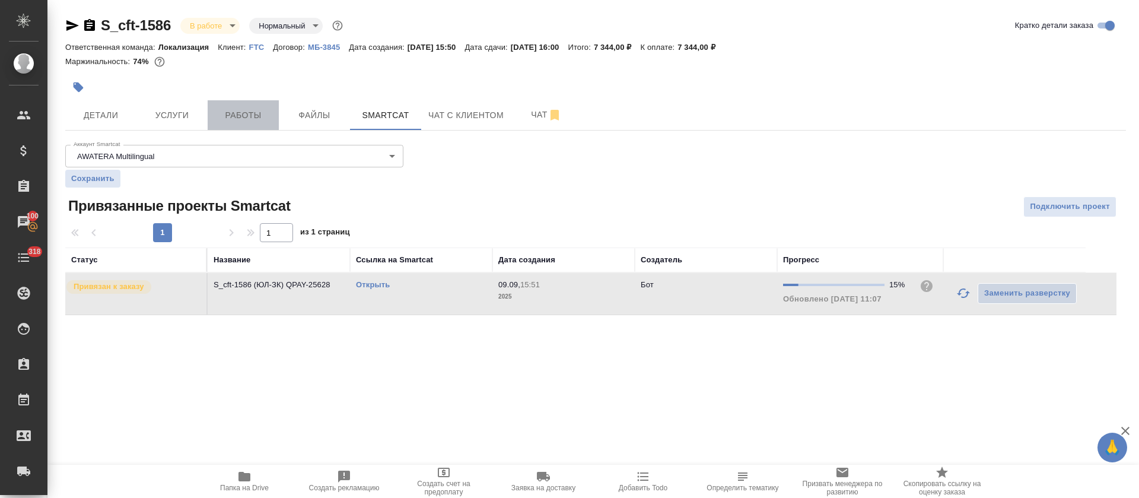
click at [253, 120] on span "Работы" at bounding box center [243, 115] width 57 height 15
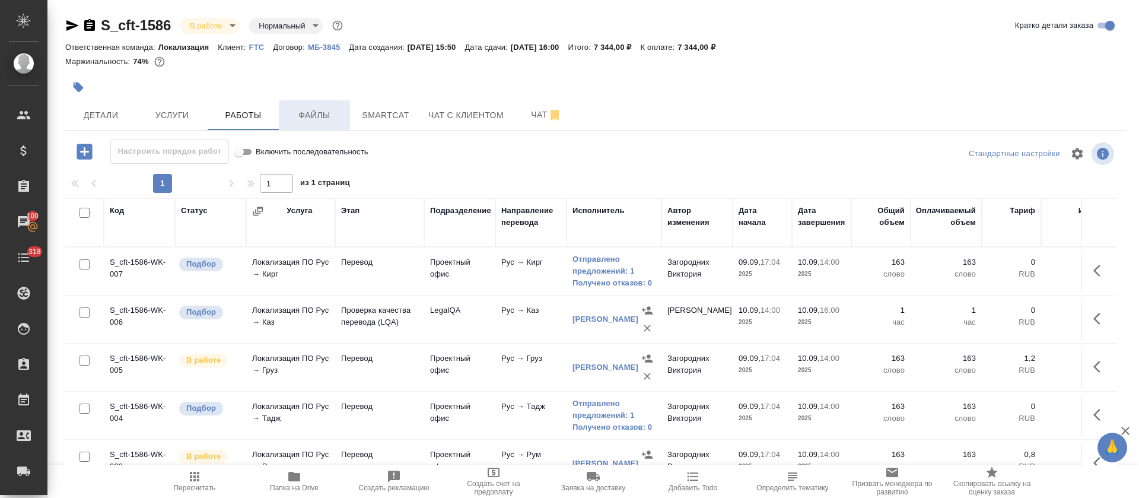
click at [311, 121] on span "Файлы" at bounding box center [314, 115] width 57 height 15
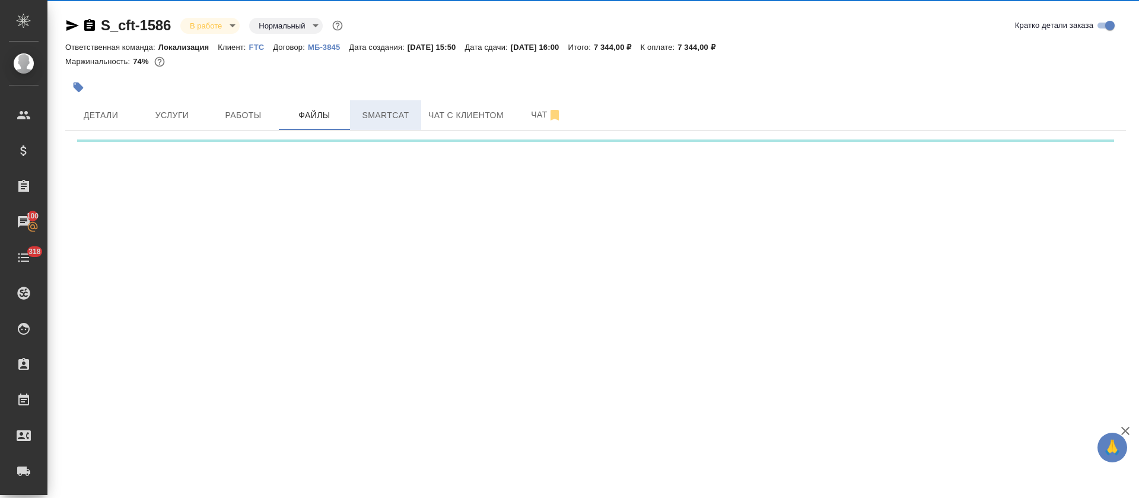
click at [389, 121] on span "Smartcat" at bounding box center [385, 115] width 57 height 15
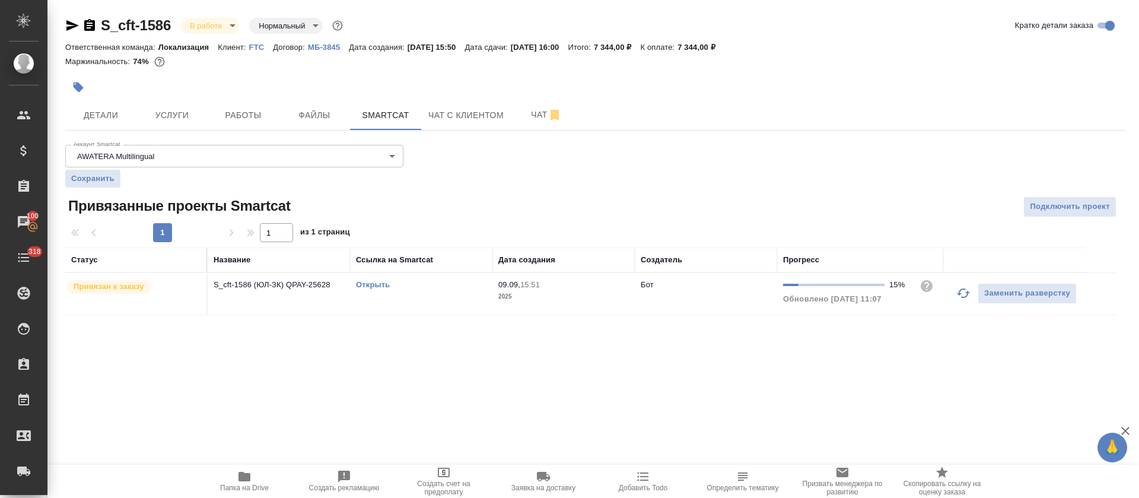
click at [380, 283] on link "Открыть" at bounding box center [373, 284] width 34 height 9
click at [238, 106] on button "Работы" at bounding box center [243, 115] width 71 height 30
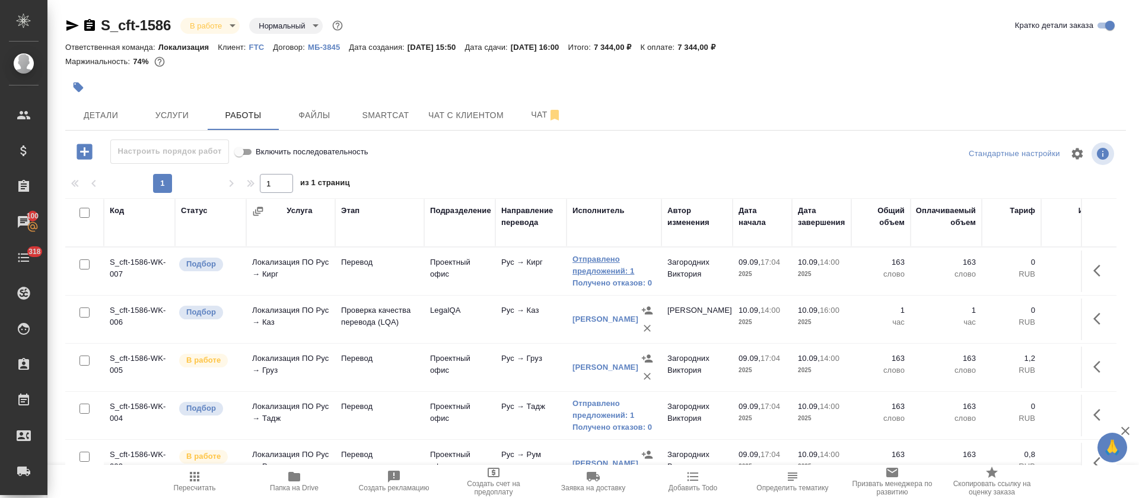
click at [594, 260] on link "Отправлено предложений: 1" at bounding box center [613, 265] width 83 height 24
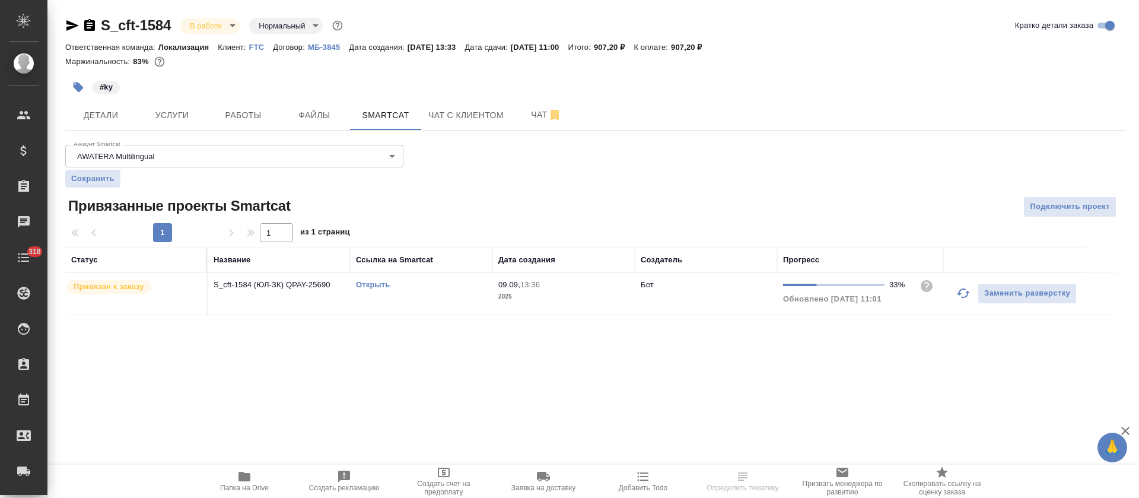
click at [232, 104] on button "Работы" at bounding box center [243, 115] width 71 height 30
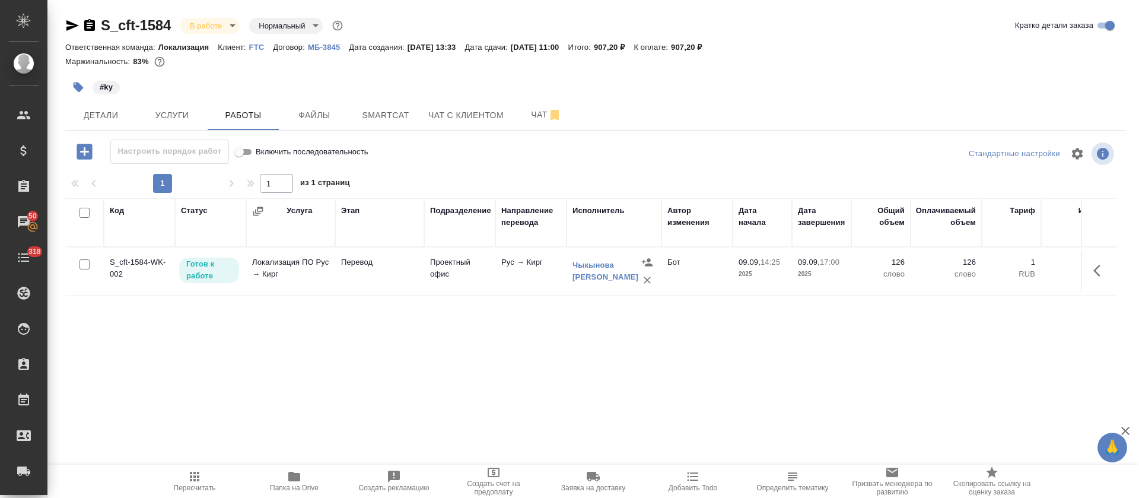
click at [537, 376] on div "Код Статус Услуга Этап Подразделение Направление перевода Исполнитель Автор изм…" at bounding box center [590, 331] width 1051 height 267
click at [266, 112] on span "Работы" at bounding box center [243, 115] width 57 height 15
click at [1102, 266] on icon "button" at bounding box center [1100, 270] width 14 height 14
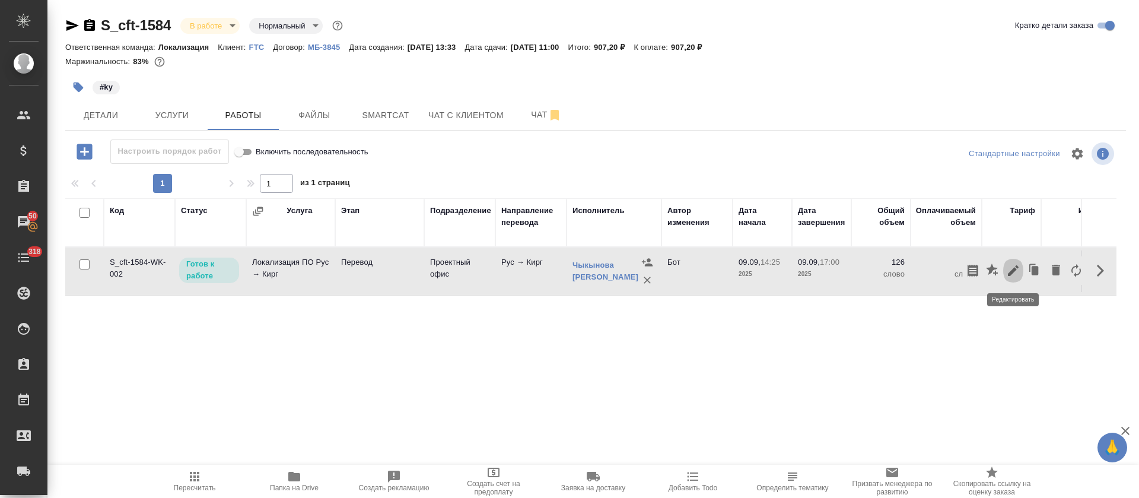
click at [1013, 277] on icon "button" at bounding box center [1013, 270] width 14 height 14
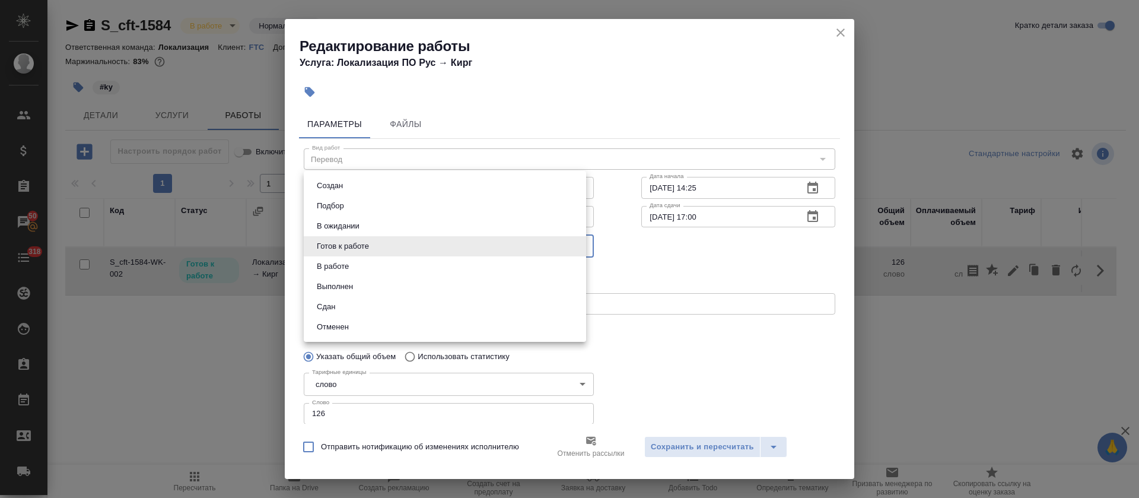
click at [433, 250] on body "🙏 .cls-1 fill:#fff; AWATERA Tretyakova Olga Клиенты Спецификации Заказы 50 Чаты…" at bounding box center [569, 249] width 1139 height 498
click at [364, 288] on li "Выполнен" at bounding box center [445, 286] width 282 height 20
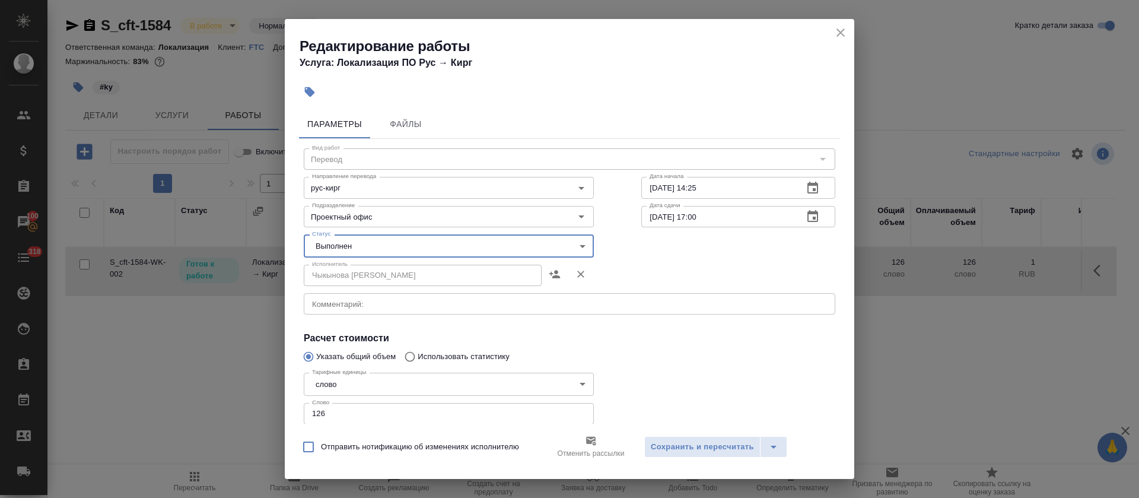
click at [415, 247] on body "🙏 .cls-1 fill:#fff; AWATERA Tretyakova Olga Клиенты Спецификации Заказы 100 Чат…" at bounding box center [569, 249] width 1139 height 498
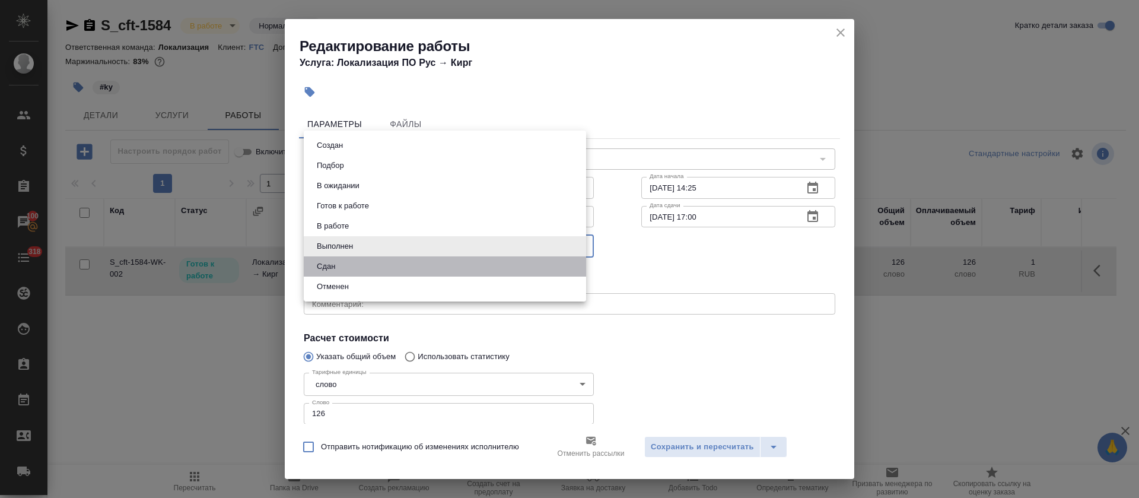
click at [411, 271] on li "Сдан" at bounding box center [445, 266] width 282 height 20
type input "closed"
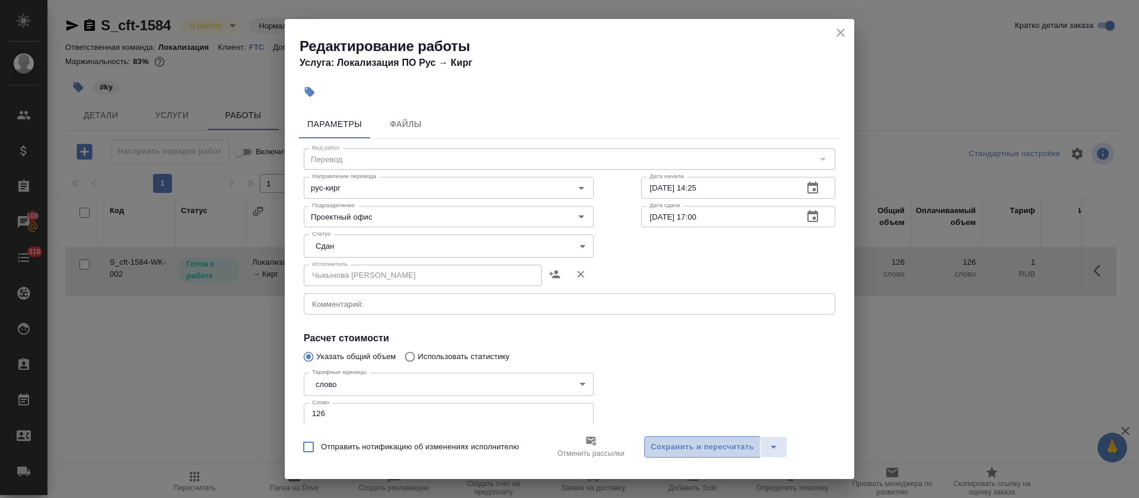
click at [698, 436] on button "Сохранить и пересчитать" at bounding box center [702, 446] width 116 height 21
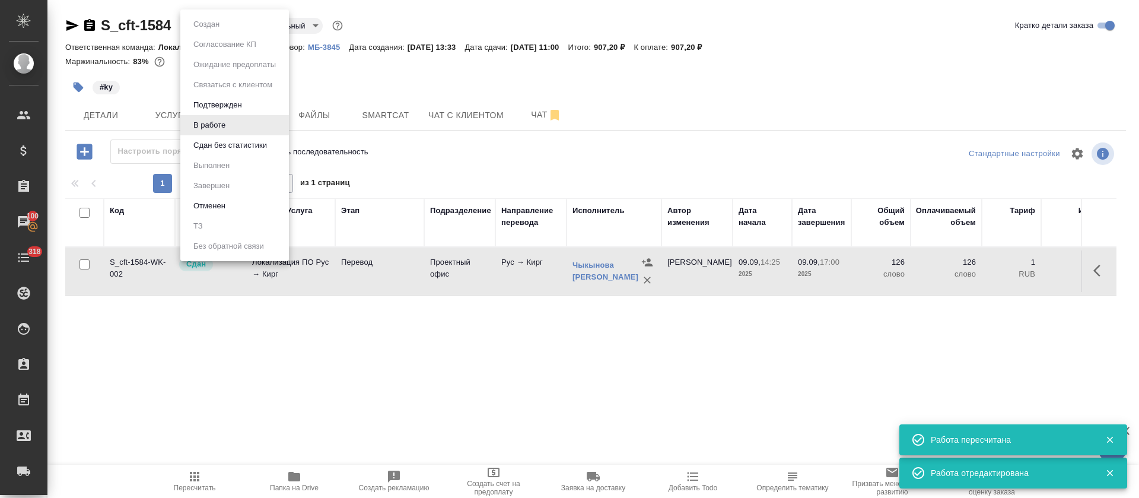
click at [233, 27] on body "🙏 .cls-1 fill:#fff; AWATERA Tretyakova Olga Клиенты Спецификации Заказы 100 Чат…" at bounding box center [569, 249] width 1139 height 498
click at [242, 148] on button "Сдан без статистики" at bounding box center [230, 145] width 81 height 13
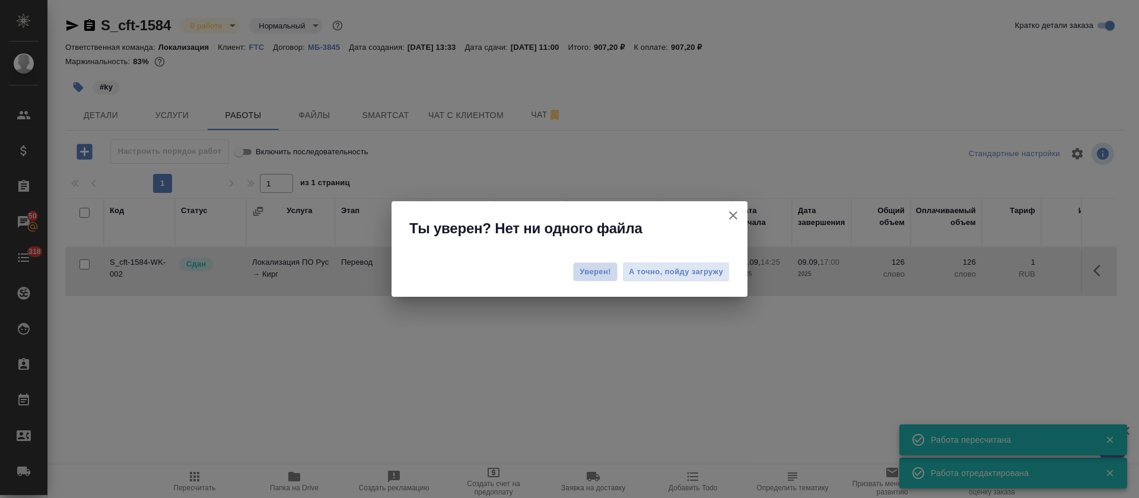
click at [588, 272] on span "Уверен!" at bounding box center [595, 272] width 31 height 12
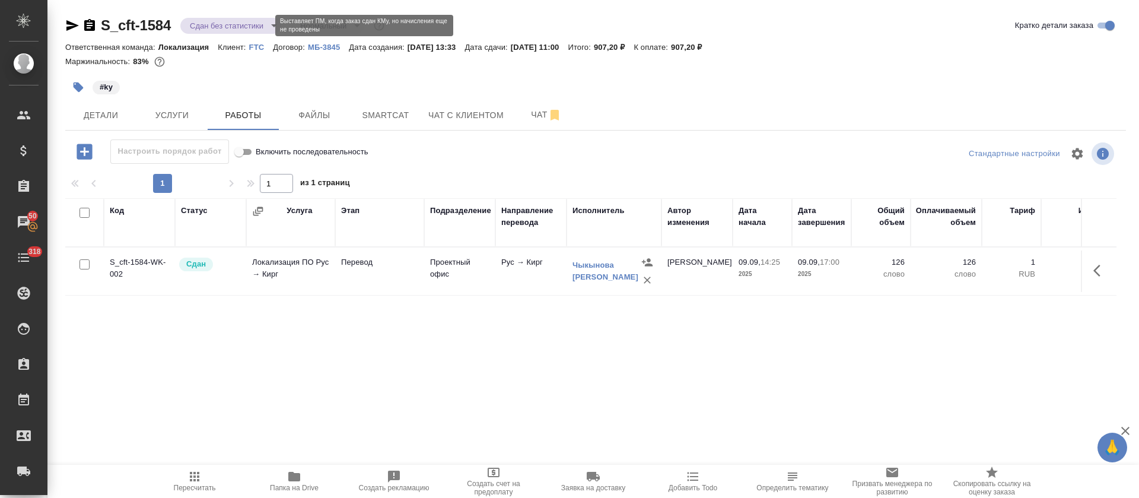
click at [263, 30] on body "🙏 .cls-1 fill:#fff; AWATERA Tretyakova Olga Клиенты Спецификации Заказы 50 Чаты…" at bounding box center [569, 249] width 1139 height 498
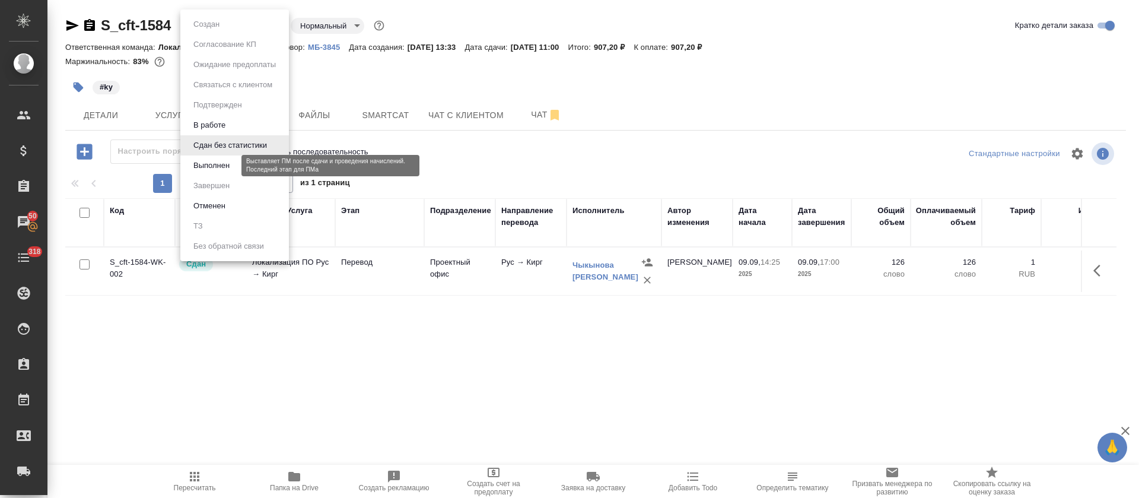
click at [218, 163] on button "Выполнен" at bounding box center [211, 165] width 43 height 13
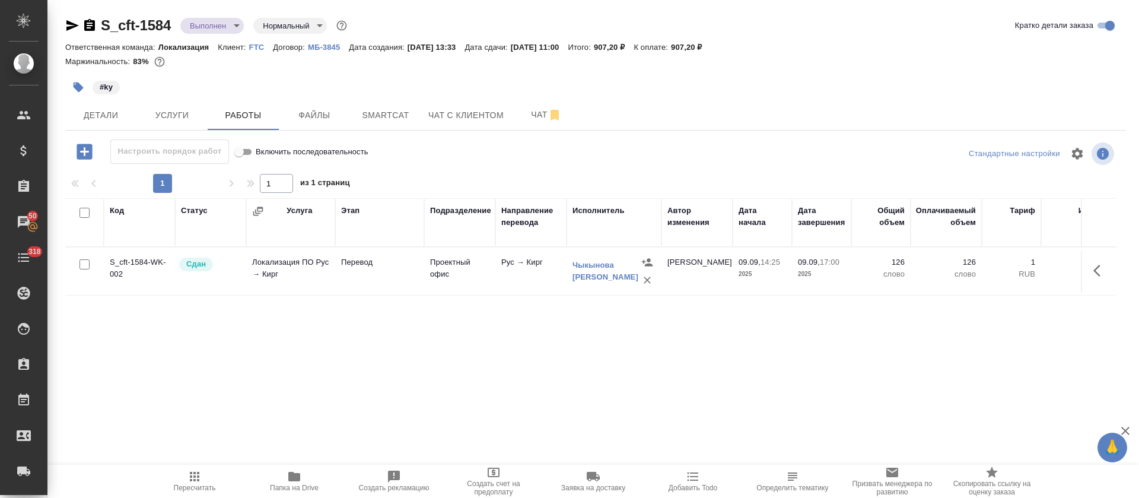
click at [68, 25] on icon "button" at bounding box center [72, 25] width 14 height 14
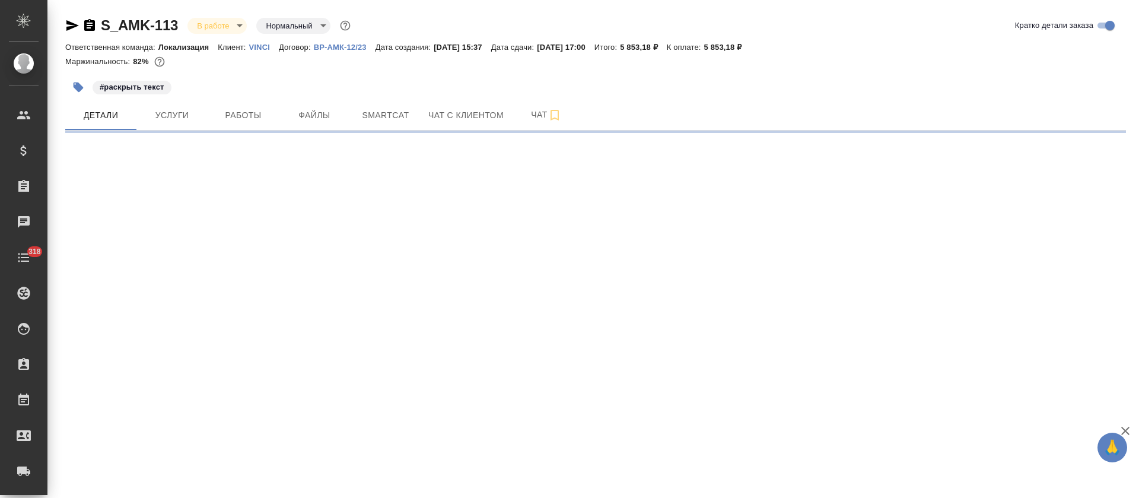
click at [231, 110] on span "Работы" at bounding box center [243, 115] width 57 height 15
select select "RU"
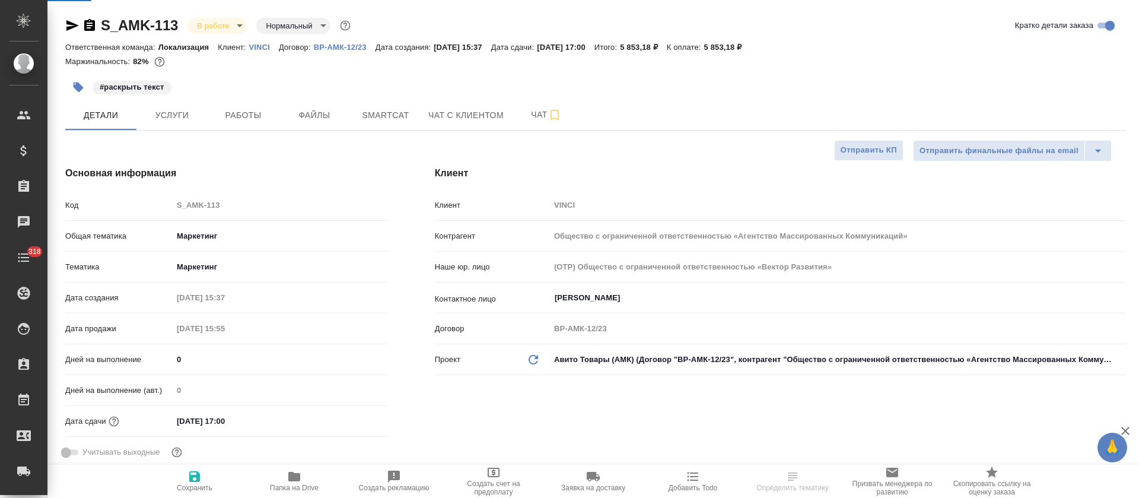
type textarea "x"
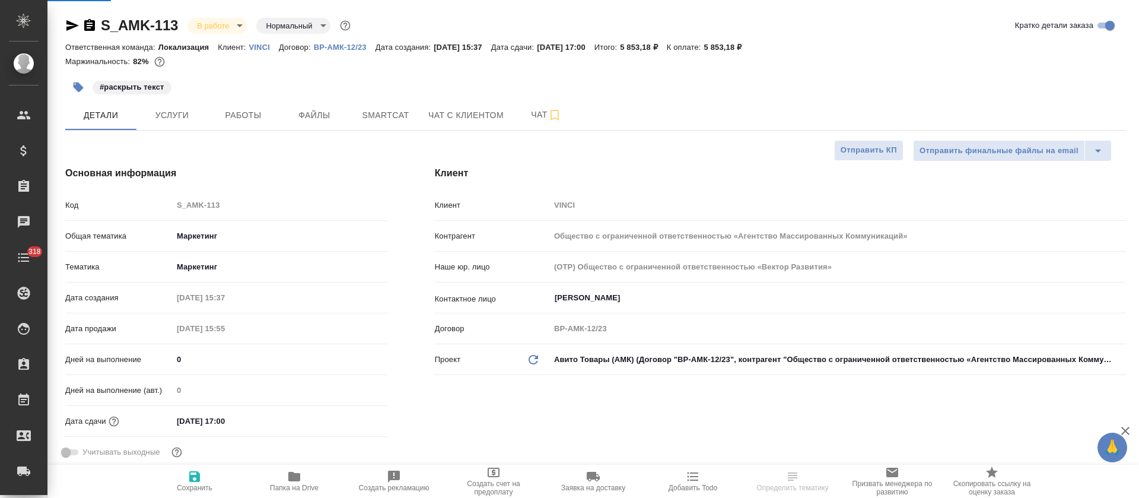
type textarea "x"
select select "RU"
click at [247, 116] on span "Работы" at bounding box center [243, 115] width 57 height 15
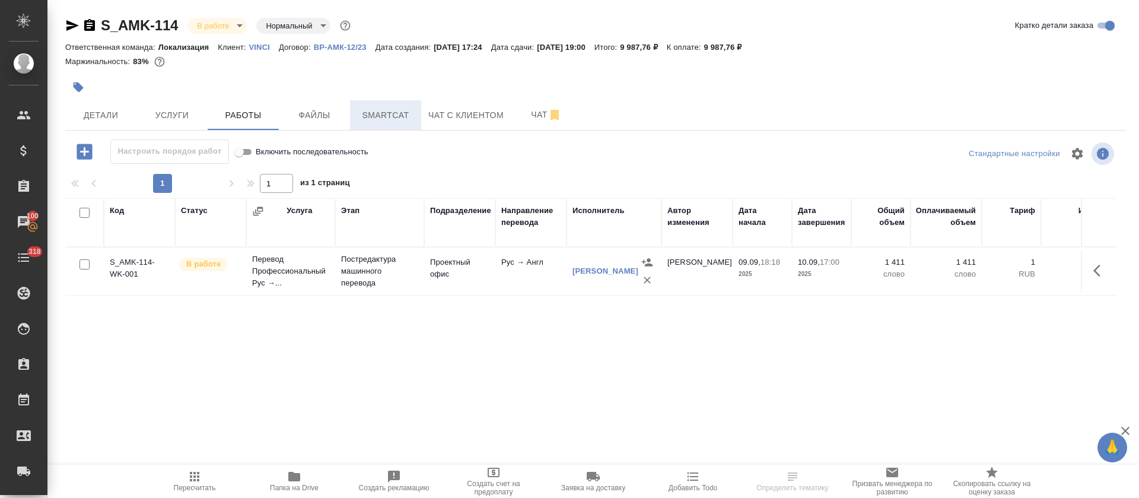
click at [379, 116] on span "Smartcat" at bounding box center [385, 115] width 57 height 15
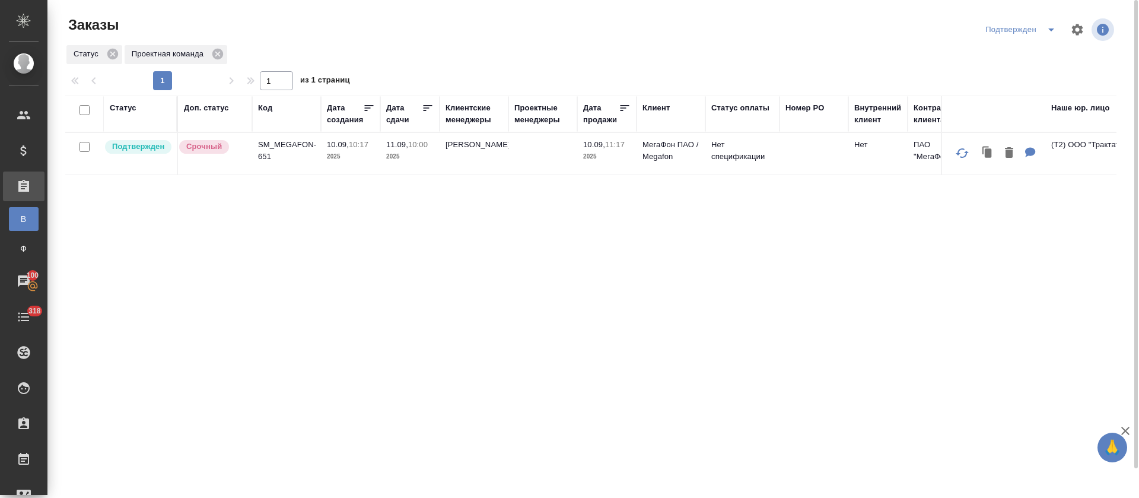
click at [1051, 33] on icon "split button" at bounding box center [1051, 30] width 14 height 14
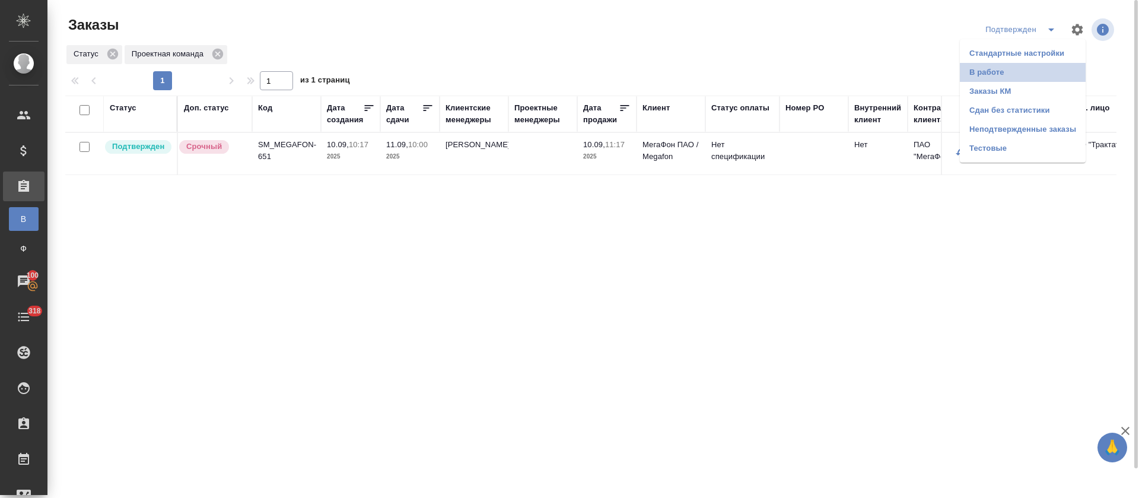
click at [1025, 74] on li "В работе" at bounding box center [1023, 72] width 126 height 19
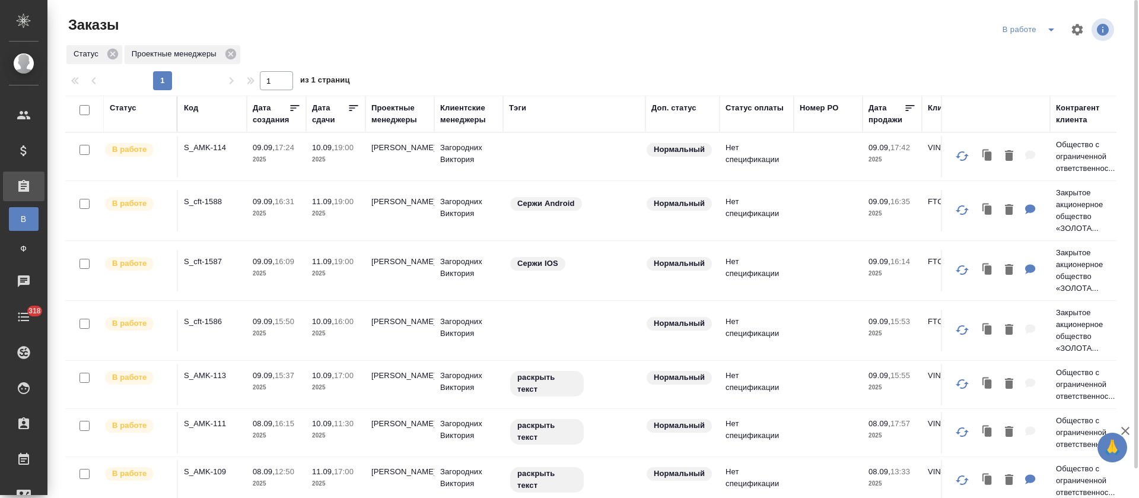
click at [354, 105] on icon at bounding box center [353, 108] width 9 height 6
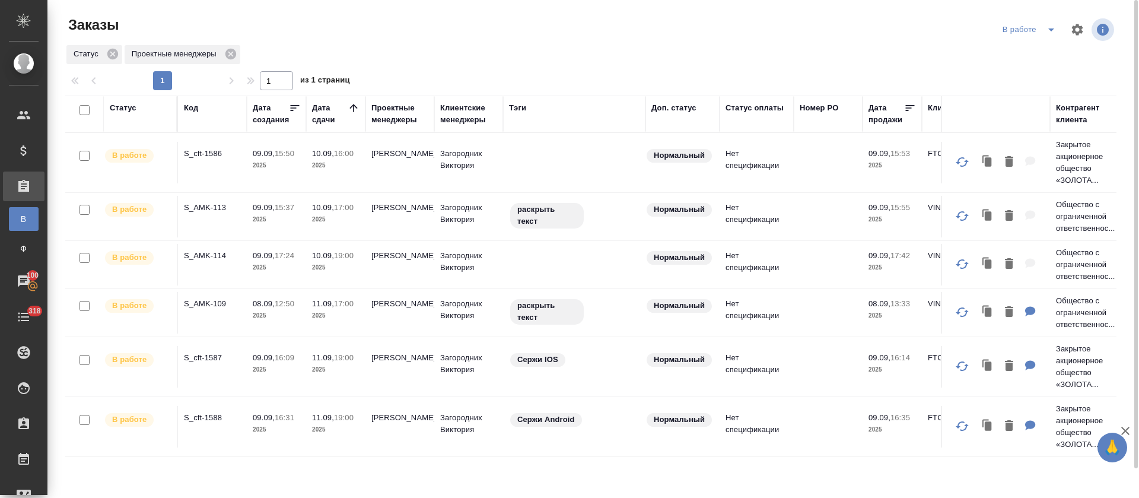
click at [1052, 30] on icon "split button" at bounding box center [1051, 30] width 14 height 14
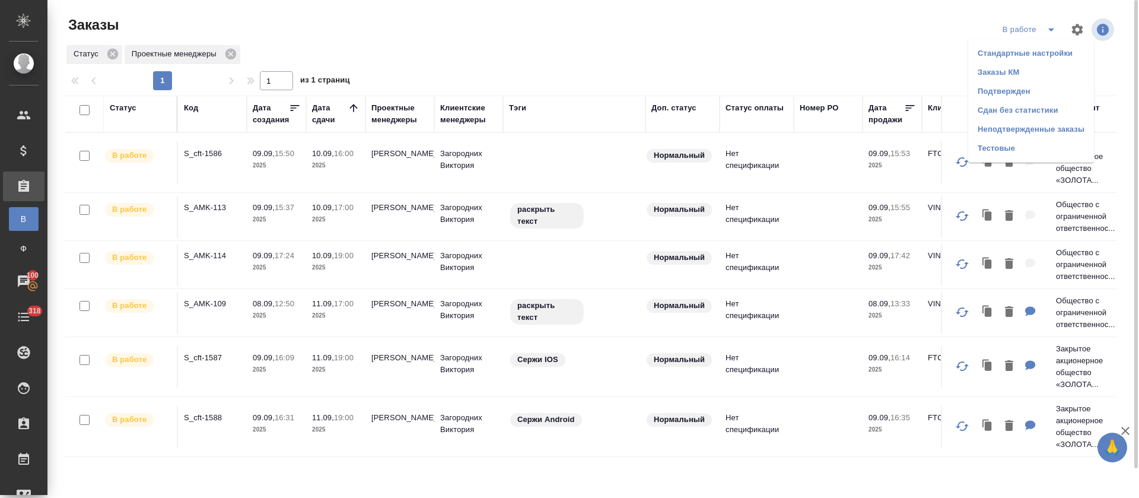
click at [1028, 88] on li "Подтвержден" at bounding box center [1031, 91] width 126 height 19
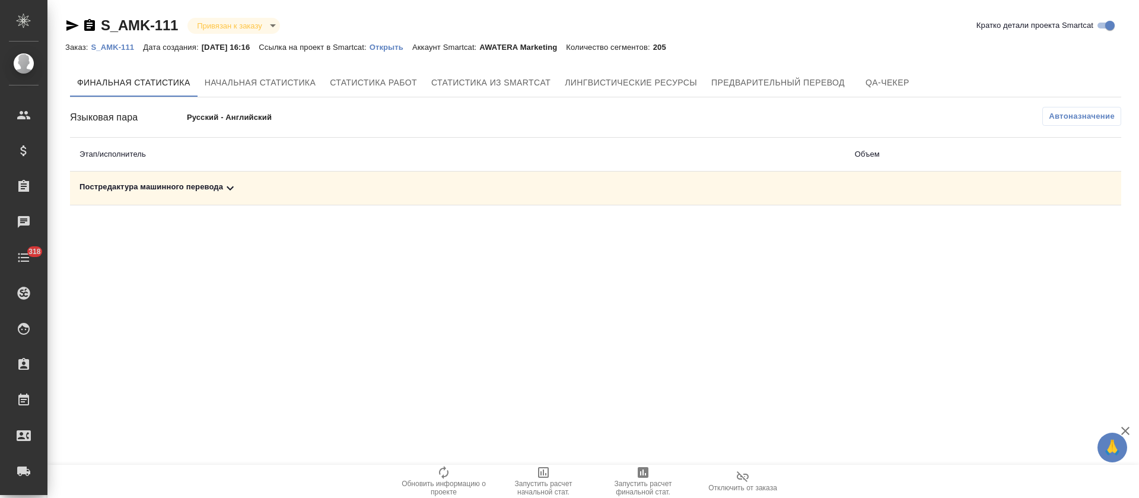
click at [345, 187] on div "Постредактура машинного перевода" at bounding box center [457, 188] width 756 height 14
click at [635, 473] on span "Запустить расчет финальной стат." at bounding box center [642, 480] width 85 height 31
click at [412, 185] on div "Постредактура машинного перевода" at bounding box center [457, 188] width 756 height 14
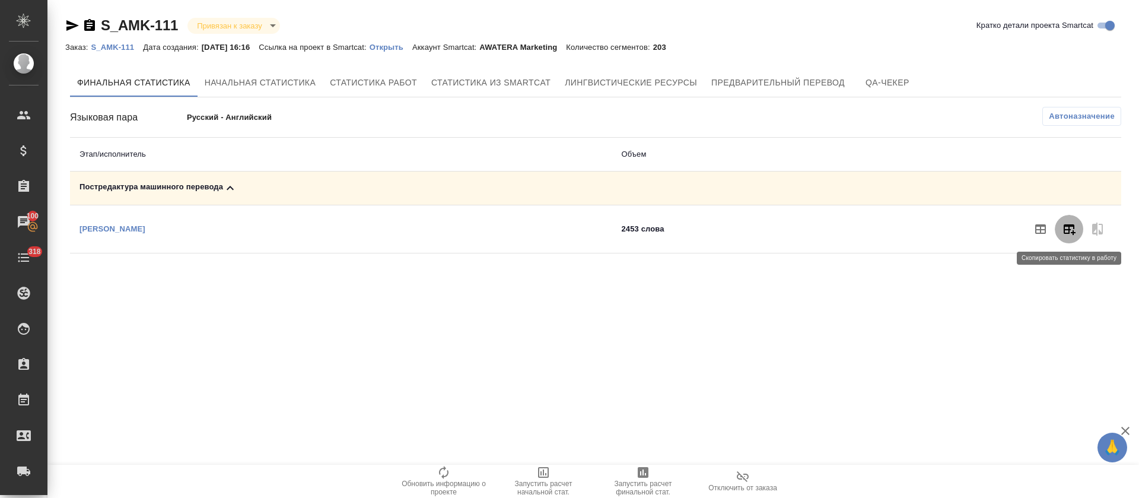
click at [1079, 230] on button "button" at bounding box center [1069, 229] width 28 height 28
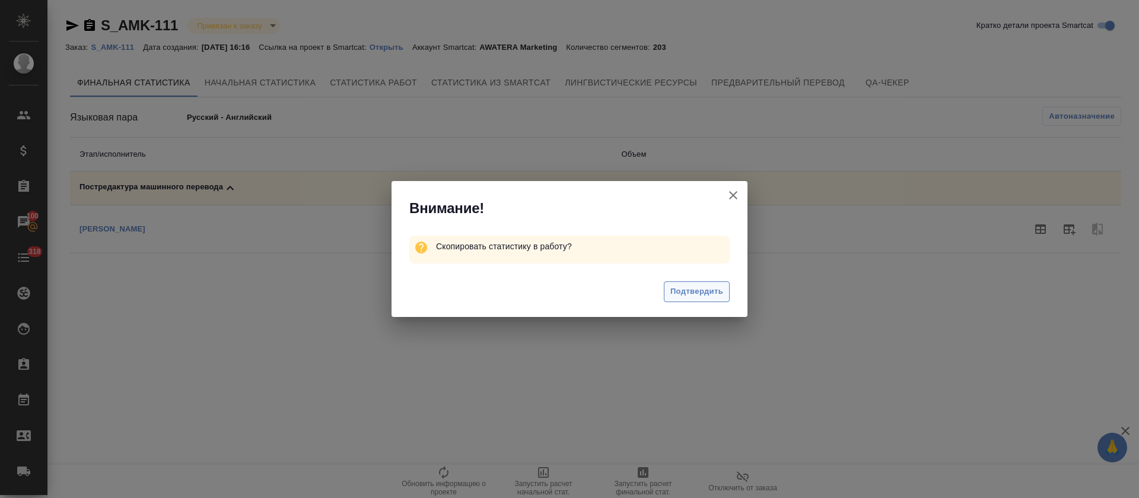
click at [699, 291] on span "Подтвердить" at bounding box center [696, 292] width 53 height 14
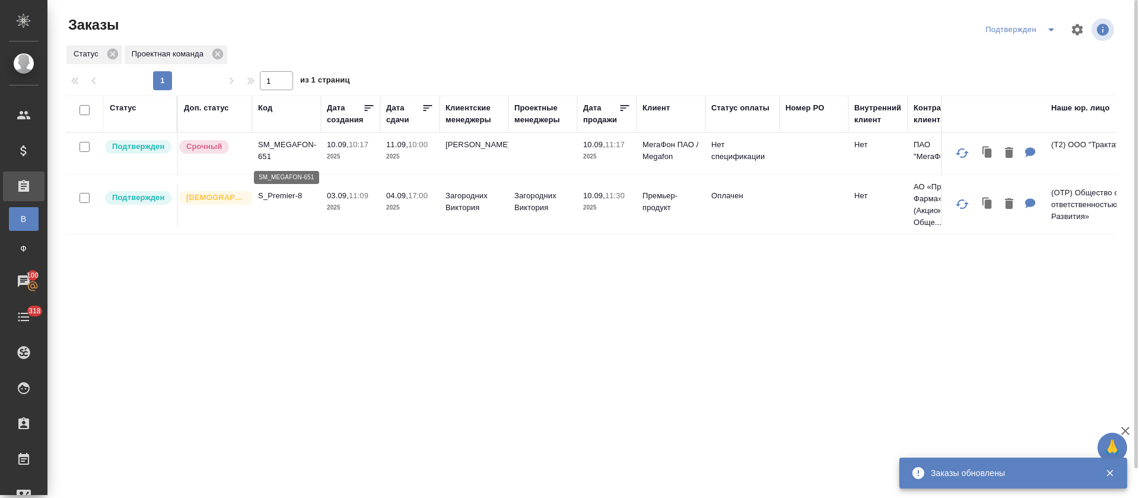
click at [288, 144] on p "SM_MEGAFON-651" at bounding box center [286, 151] width 57 height 24
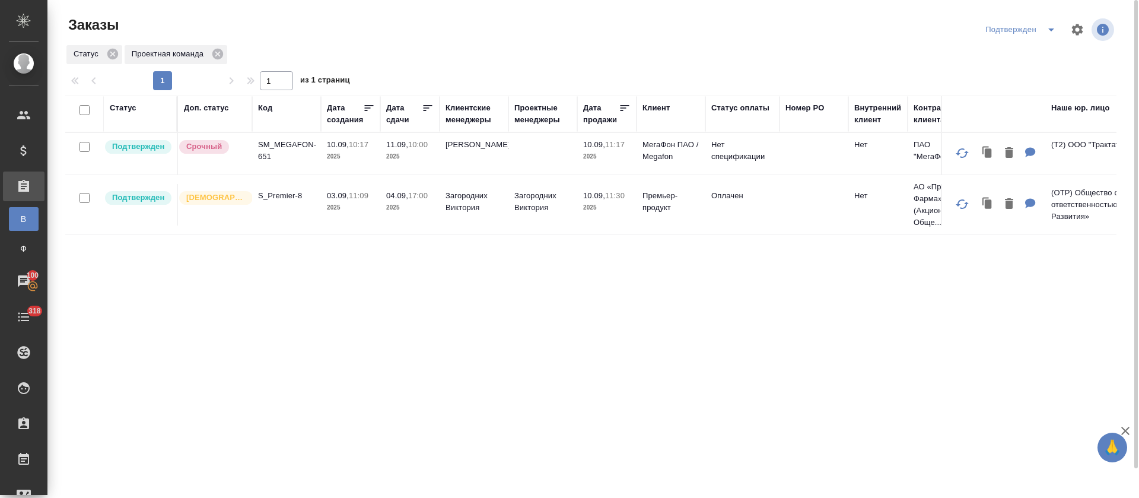
click at [1045, 24] on icon "split button" at bounding box center [1051, 30] width 14 height 14
click at [1023, 109] on li "Сдан без статистики" at bounding box center [1023, 110] width 126 height 19
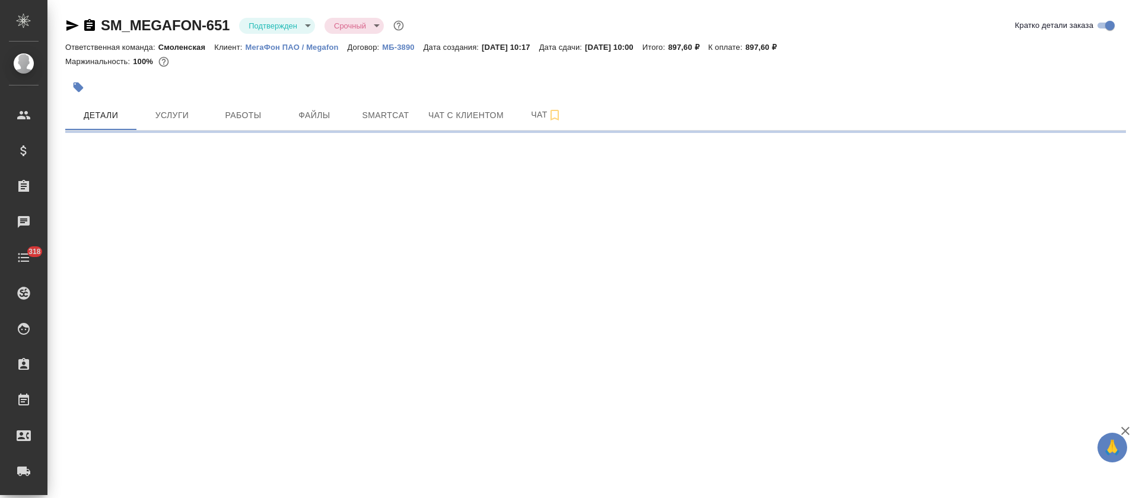
select select "RU"
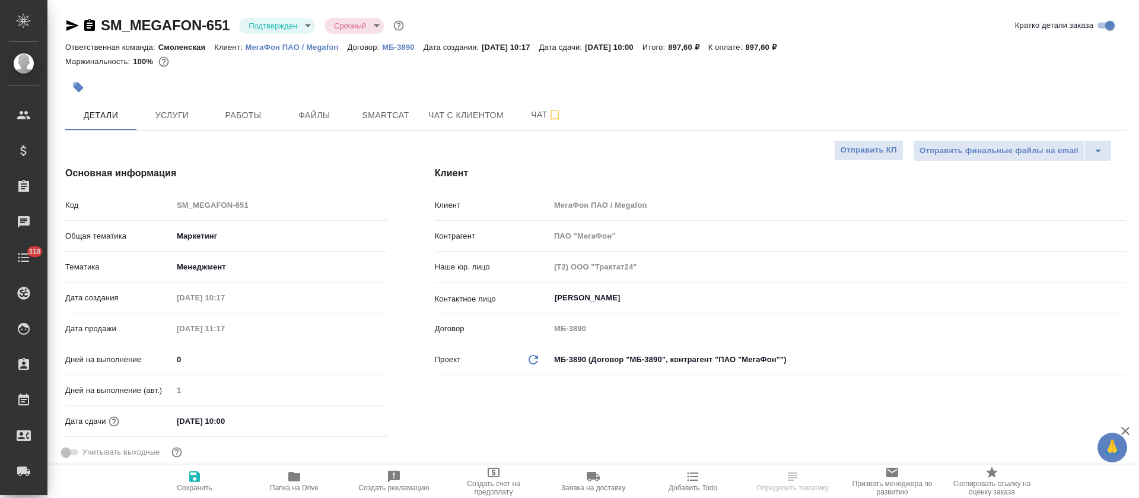
type textarea "x"
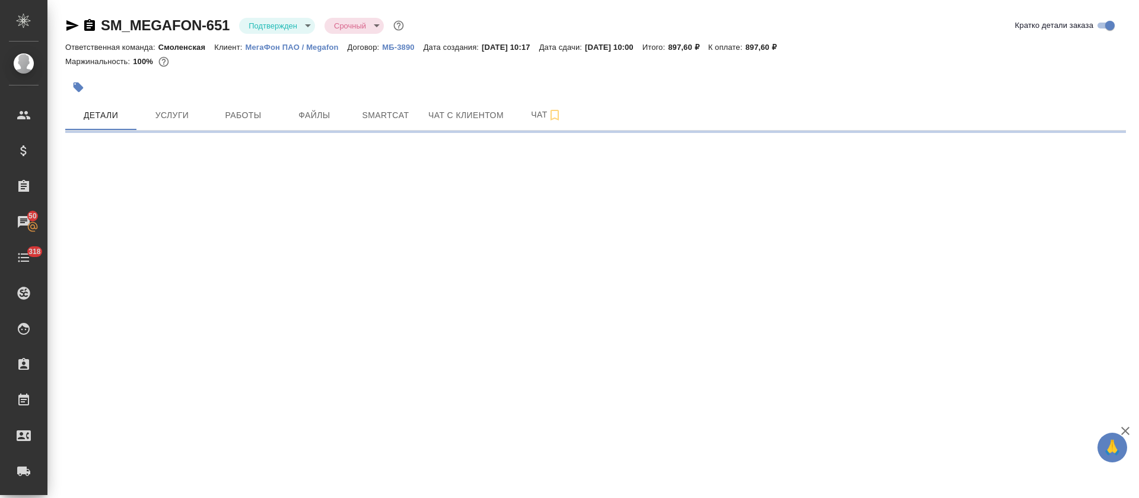
select select "RU"
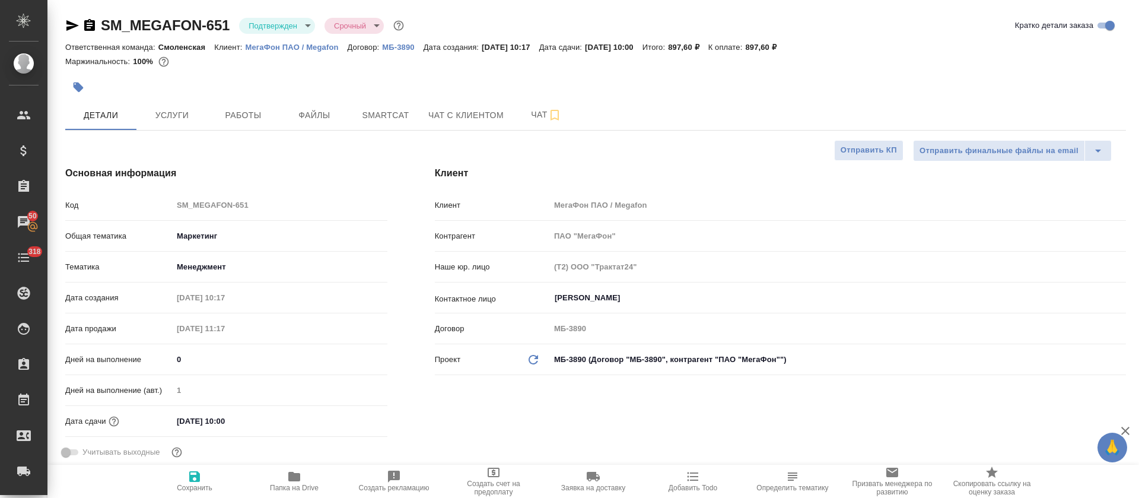
type textarea "x"
click at [162, 104] on button "Услуги" at bounding box center [171, 115] width 71 height 30
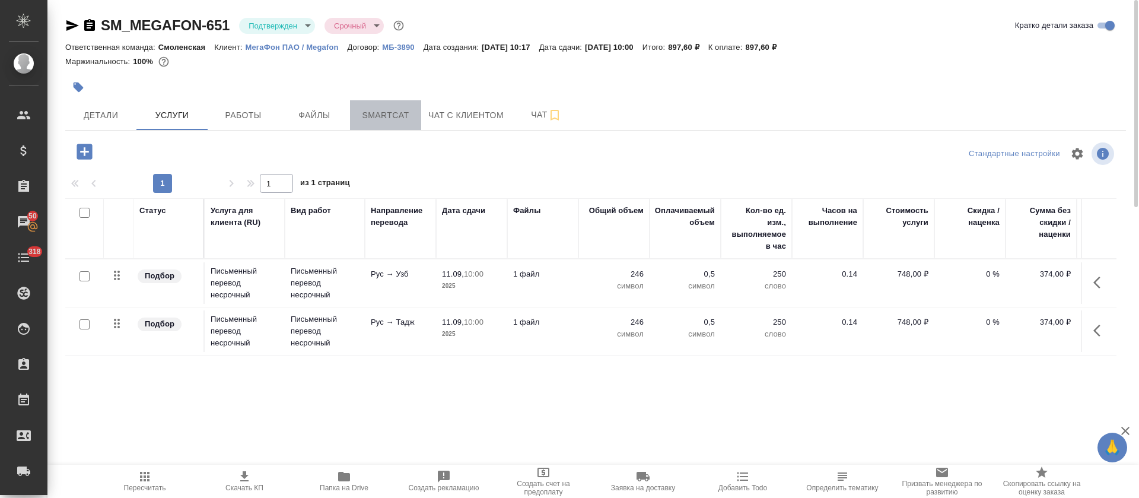
click at [386, 120] on span "Smartcat" at bounding box center [385, 115] width 57 height 15
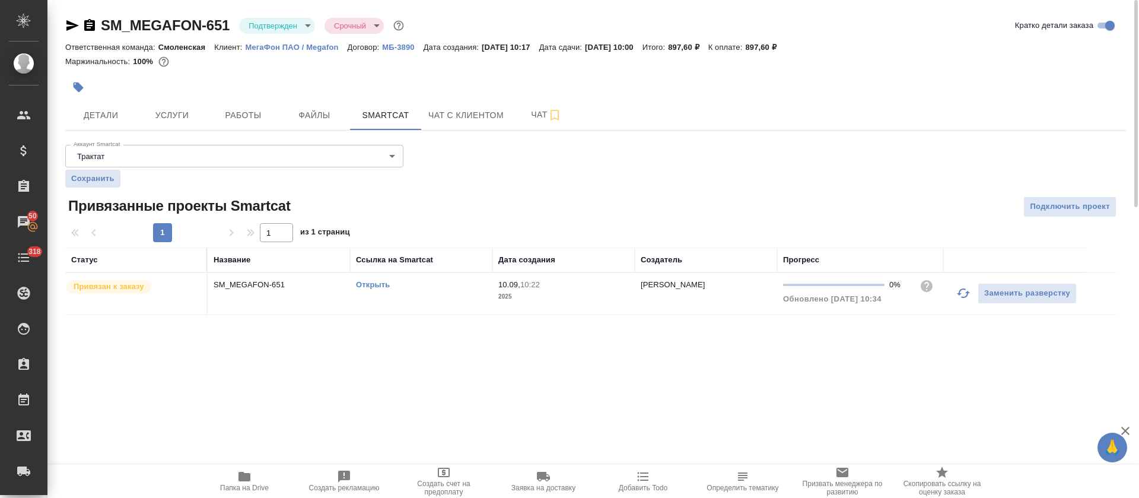
click at [363, 288] on link "Открыть" at bounding box center [373, 284] width 34 height 9
click at [535, 118] on span "Чат" at bounding box center [546, 114] width 57 height 15
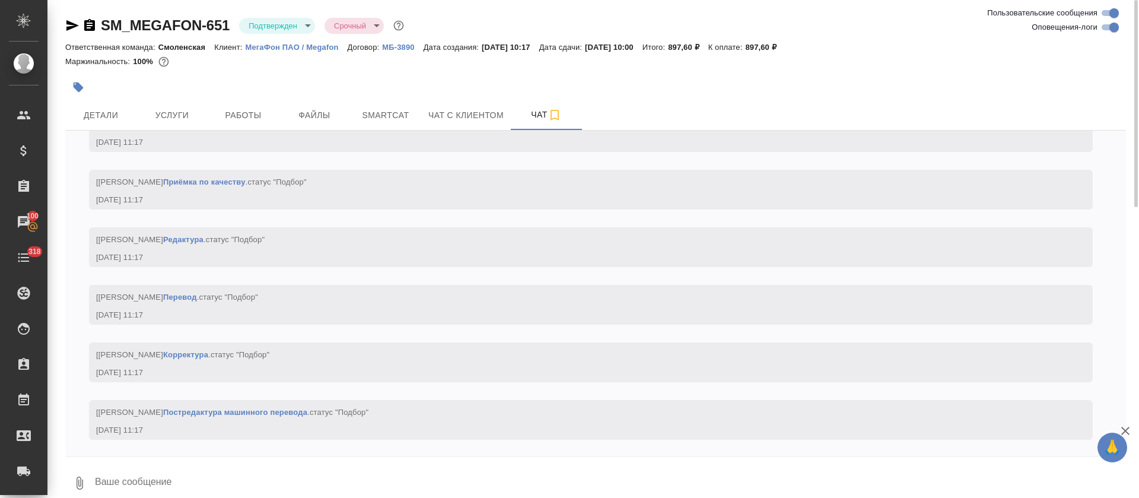
scroll to position [752, 0]
click at [1108, 32] on input "Оповещения-логи" at bounding box center [1114, 27] width 43 height 14
checkbox input "false"
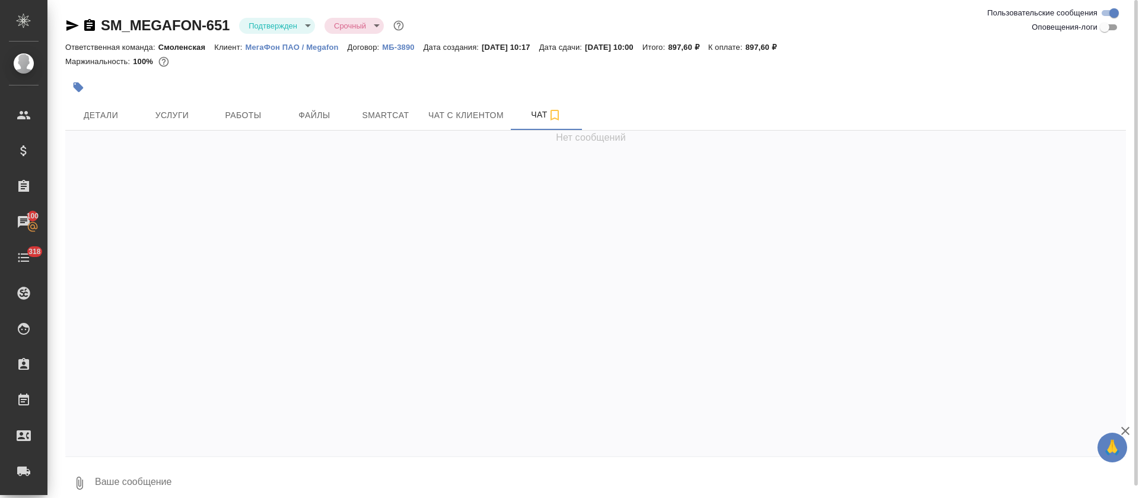
click at [172, 91] on div at bounding box center [418, 87] width 707 height 26
click at [172, 114] on span "Услуги" at bounding box center [172, 115] width 57 height 15
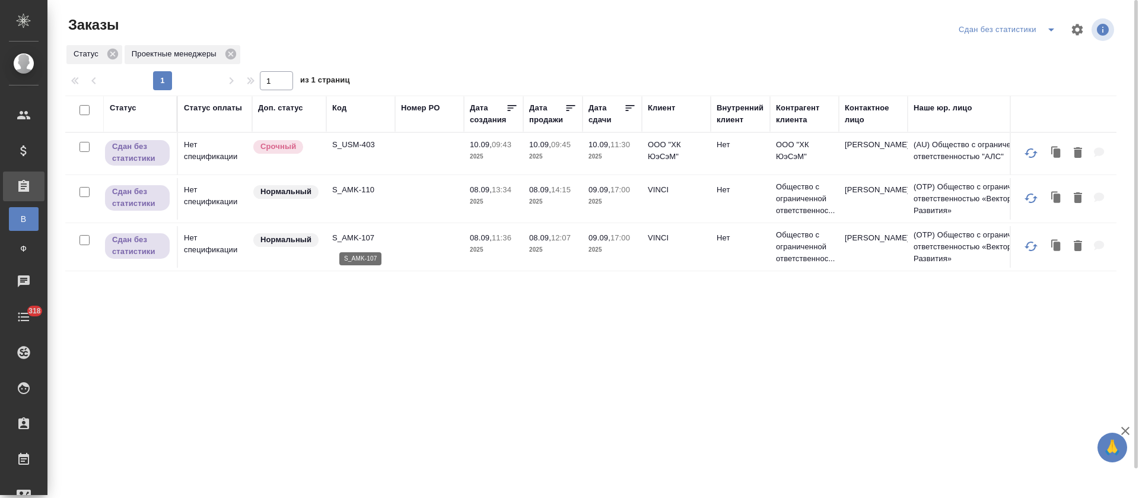
click at [341, 235] on p "S_AMK-107" at bounding box center [360, 238] width 57 height 12
click at [370, 192] on p "S_AMK-110" at bounding box center [360, 190] width 57 height 12
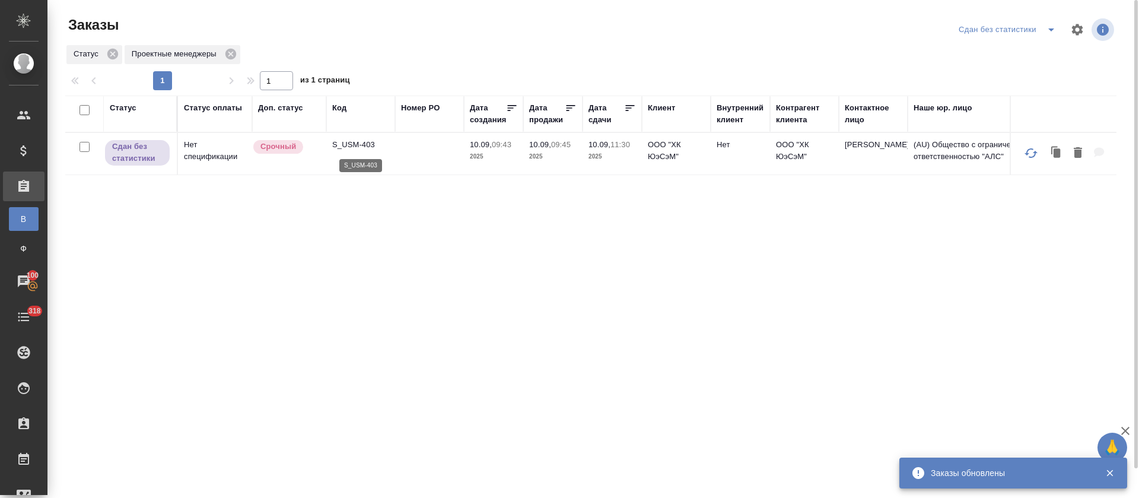
click at [355, 145] on p "S_USM-403" at bounding box center [360, 145] width 57 height 12
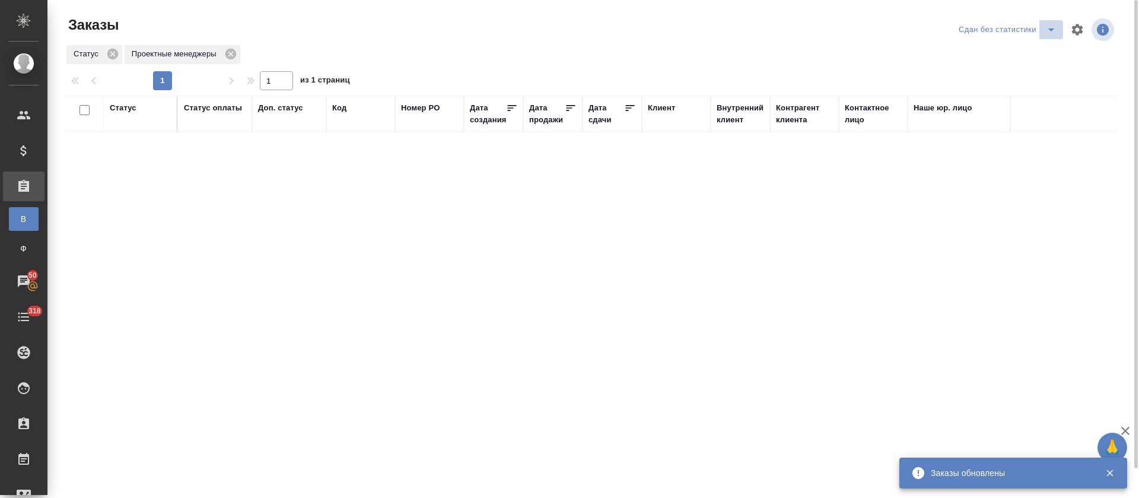
click at [1044, 30] on icon "split button" at bounding box center [1051, 30] width 14 height 14
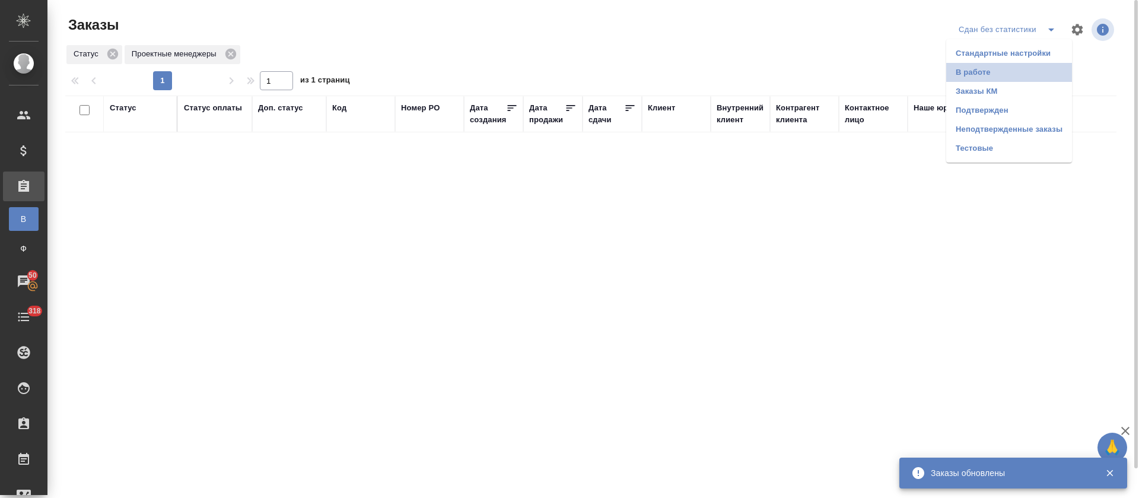
click at [1011, 80] on li "В работе" at bounding box center [1009, 72] width 126 height 19
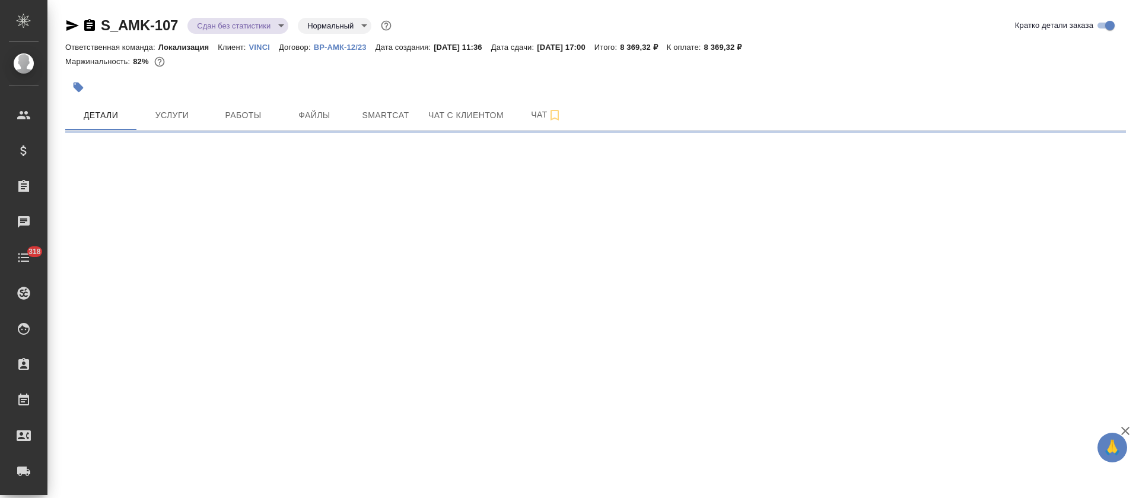
select select "RU"
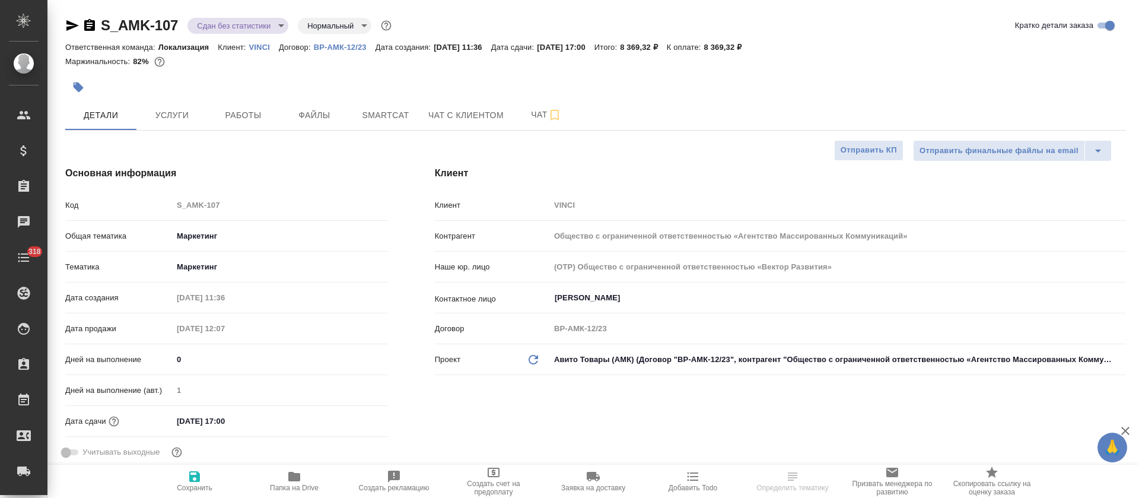
type textarea "x"
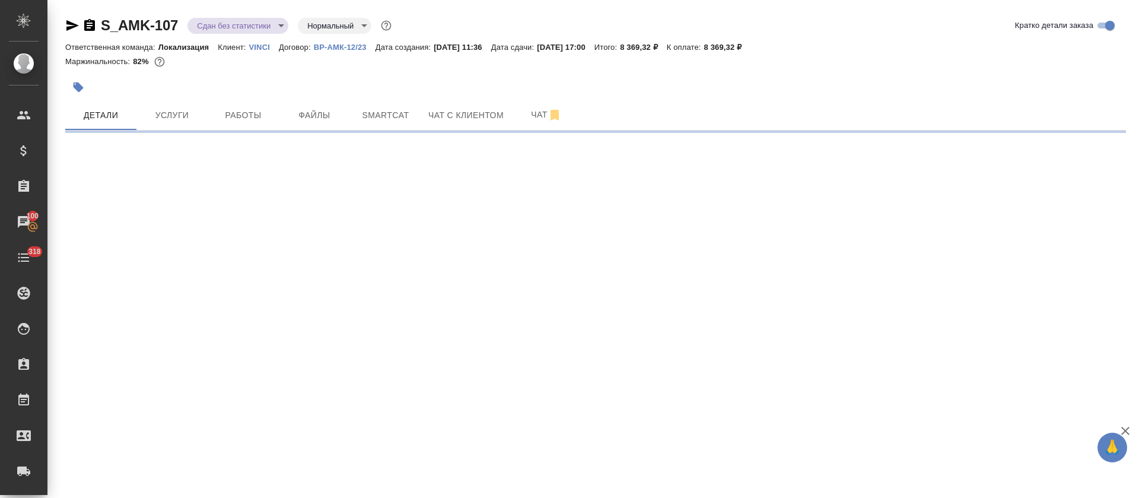
select select "RU"
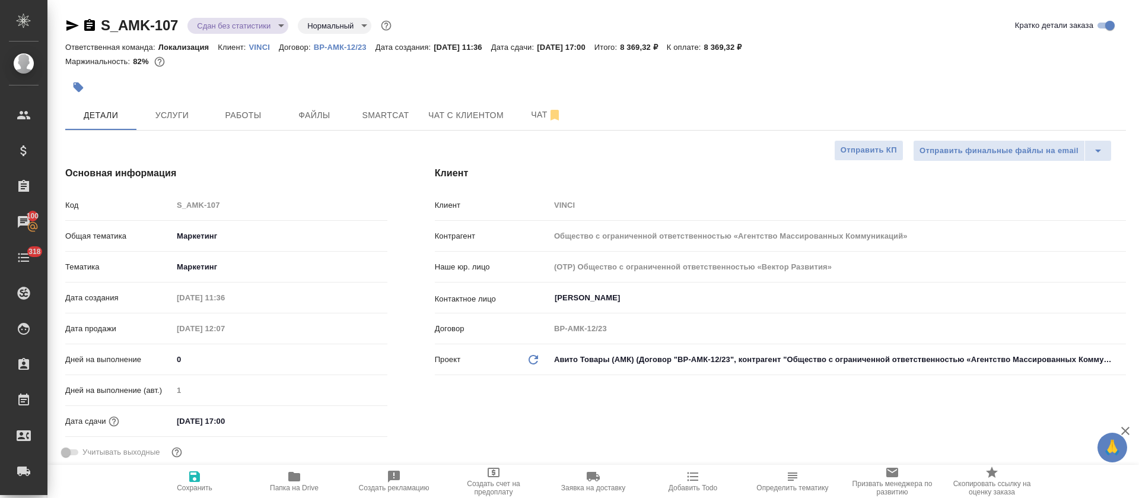
type textarea "x"
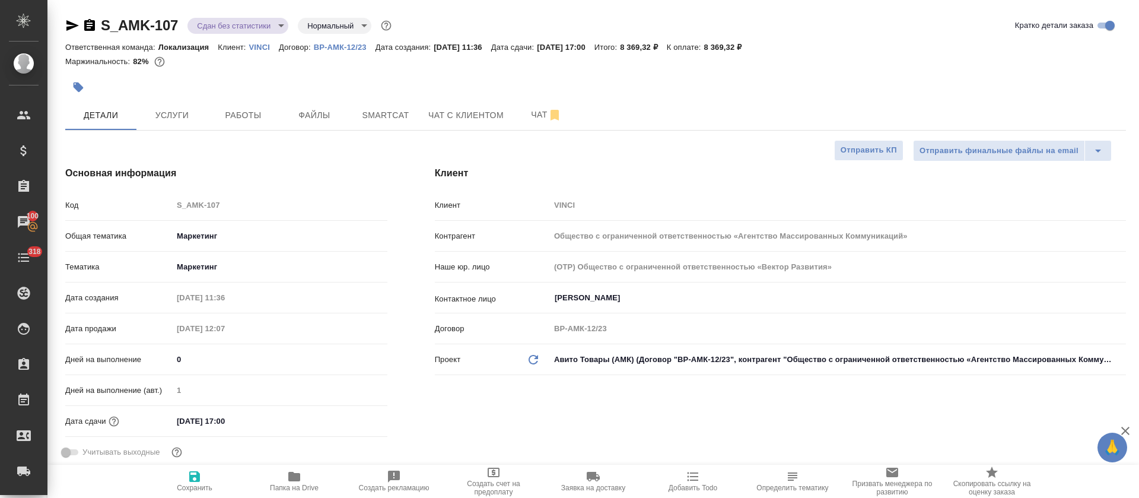
type textarea "x"
click at [399, 108] on span "Smartcat" at bounding box center [385, 115] width 57 height 15
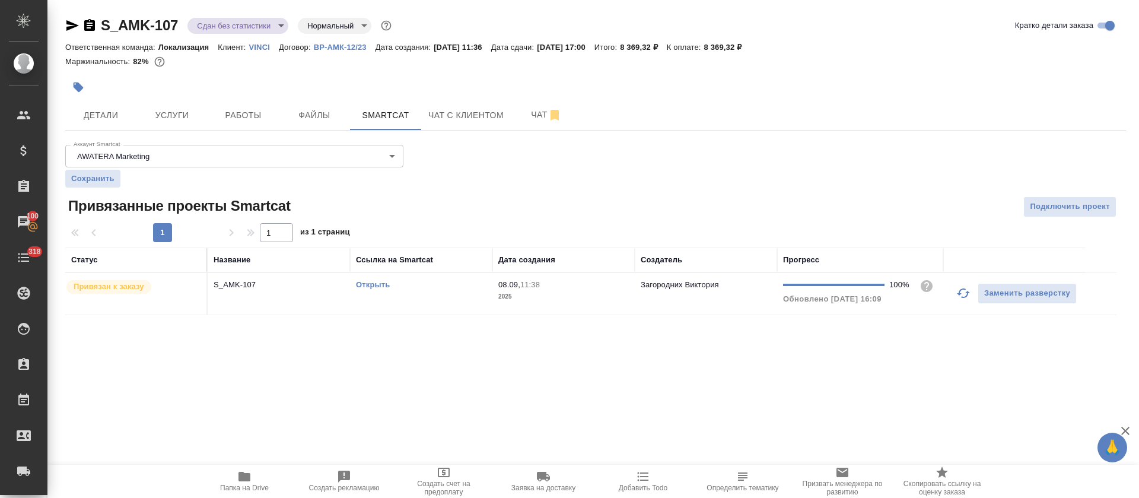
click at [621, 297] on p "2025" at bounding box center [563, 297] width 131 height 12
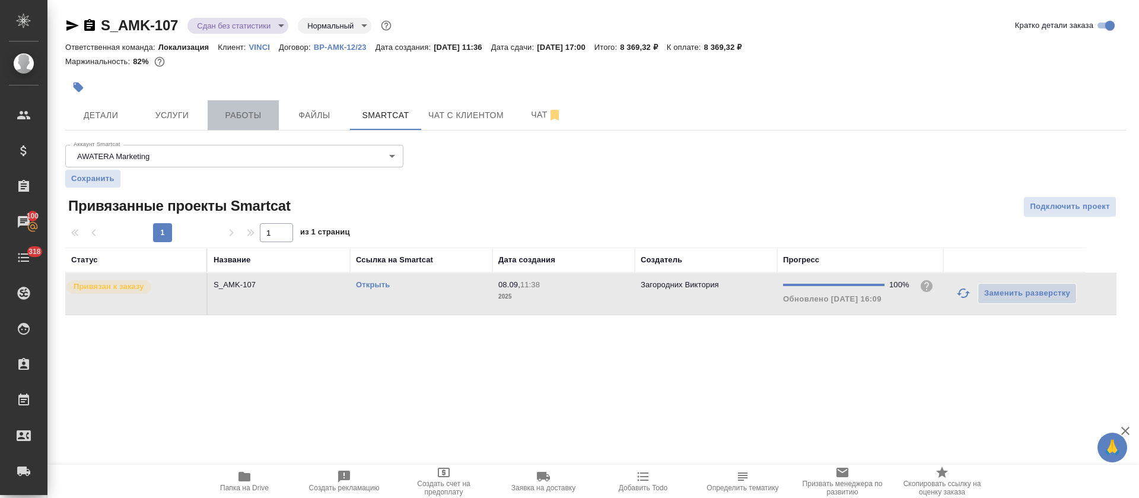
click at [250, 117] on span "Работы" at bounding box center [243, 115] width 57 height 15
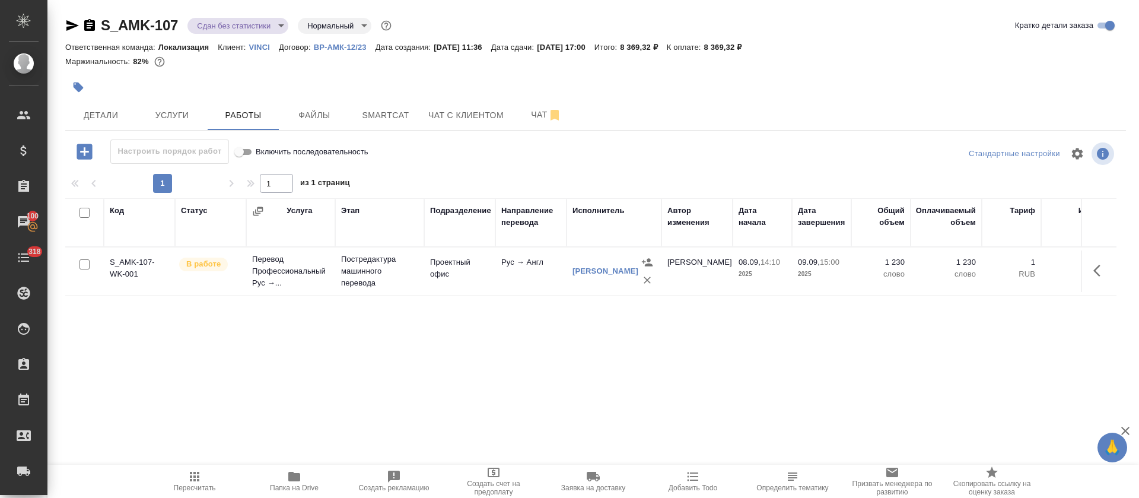
click at [1092, 272] on button "button" at bounding box center [1100, 270] width 28 height 28
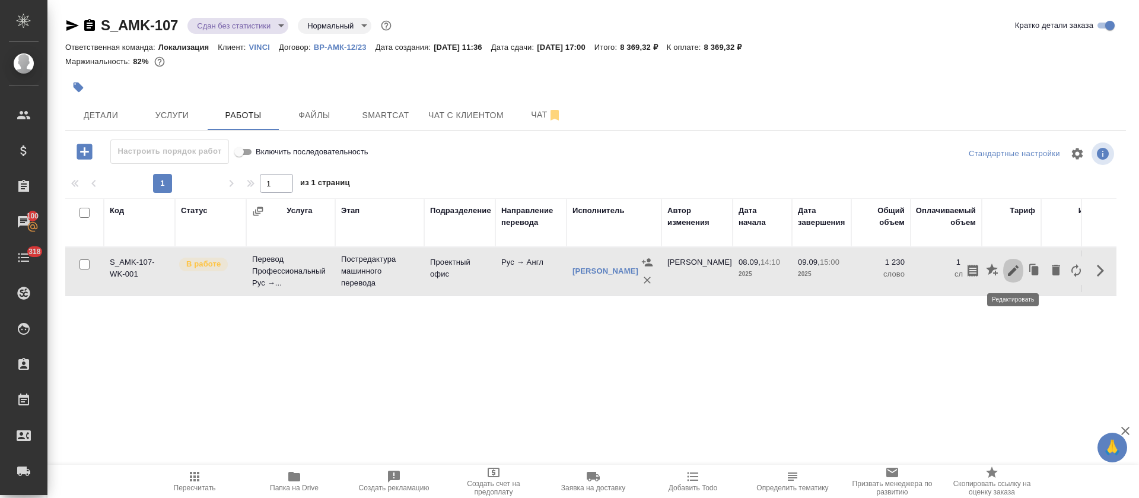
click at [1016, 273] on icon "button" at bounding box center [1013, 270] width 14 height 14
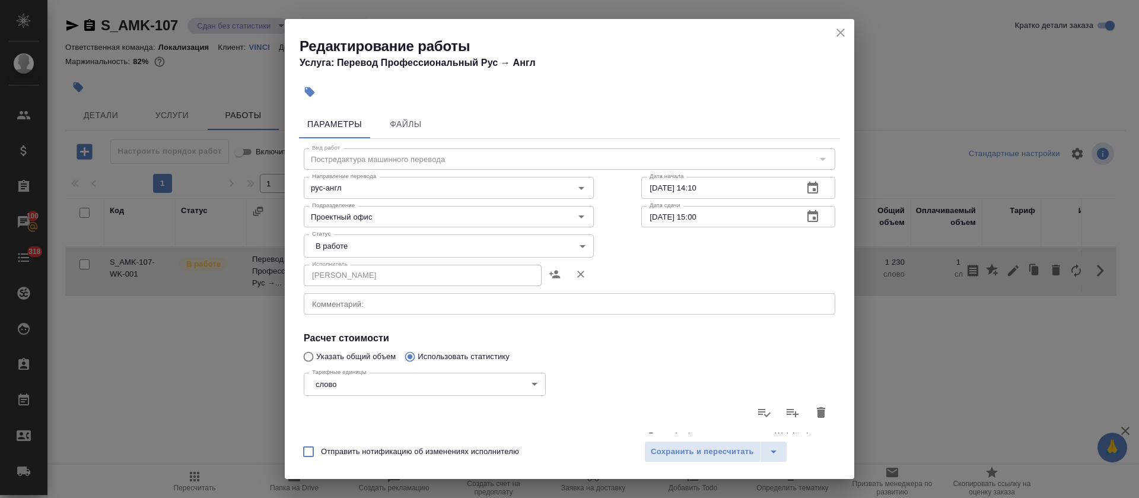
click at [329, 252] on body "🙏 .cls-1 fill:#fff; AWATERA Tretyakova Olga Клиенты Спецификации Заказы 100 Чат…" at bounding box center [569, 249] width 1139 height 498
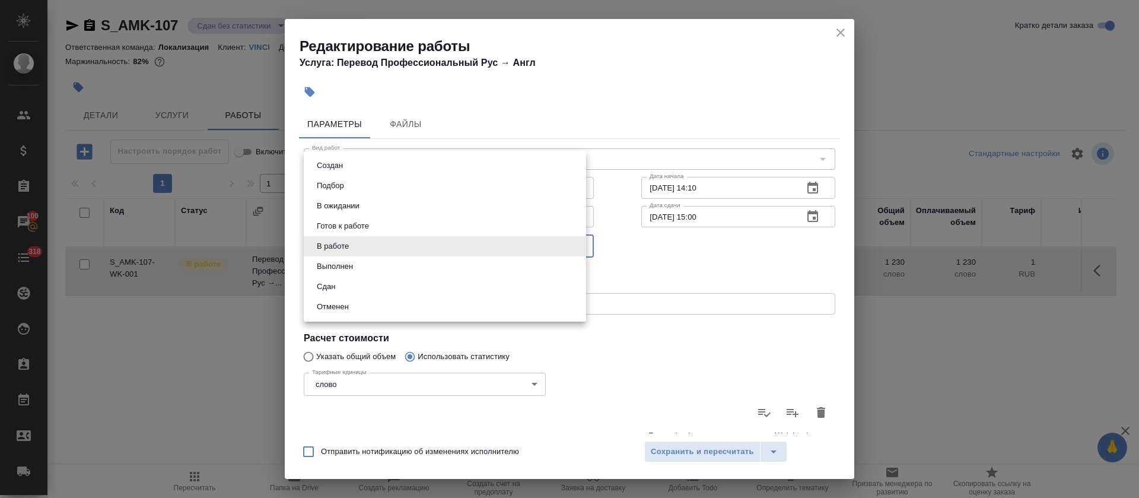
click at [325, 281] on button "Сдан" at bounding box center [326, 286] width 26 height 13
type input "closed"
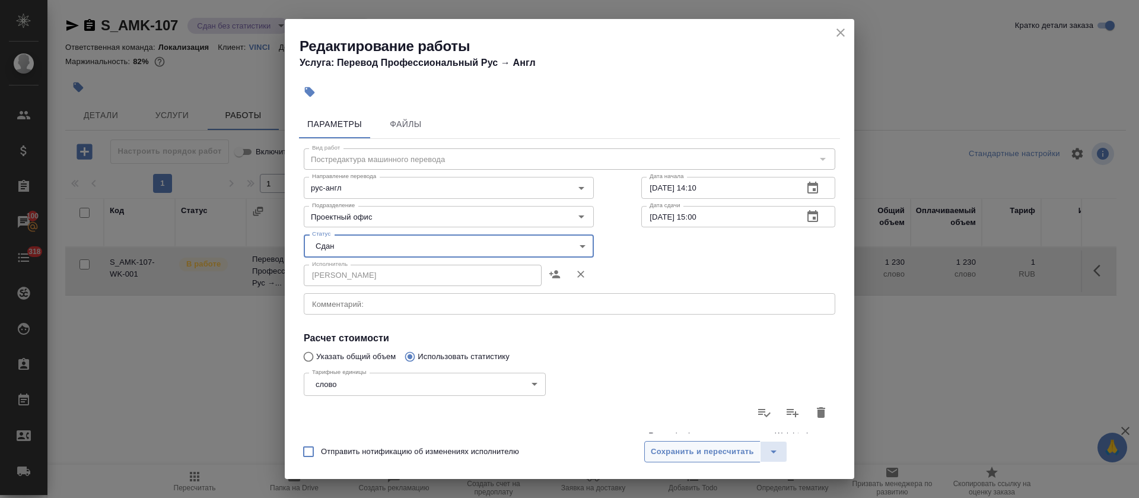
click at [676, 454] on span "Сохранить и пересчитать" at bounding box center [702, 452] width 103 height 14
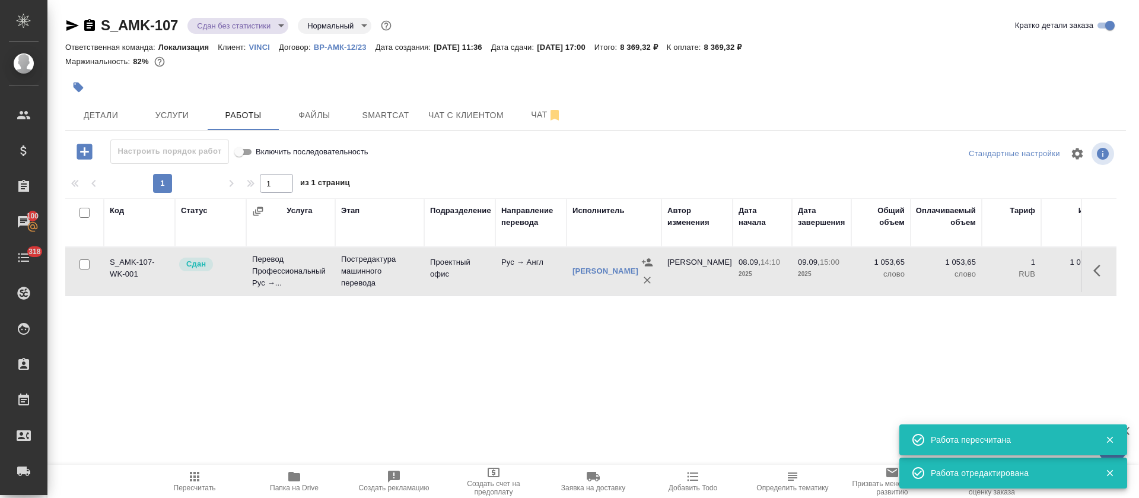
click at [284, 24] on body "🙏 .cls-1 fill:#fff; AWATERA Tretyakova Olga Клиенты Спецификации Заказы 100 Чат…" at bounding box center [569, 249] width 1139 height 498
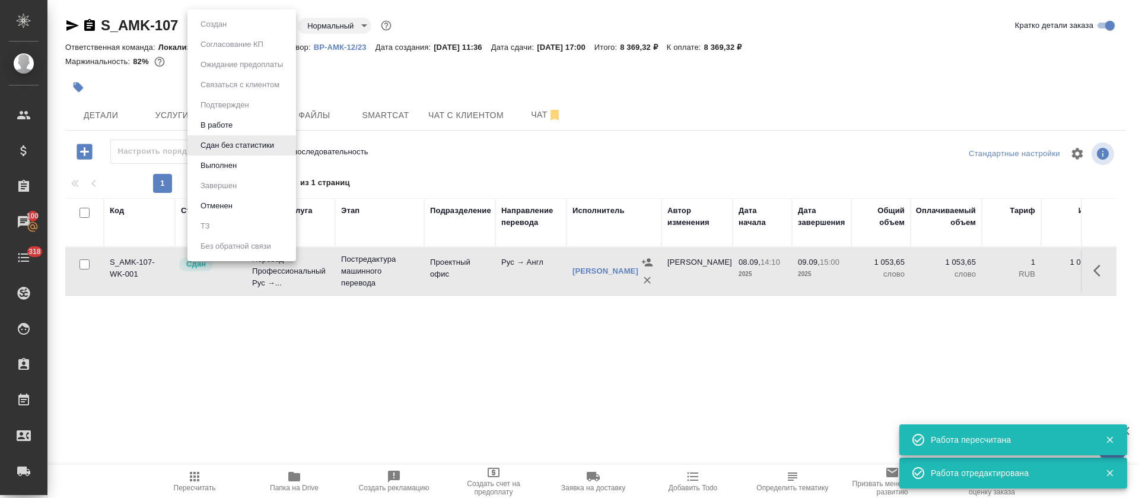
click at [246, 163] on li "Выполнен" at bounding box center [241, 165] width 109 height 20
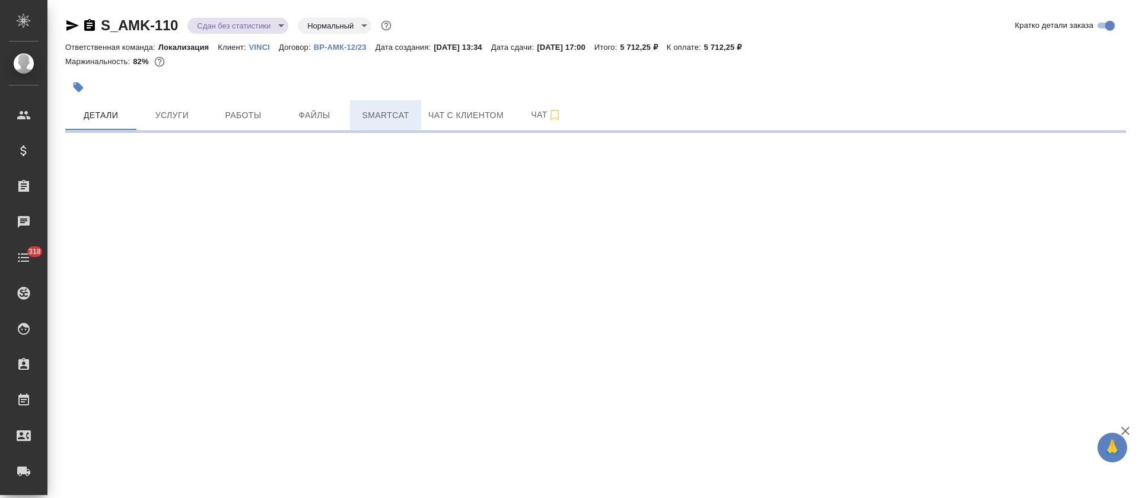
click at [397, 112] on span "Smartcat" at bounding box center [385, 115] width 57 height 15
select select "RU"
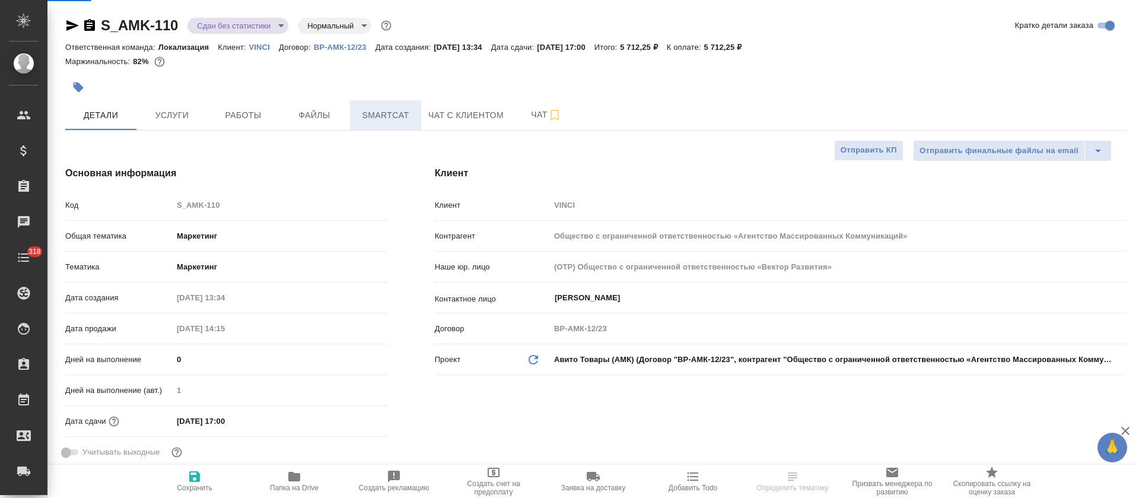
type textarea "x"
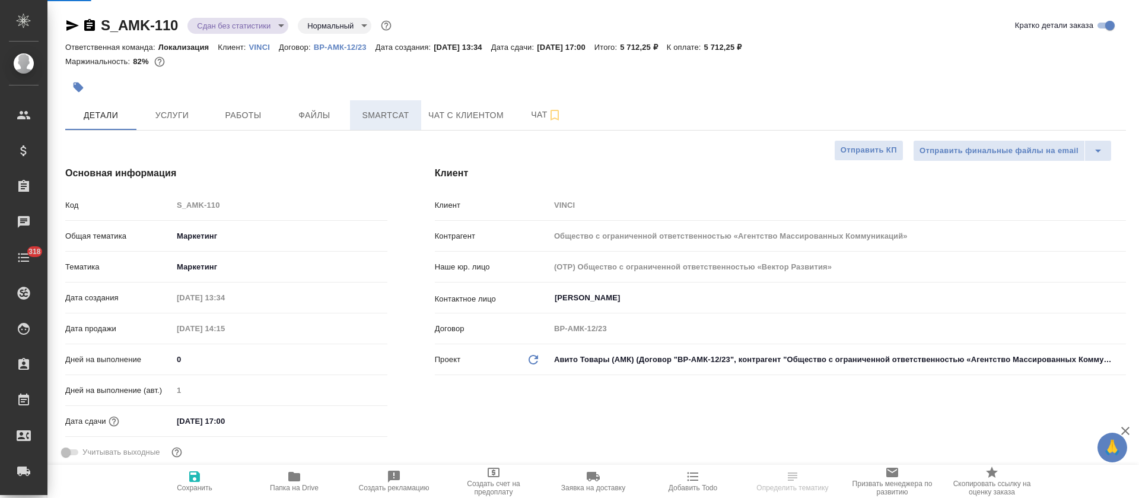
type textarea "x"
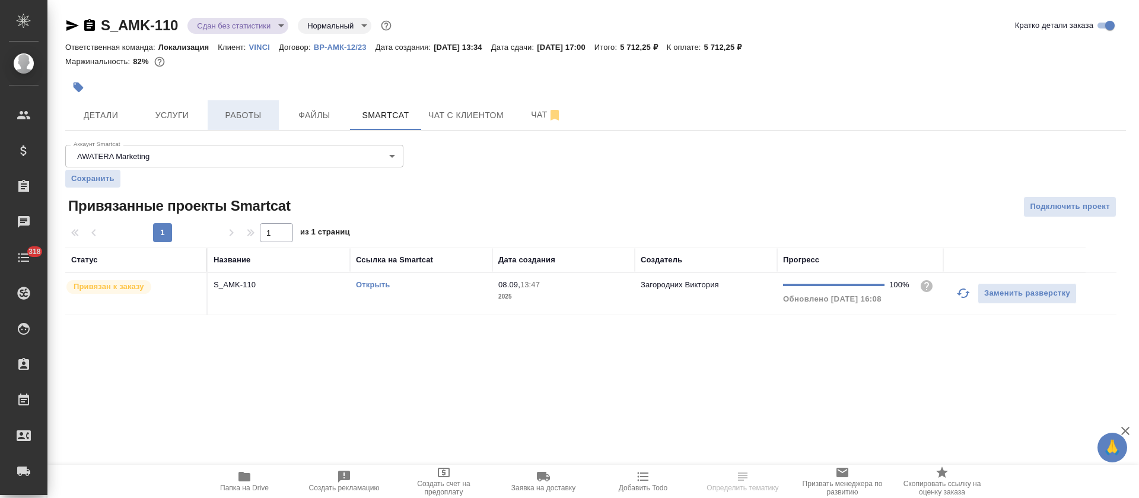
click at [247, 115] on span "Работы" at bounding box center [243, 115] width 57 height 15
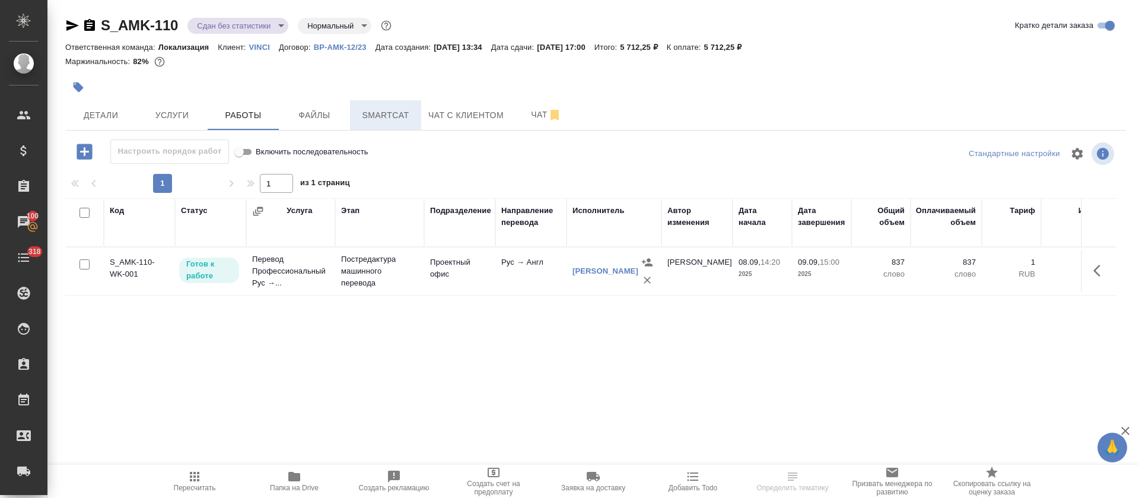
click at [390, 120] on span "Smartcat" at bounding box center [385, 115] width 57 height 15
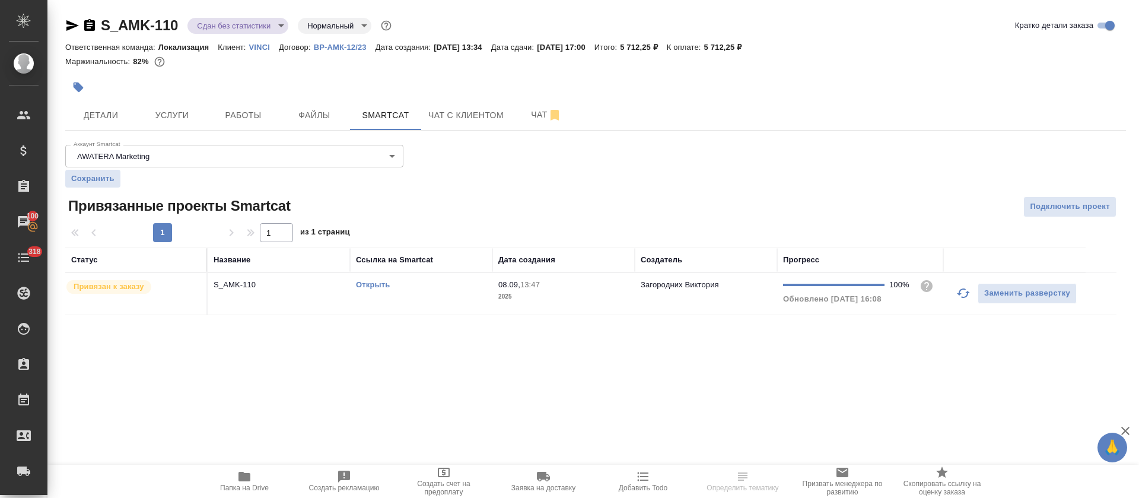
click at [452, 295] on td "Открыть" at bounding box center [421, 294] width 142 height 42
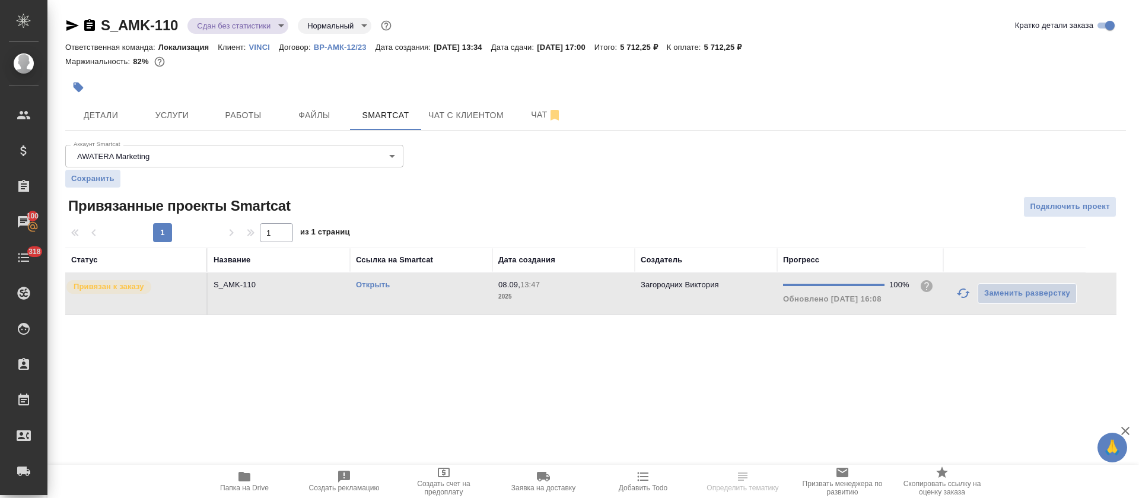
click at [452, 295] on td "Открыть" at bounding box center [421, 294] width 142 height 42
click at [254, 113] on span "Работы" at bounding box center [243, 115] width 57 height 15
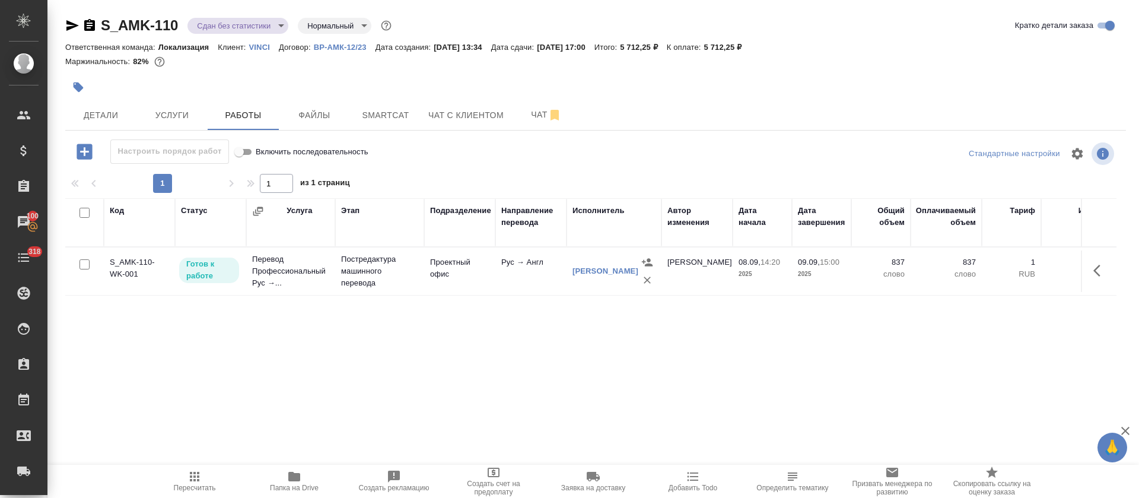
click at [1101, 270] on icon "button" at bounding box center [1100, 270] width 14 height 14
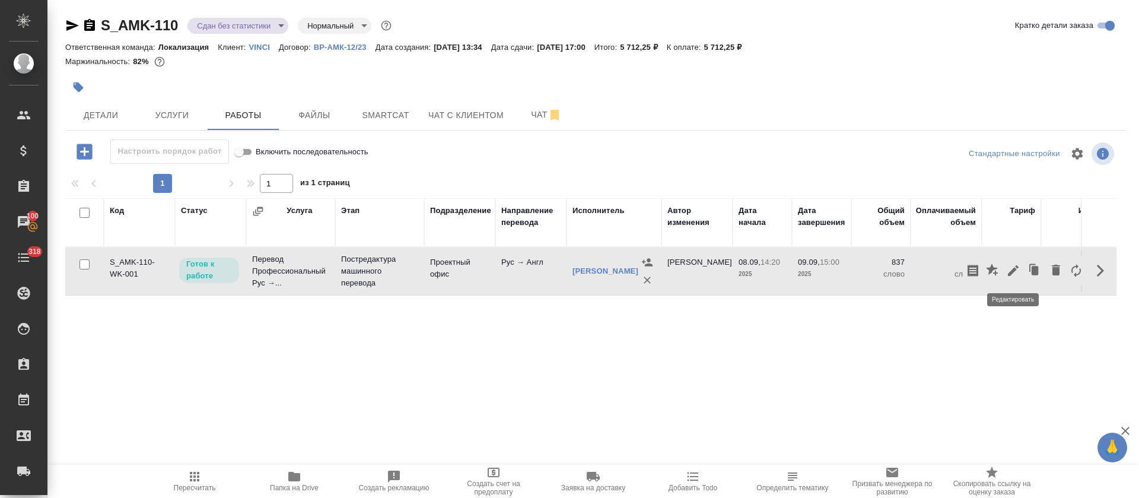
click at [1009, 264] on icon "button" at bounding box center [1013, 270] width 14 height 14
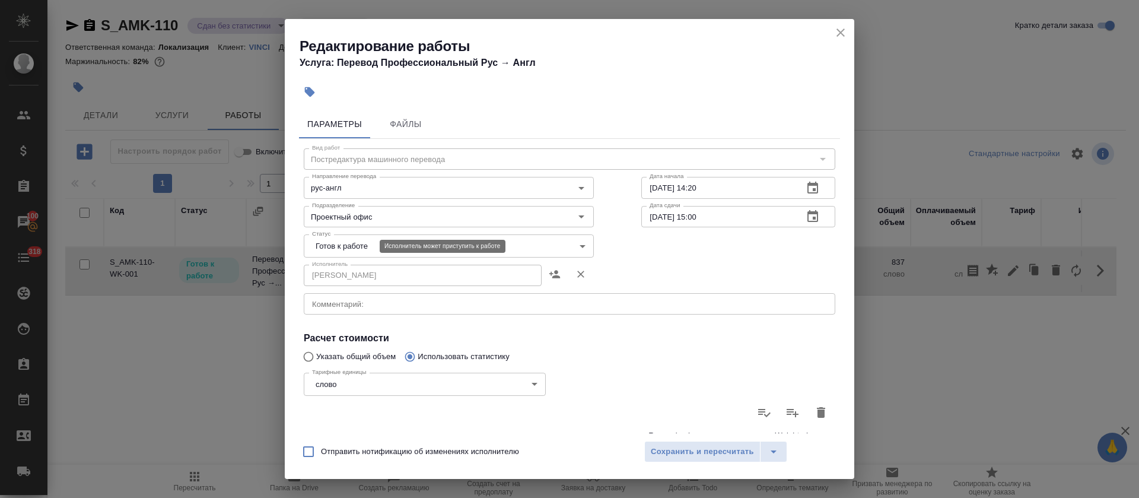
click at [358, 243] on body "🙏 .cls-1 fill:#fff; AWATERA Tretyakova Olga Клиенты Спецификации Заказы 100 Чат…" at bounding box center [569, 249] width 1139 height 498
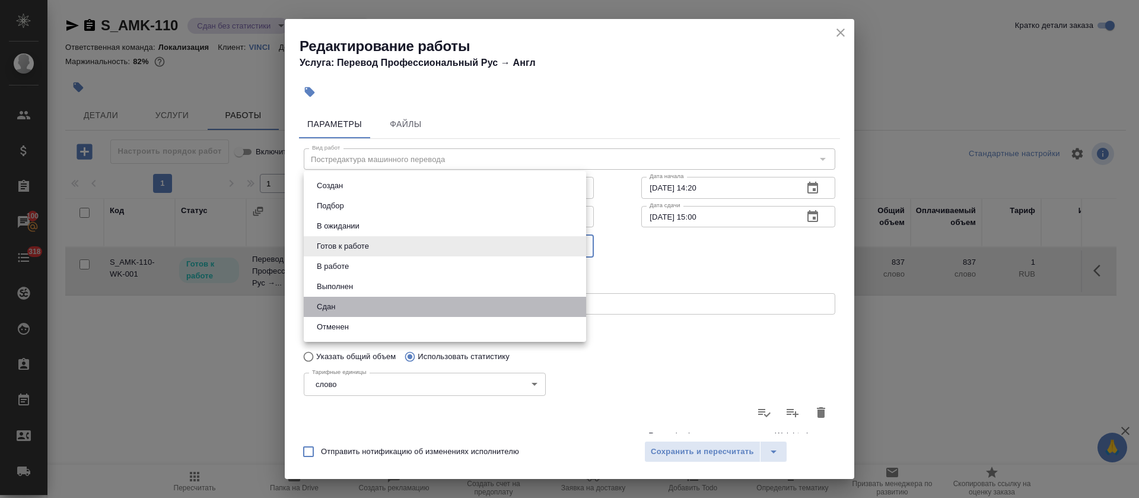
click at [345, 299] on li "Сдан" at bounding box center [445, 307] width 282 height 20
type input "closed"
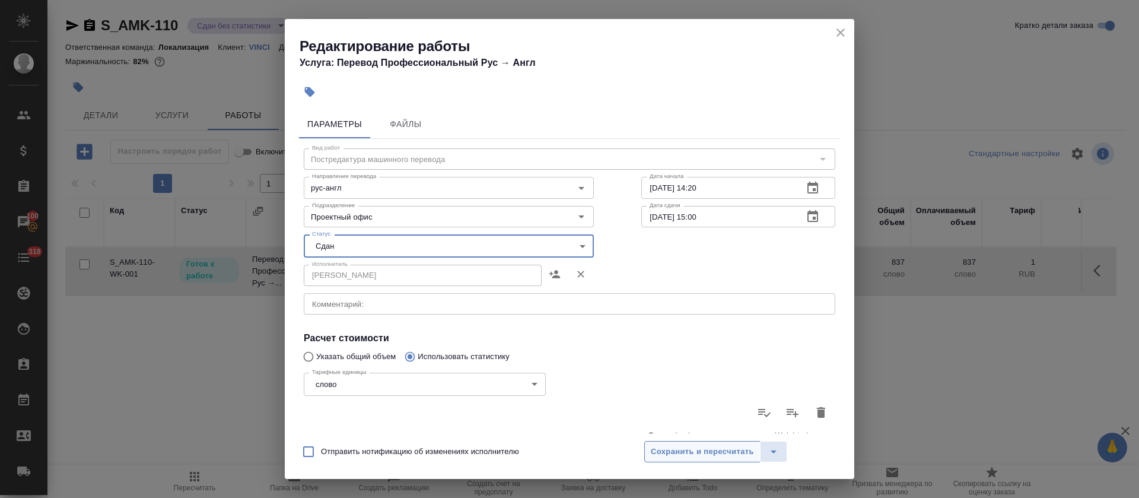
click at [694, 446] on span "Сохранить и пересчитать" at bounding box center [702, 452] width 103 height 14
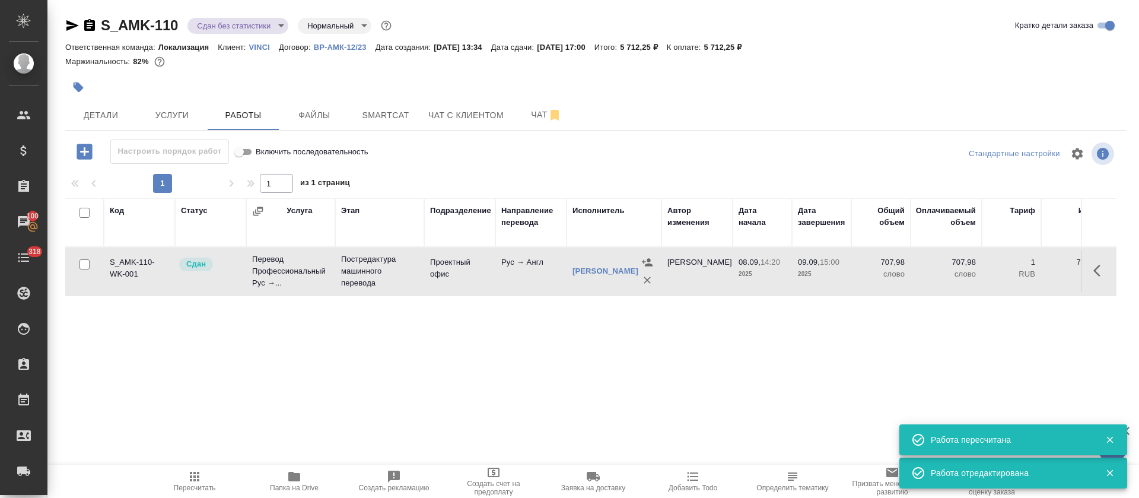
click at [278, 22] on body "🙏 .cls-1 fill:#fff; AWATERA Tretyakova Olga Клиенты Спецификации Заказы 100 Чат…" at bounding box center [569, 249] width 1139 height 498
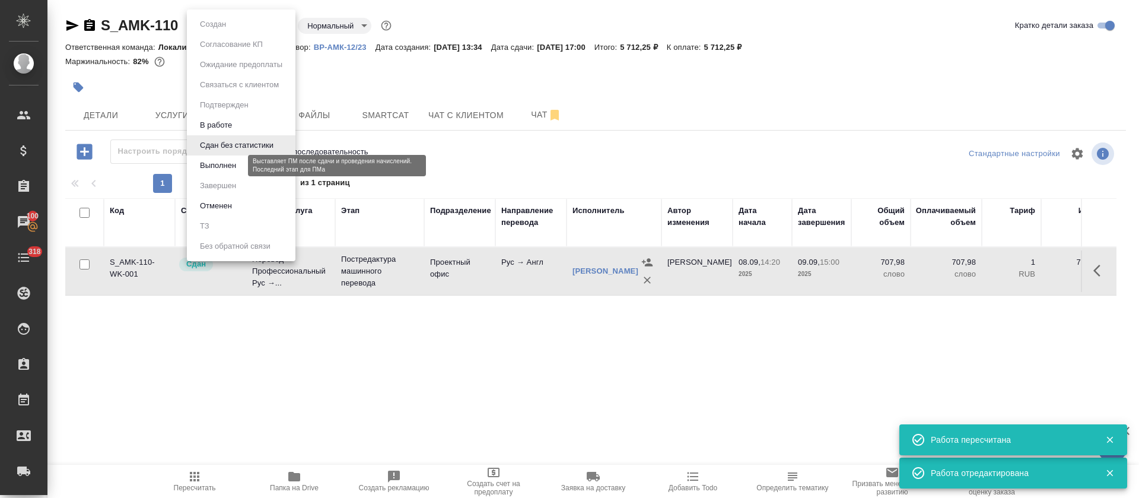
click at [228, 166] on button "Выполнен" at bounding box center [217, 165] width 43 height 13
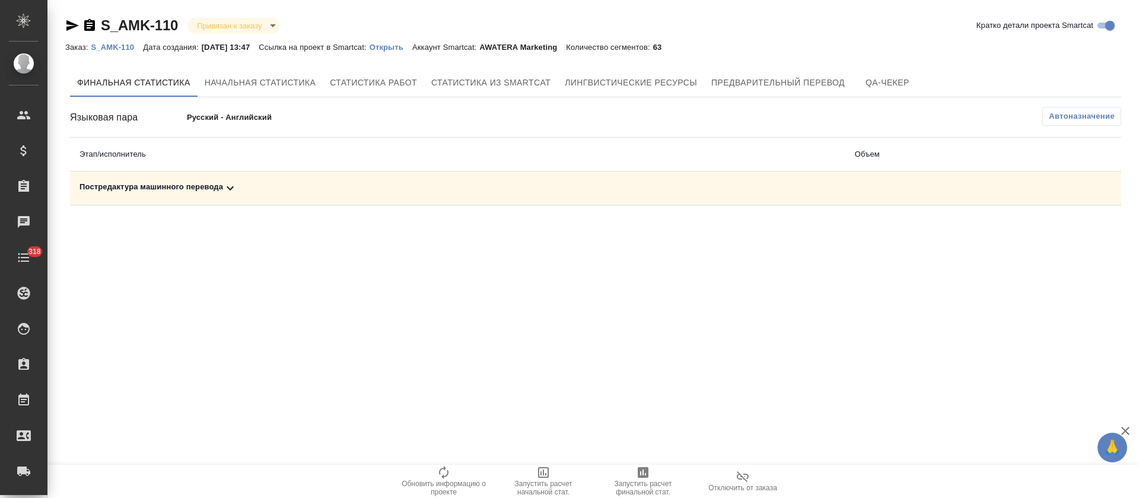
click at [287, 185] on div "Постредактура машинного перевода" at bounding box center [457, 188] width 756 height 14
click at [1074, 233] on icon "button" at bounding box center [1070, 229] width 12 height 11
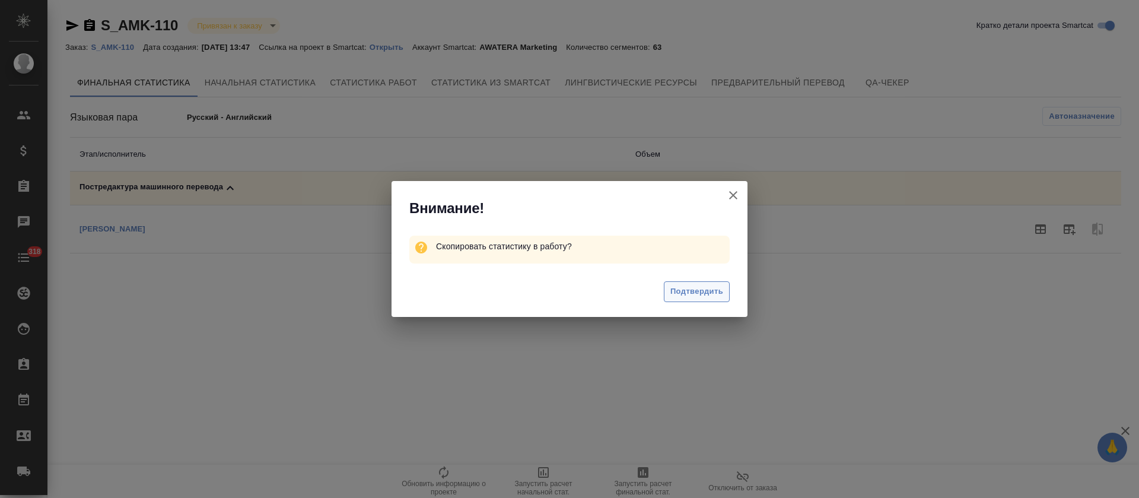
click at [702, 290] on span "Подтвердить" at bounding box center [696, 292] width 53 height 14
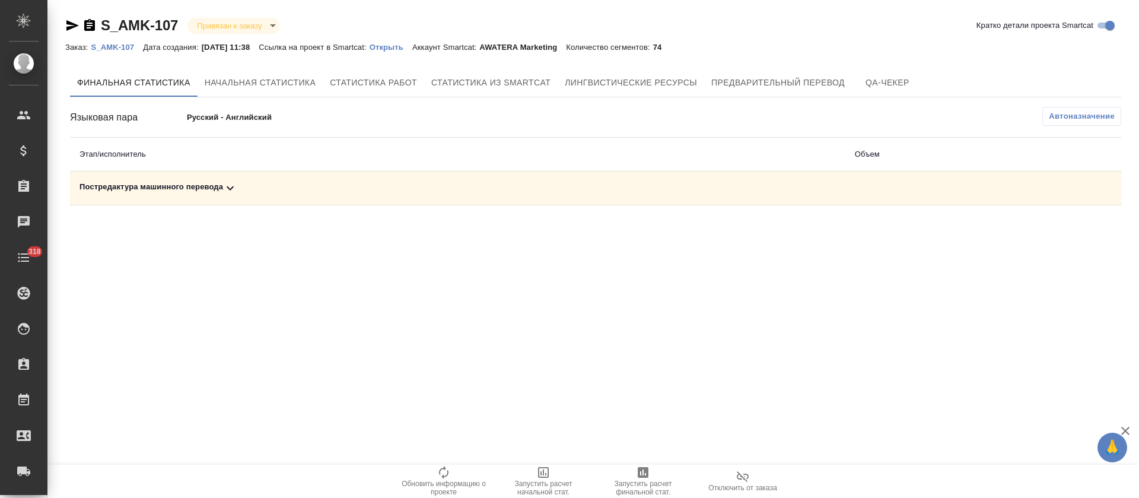
click at [341, 194] on div "Постредактура машинного перевода" at bounding box center [457, 188] width 756 height 14
click at [1078, 241] on span at bounding box center [1069, 229] width 28 height 28
click at [1076, 230] on icon "button" at bounding box center [1069, 229] width 14 height 14
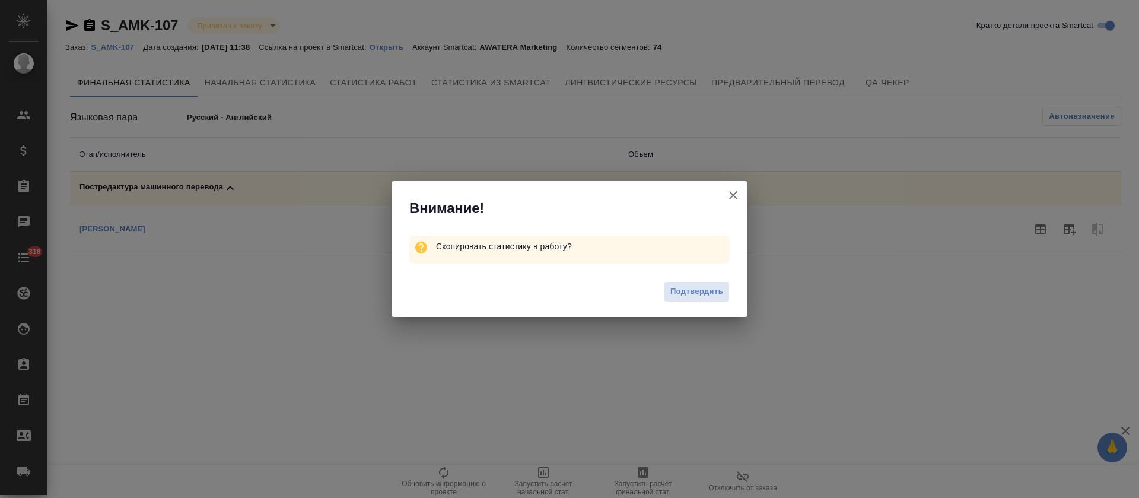
click at [715, 289] on span "Подтвердить" at bounding box center [696, 292] width 53 height 14
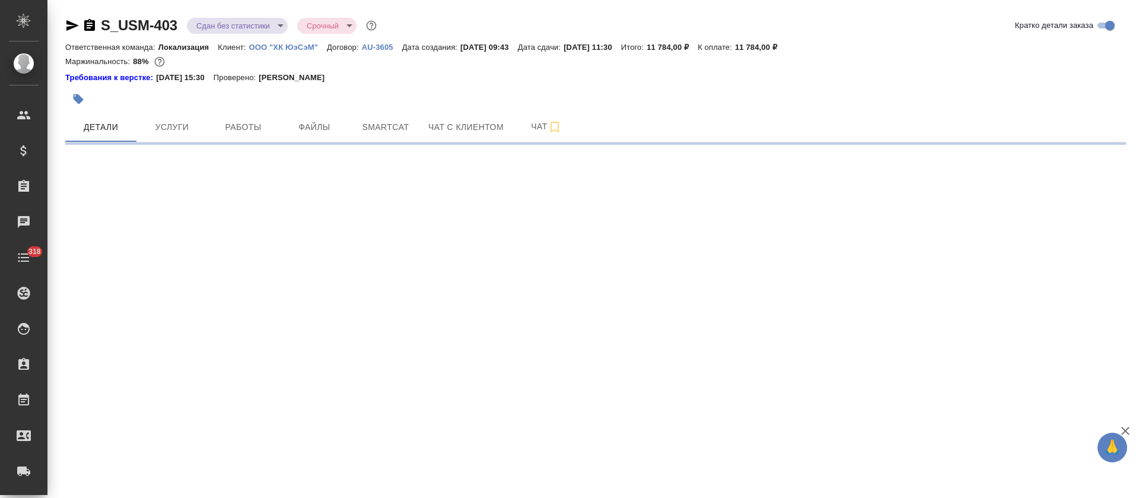
select select "RU"
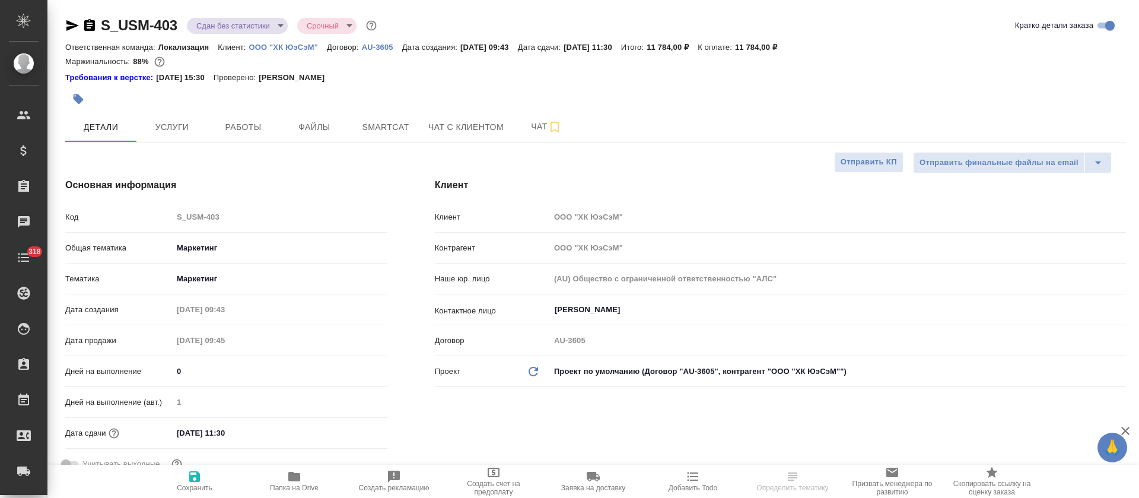
type textarea "x"
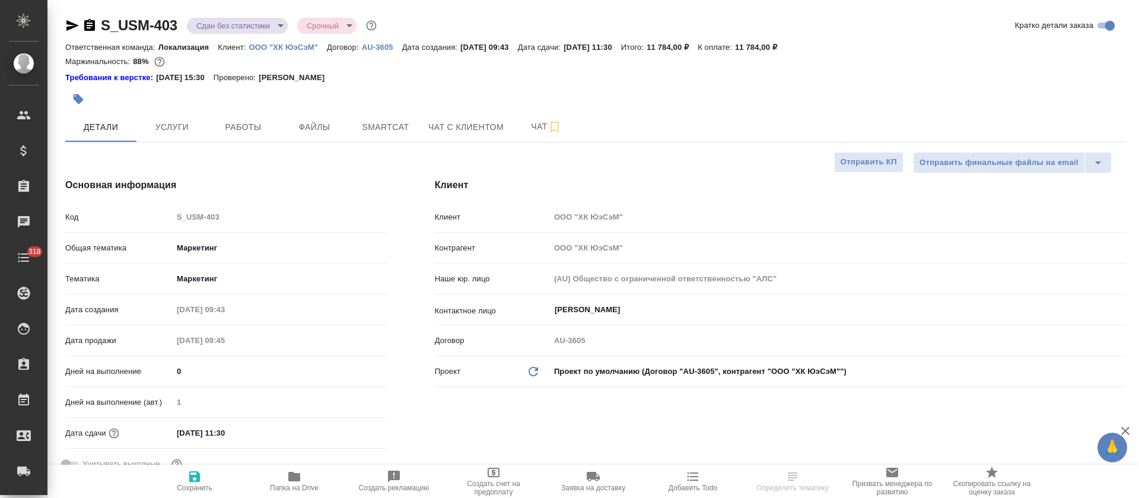
type textarea "x"
click at [372, 133] on span "Smartcat" at bounding box center [385, 127] width 57 height 15
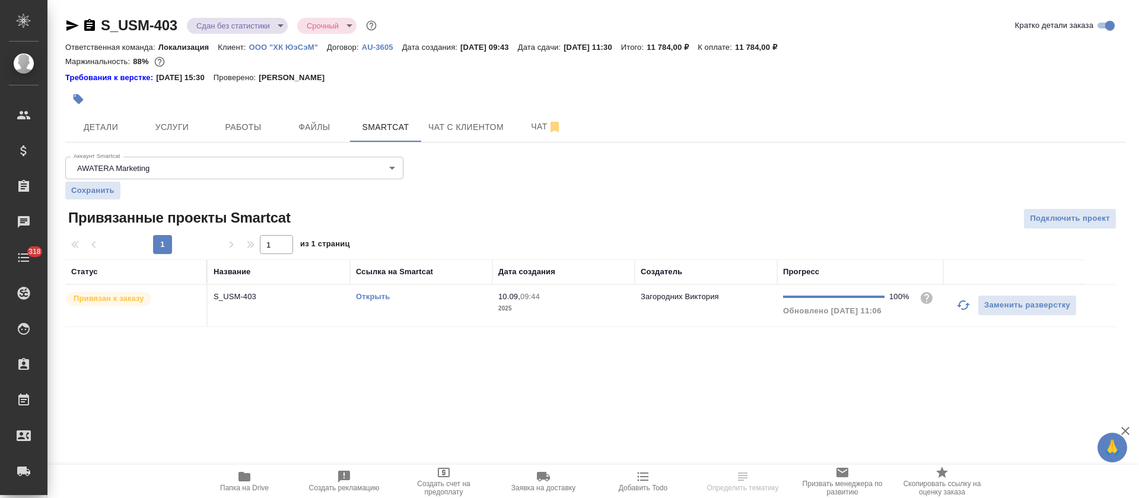
click at [444, 319] on td "Открыть" at bounding box center [421, 306] width 142 height 42
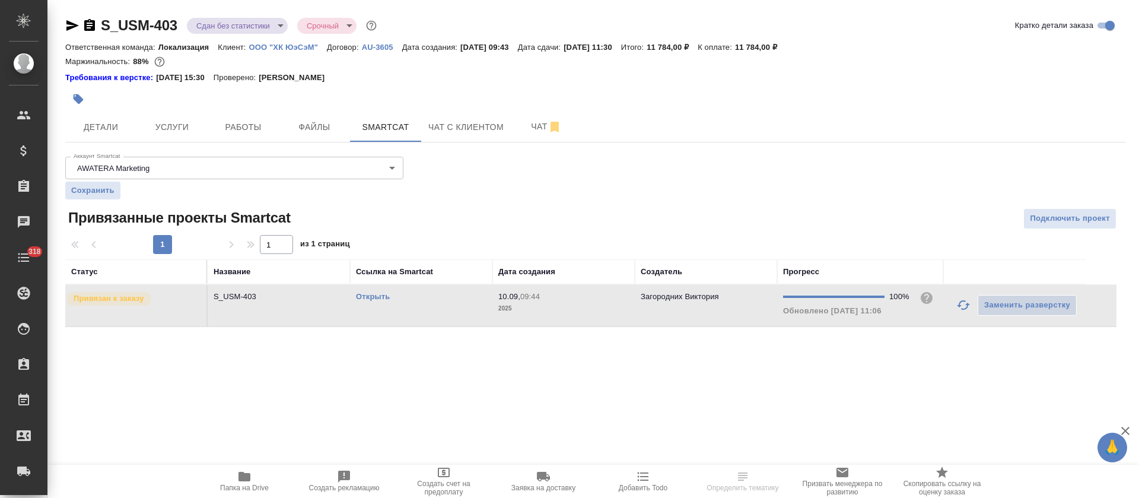
click at [444, 319] on td "Открыть" at bounding box center [421, 306] width 142 height 42
click at [235, 116] on button "Работы" at bounding box center [243, 127] width 71 height 30
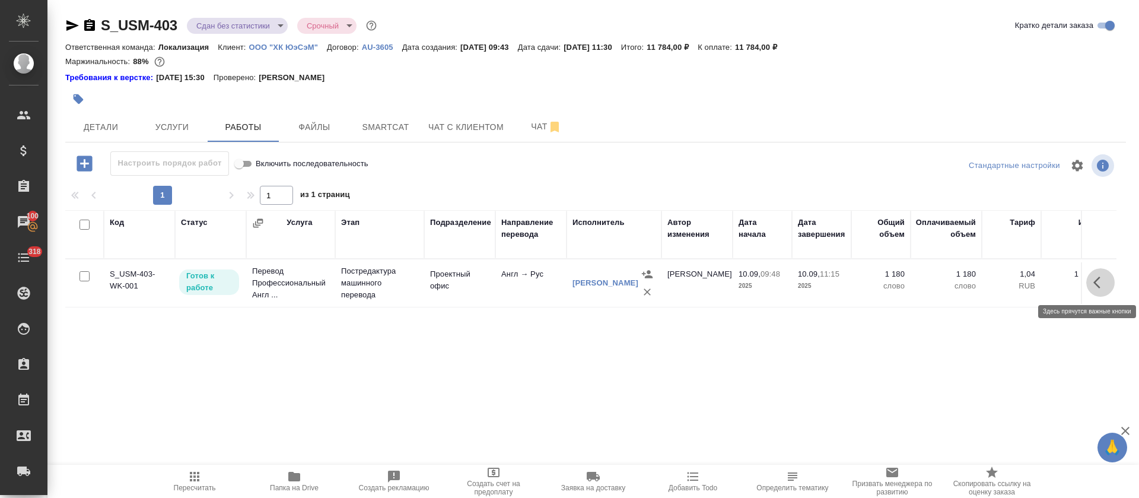
click at [1095, 276] on icon "button" at bounding box center [1100, 282] width 14 height 14
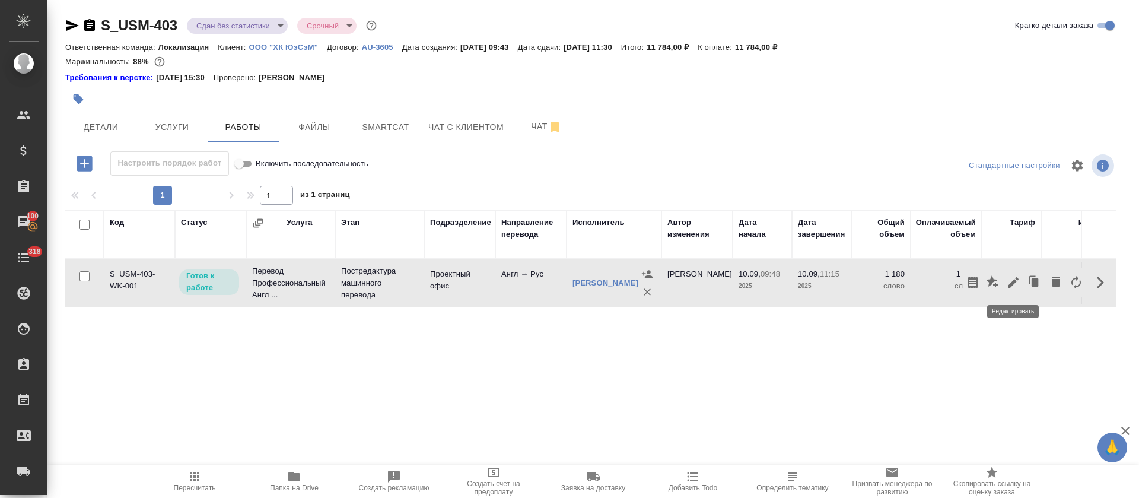
click at [1010, 282] on icon "button" at bounding box center [1013, 282] width 14 height 14
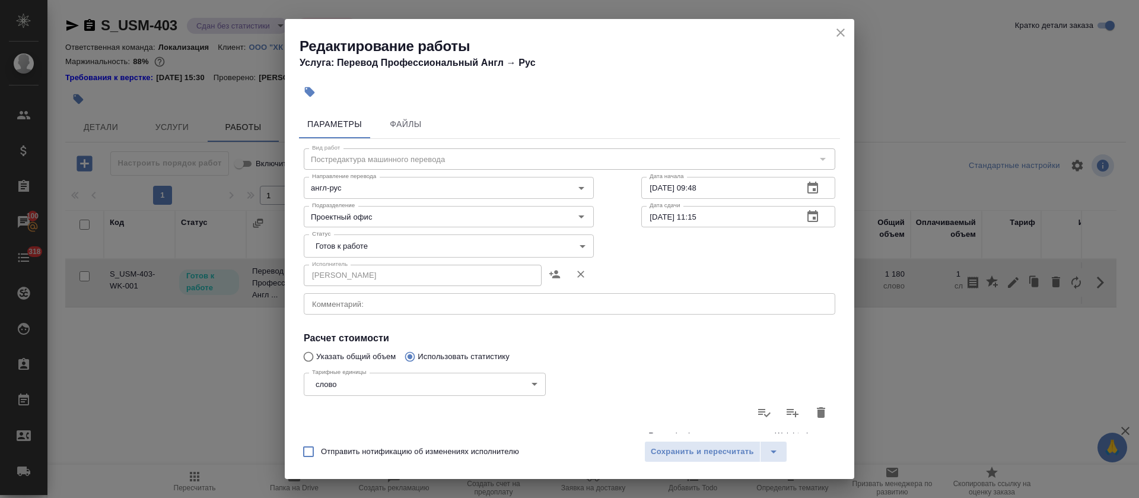
click at [343, 253] on body "🙏 .cls-1 fill:#fff; AWATERA Tretyakova Olga Клиенты Спецификации Заказы 100 Чат…" at bounding box center [569, 249] width 1139 height 498
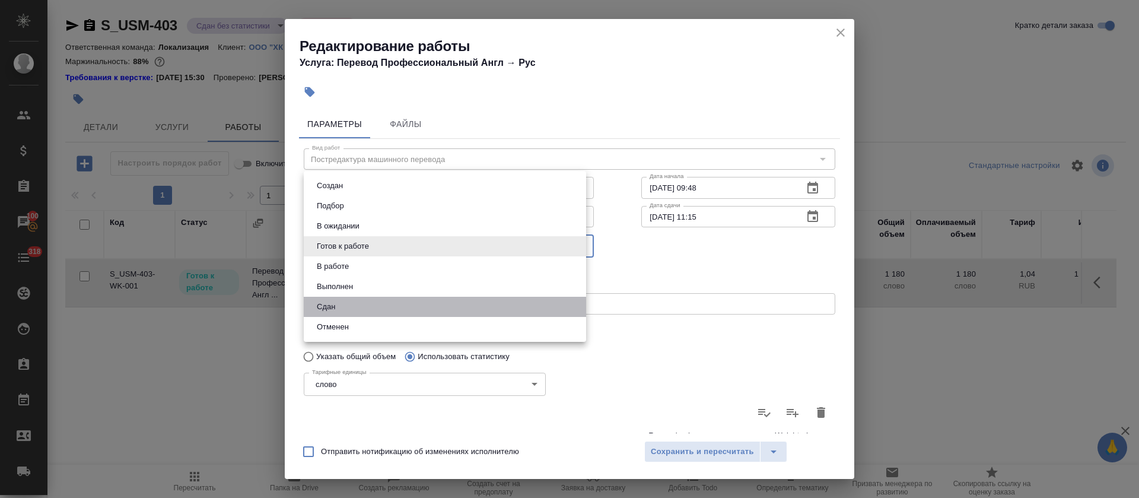
click at [346, 304] on li "Сдан" at bounding box center [445, 307] width 282 height 20
type input "closed"
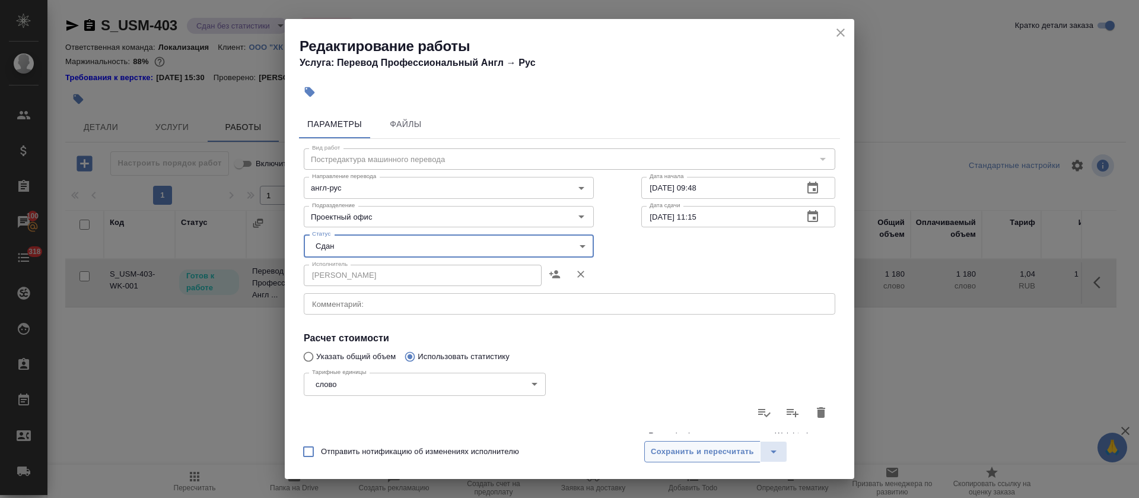
click at [702, 458] on button "Сохранить и пересчитать" at bounding box center [702, 451] width 116 height 21
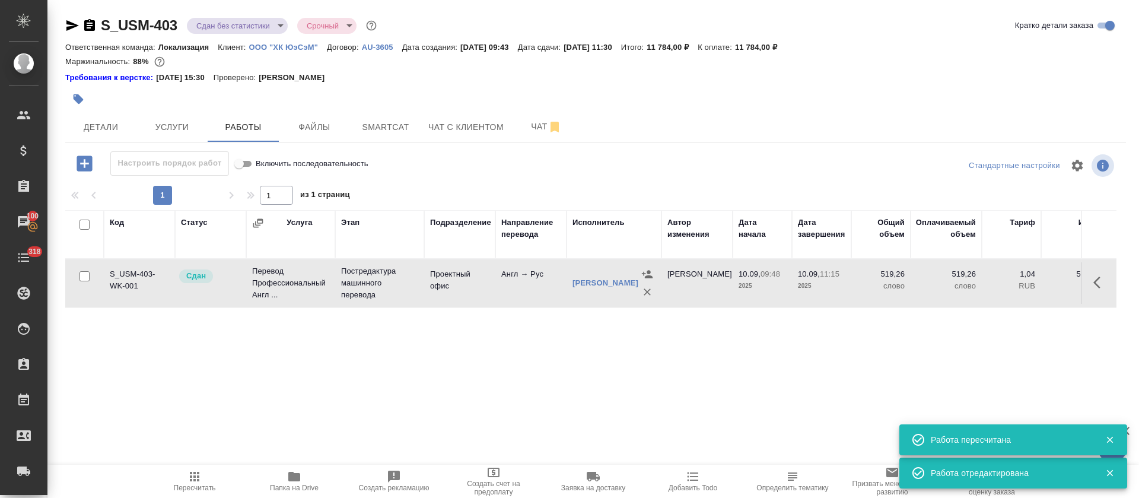
click at [205, 466] on button "Пересчитать" at bounding box center [195, 481] width 100 height 33
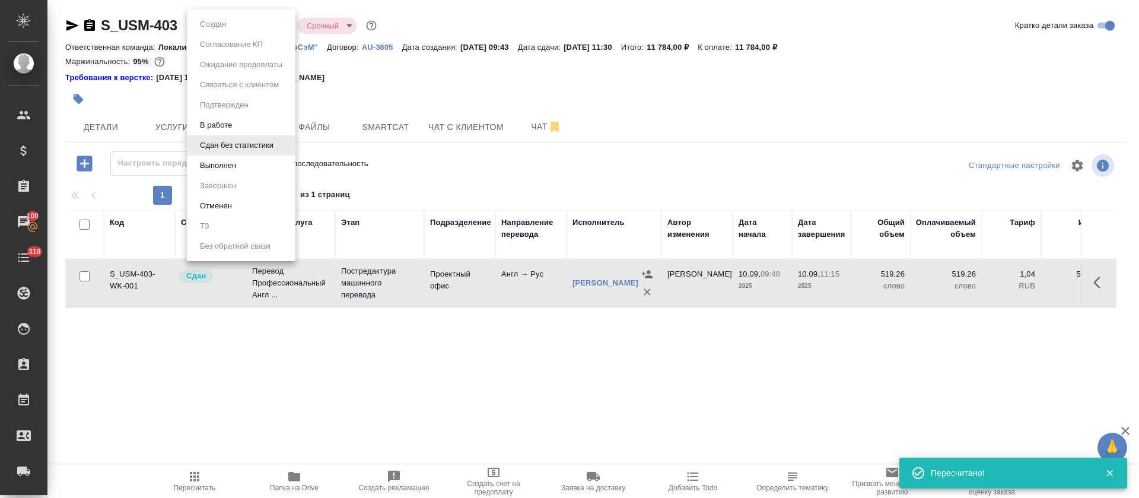
click at [276, 26] on body "🙏 .cls-1 fill:#fff; AWATERA Tretyakova Olga Клиенты Спецификации Заказы 100 Чат…" at bounding box center [569, 249] width 1139 height 498
click at [267, 162] on li "Выполнен" at bounding box center [241, 165] width 109 height 20
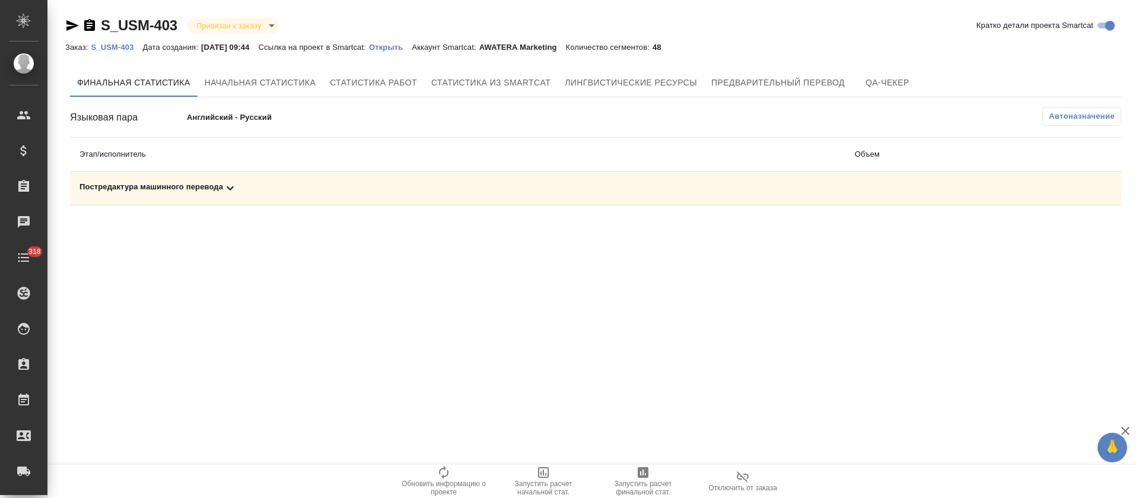
click at [369, 192] on div "Постредактура машинного перевода" at bounding box center [457, 188] width 756 height 14
click at [1063, 233] on icon "button" at bounding box center [1069, 229] width 14 height 14
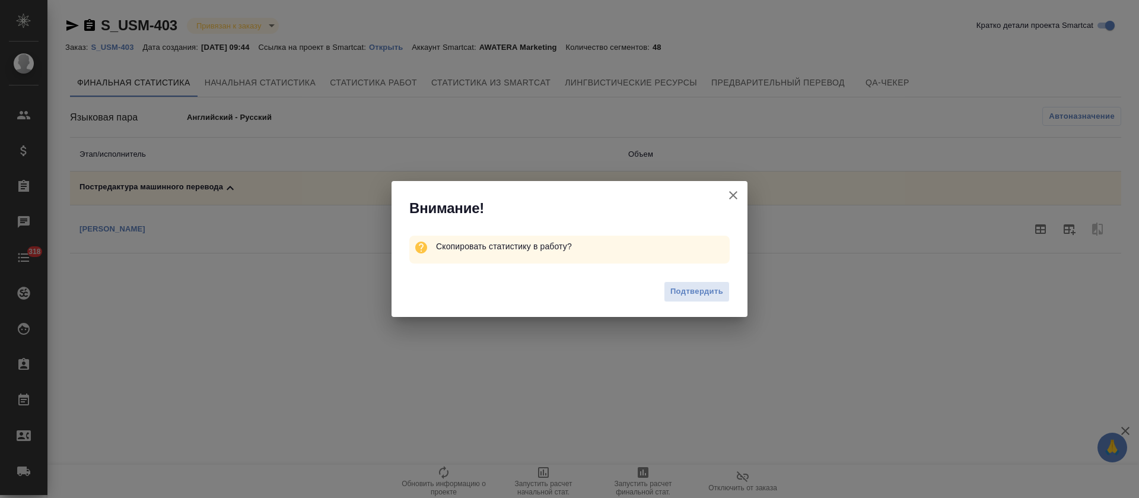
drag, startPoint x: 703, startPoint y: 295, endPoint x: 767, endPoint y: 129, distance: 178.0
click at [702, 294] on span "Подтвердить" at bounding box center [696, 292] width 53 height 14
